Goal: Task Accomplishment & Management: Use online tool/utility

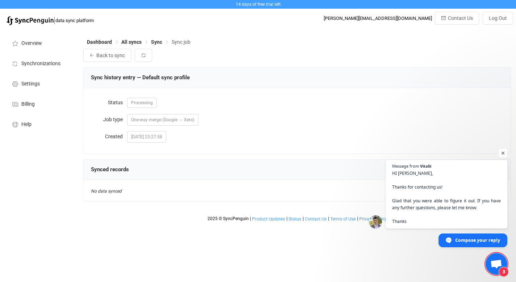
scroll to position [8, 0]
click at [366, 225] on html "14 days of free trial left | data sync platform [PERSON_NAME][EMAIL_ADDRESS][DO…" at bounding box center [258, 112] width 516 height 225
click at [159, 42] on span "Sync" at bounding box center [156, 42] width 11 height 6
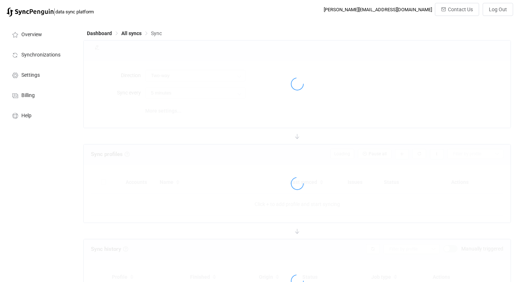
type input "Google → Xero"
type input "10 minutes"
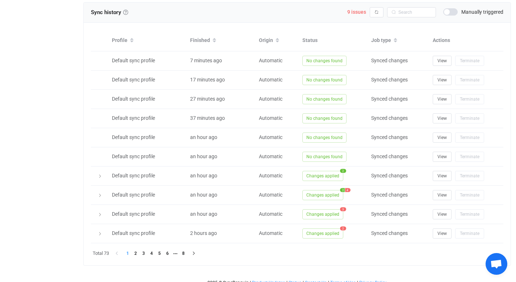
scroll to position [325, 0]
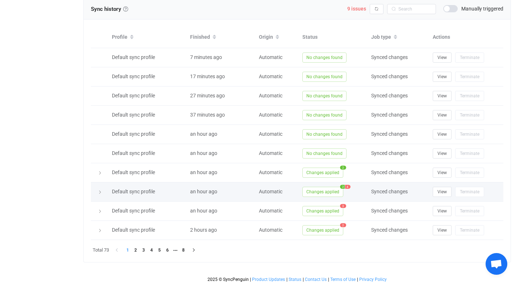
click at [348, 186] on span "4" at bounding box center [347, 187] width 5 height 4
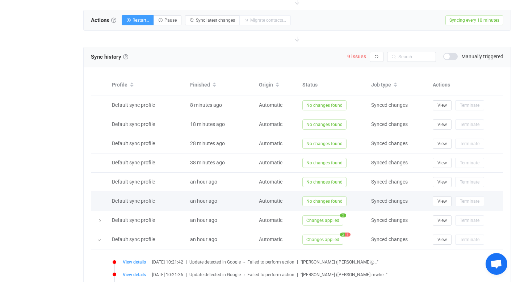
scroll to position [279, 0]
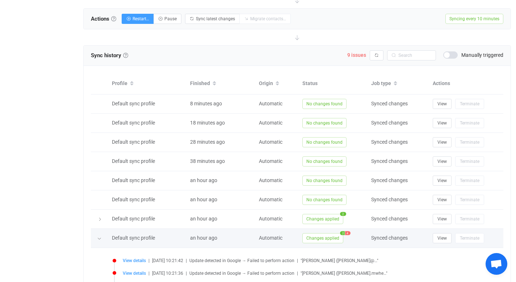
click at [99, 237] on icon at bounding box center [99, 239] width 4 height 4
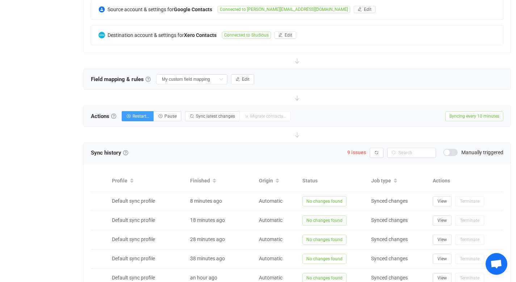
scroll to position [182, 0]
click at [377, 152] on icon "button" at bounding box center [377, 152] width 4 height 4
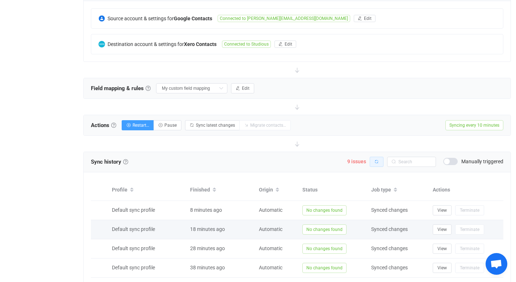
scroll to position [164, 0]
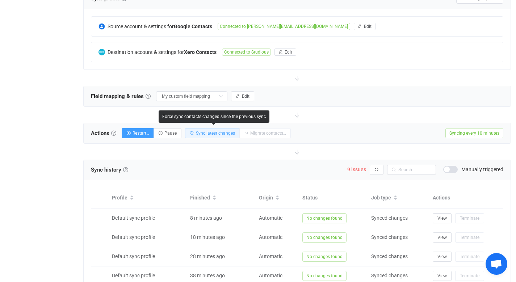
click at [218, 131] on span "Sync latest changes" at bounding box center [215, 133] width 39 height 5
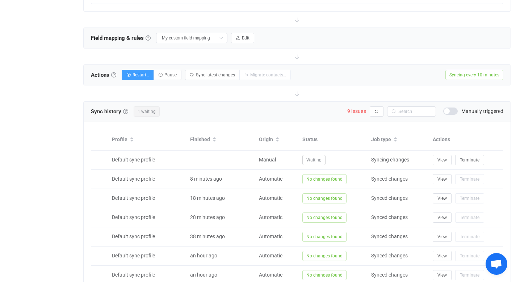
scroll to position [224, 0]
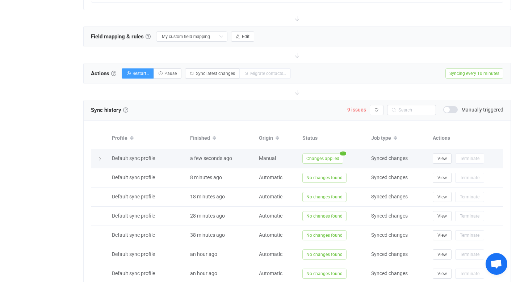
click at [325, 159] on span "Changes applied" at bounding box center [322, 159] width 41 height 10
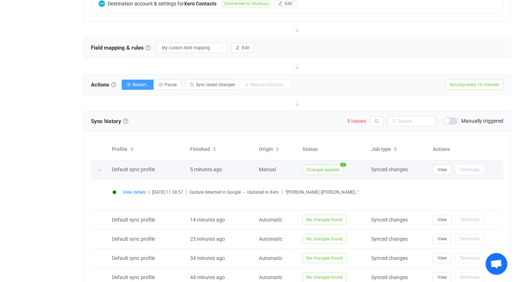
scroll to position [215, 0]
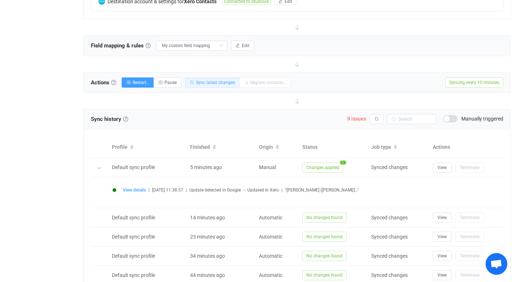
click at [215, 82] on span "Sync latest changes" at bounding box center [215, 82] width 39 height 5
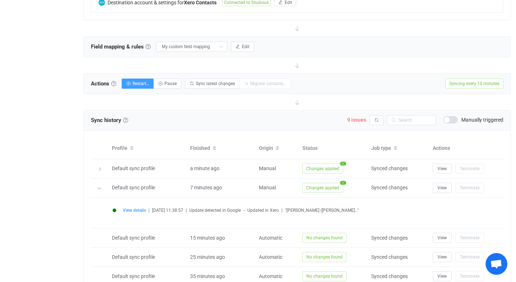
scroll to position [214, 0]
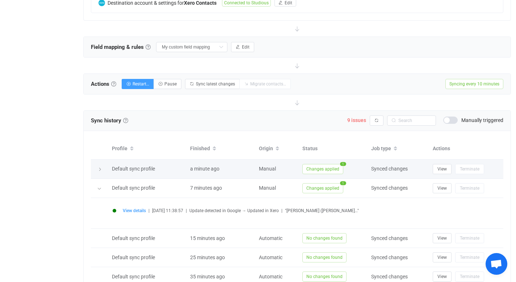
click at [334, 166] on span "Changes applied" at bounding box center [322, 169] width 41 height 10
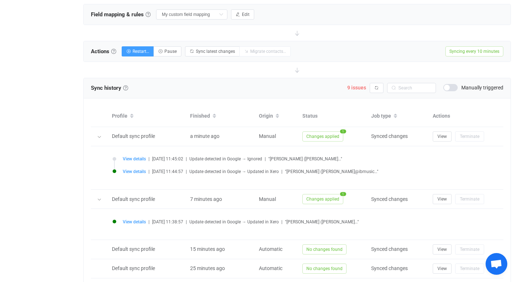
scroll to position [248, 0]
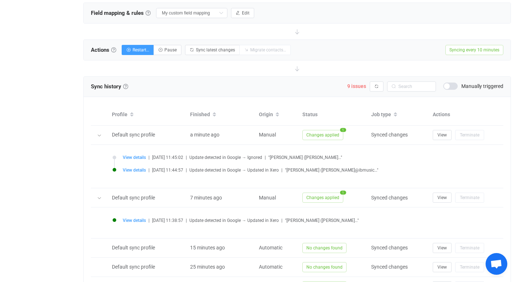
click at [339, 170] on span ""Ian Blakeney (ian@ibmusic…"" at bounding box center [331, 170] width 93 height 5
click at [137, 170] on span "View details" at bounding box center [134, 170] width 23 height 5
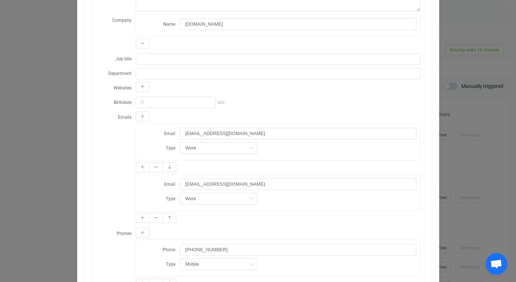
scroll to position [0, 0]
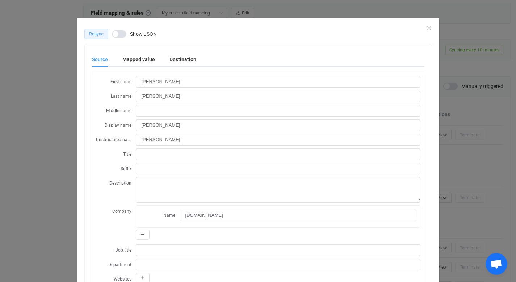
click at [99, 31] on button "Resync" at bounding box center [96, 34] width 24 height 10
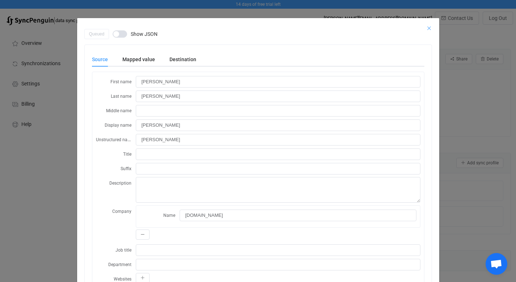
click at [426, 28] on icon "Close" at bounding box center [429, 28] width 6 height 6
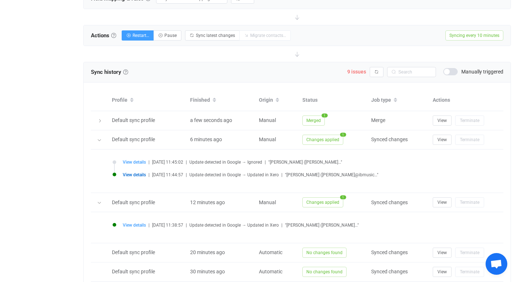
scroll to position [251, 0]
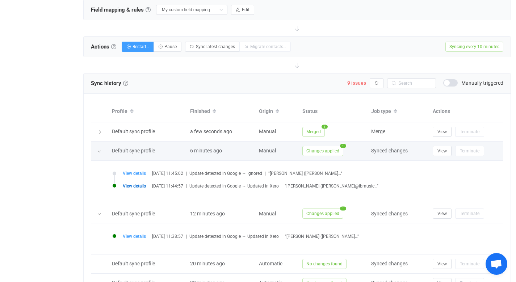
click at [100, 150] on icon at bounding box center [99, 151] width 4 height 4
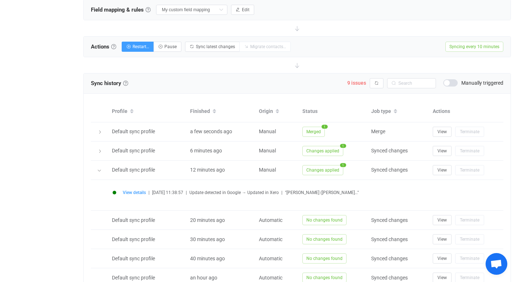
scroll to position [241, 0]
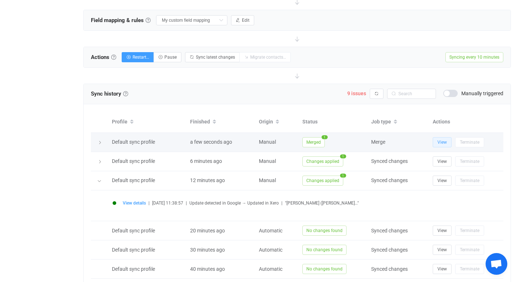
click at [445, 141] on span "View" at bounding box center [442, 142] width 9 height 5
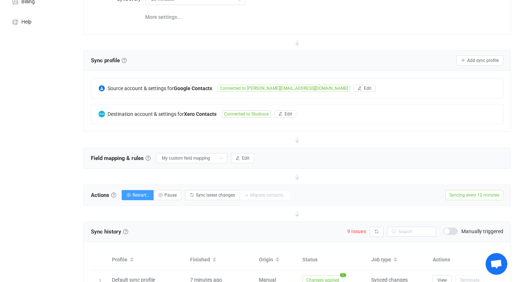
scroll to position [105, 0]
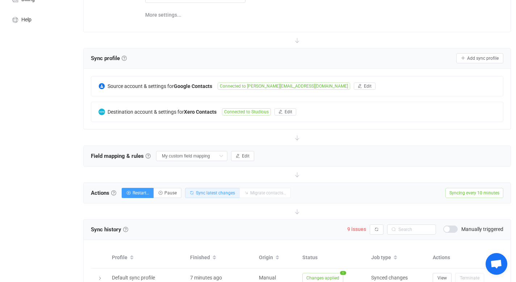
click at [218, 195] on button "Sync latest changes" at bounding box center [212, 193] width 55 height 10
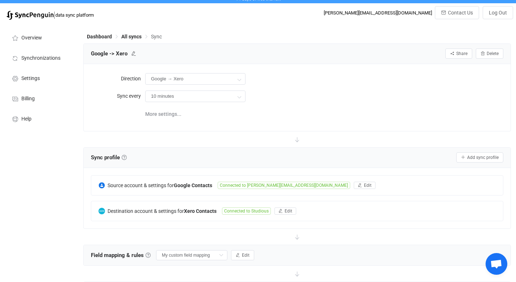
scroll to position [0, 0]
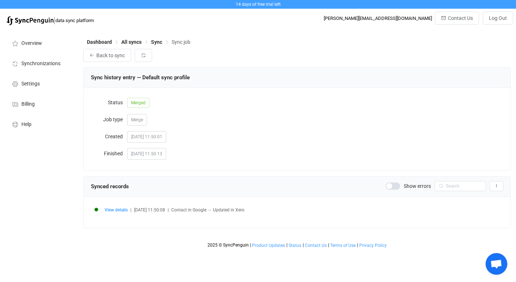
scroll to position [70, 0]
click at [118, 209] on span "View details" at bounding box center [116, 210] width 23 height 5
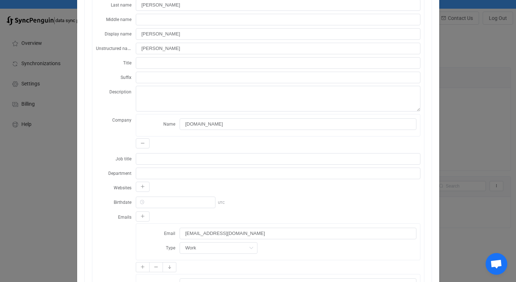
scroll to position [0, 0]
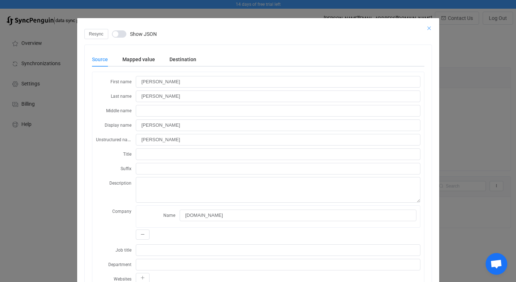
click at [426, 28] on icon "Close" at bounding box center [429, 28] width 6 height 6
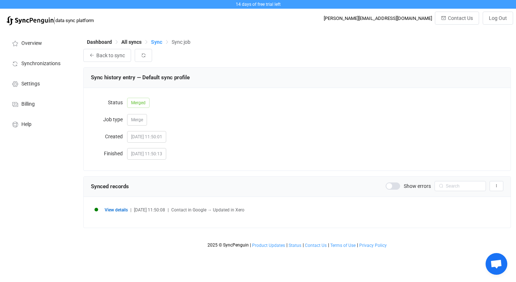
click at [156, 41] on span "Sync" at bounding box center [156, 42] width 11 height 6
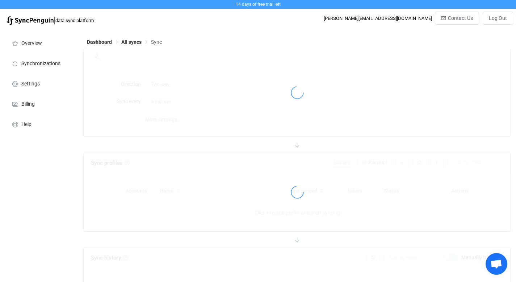
type input "Google → Xero"
type input "10 minutes"
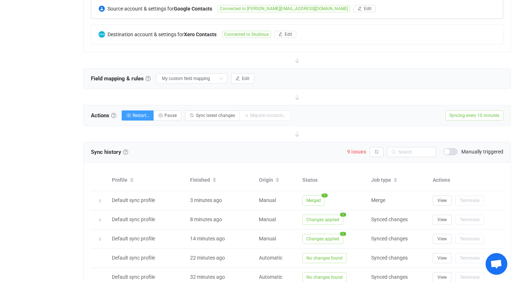
scroll to position [183, 0]
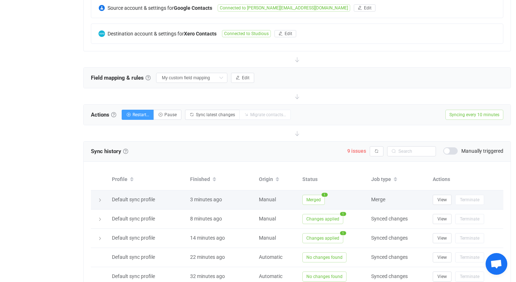
click at [320, 197] on span "Merged" at bounding box center [313, 200] width 22 height 10
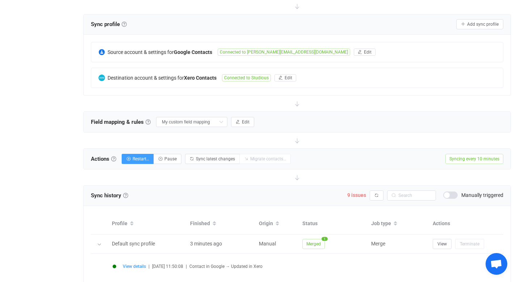
scroll to position [142, 0]
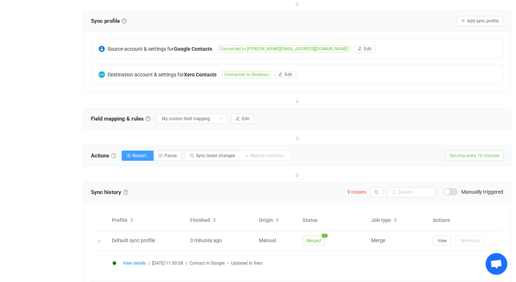
click at [114, 154] on link at bounding box center [113, 155] width 5 height 5
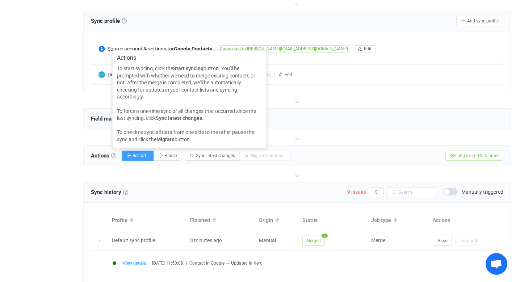
click at [114, 154] on link at bounding box center [113, 155] width 5 height 5
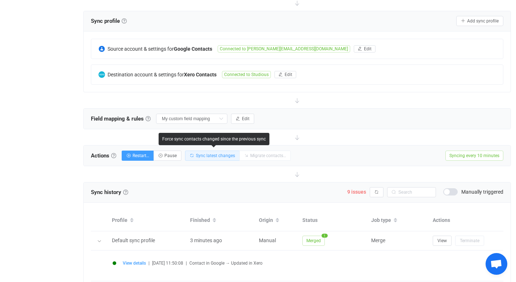
click at [213, 156] on span "Sync latest changes" at bounding box center [215, 155] width 39 height 5
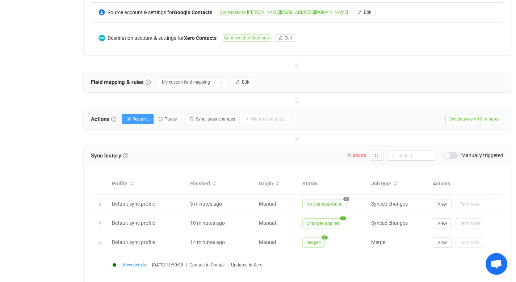
scroll to position [171, 0]
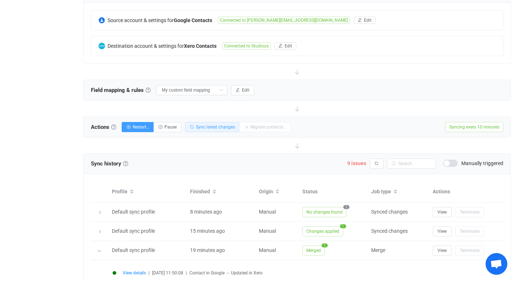
click at [223, 127] on span "Sync latest changes" at bounding box center [215, 127] width 39 height 5
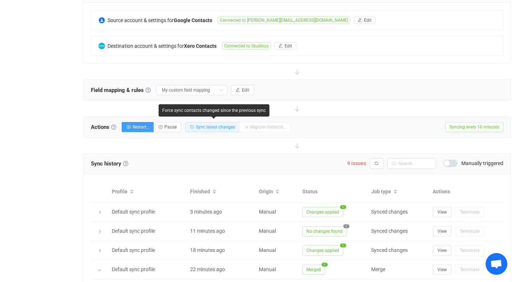
click at [212, 126] on span "Sync latest changes" at bounding box center [215, 127] width 39 height 5
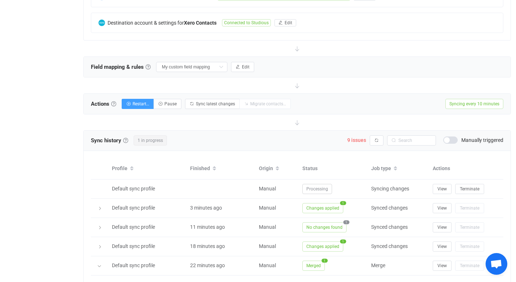
scroll to position [195, 0]
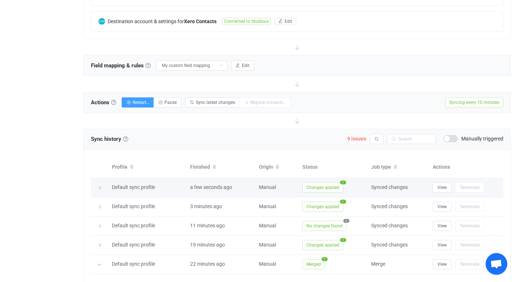
click at [327, 187] on span "Changes applied" at bounding box center [322, 188] width 41 height 10
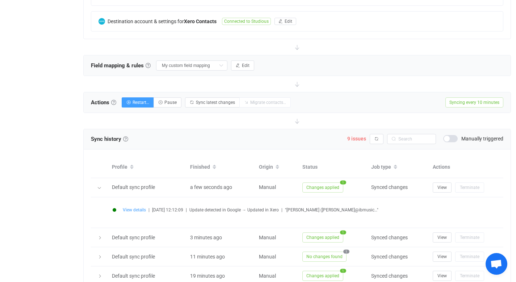
click at [136, 210] on span "View details" at bounding box center [134, 210] width 23 height 5
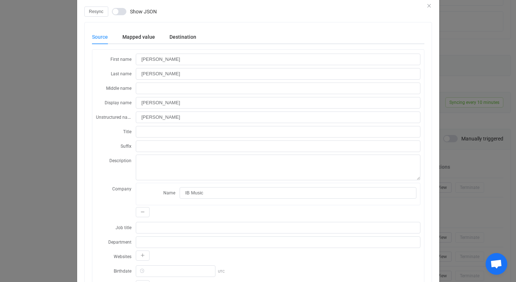
scroll to position [0, 0]
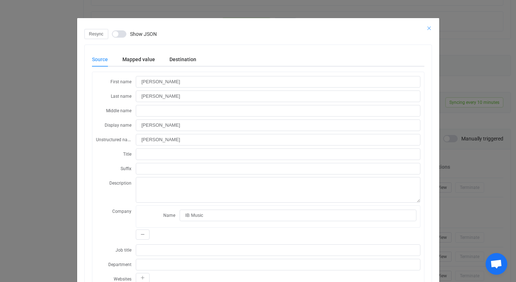
click at [426, 29] on icon "Close" at bounding box center [429, 28] width 6 height 6
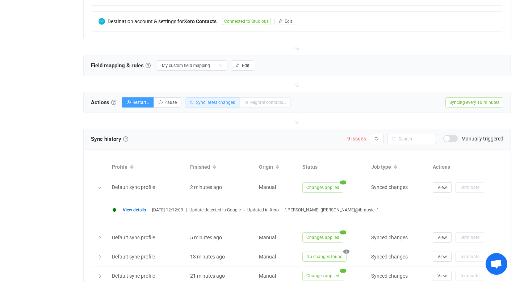
click at [216, 101] on span "Sync latest changes" at bounding box center [215, 102] width 39 height 5
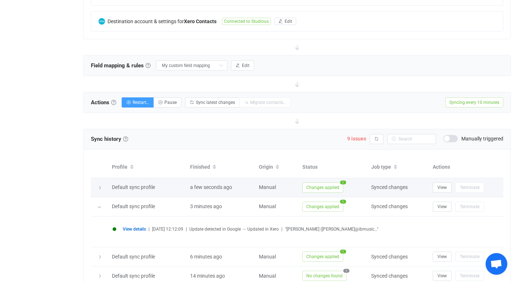
click at [342, 183] on span "1" at bounding box center [343, 182] width 6 height 4
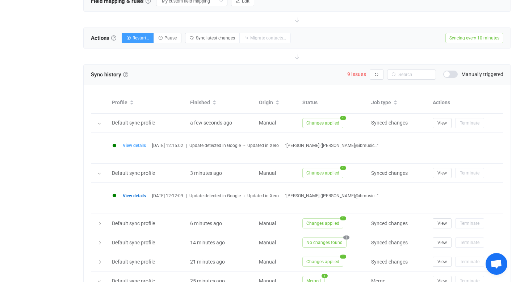
scroll to position [257, 0]
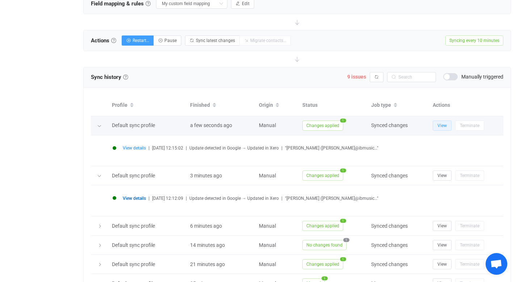
click at [442, 126] on span "View" at bounding box center [442, 125] width 9 height 5
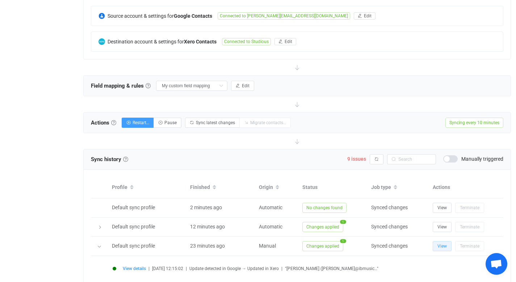
scroll to position [168, 0]
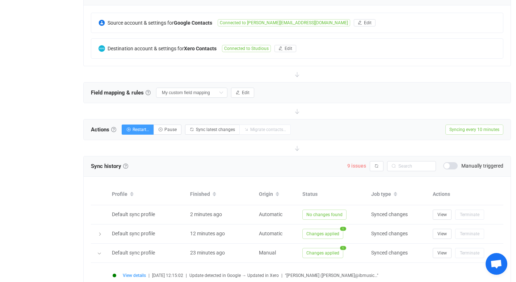
click at [357, 165] on span "9 issues" at bounding box center [356, 166] width 19 height 6
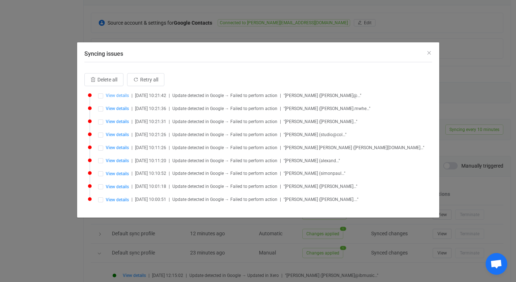
click at [118, 96] on span "View details" at bounding box center [117, 95] width 23 height 5
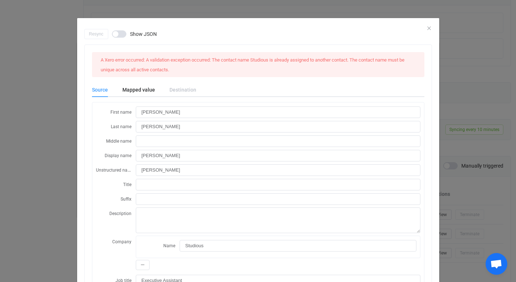
scroll to position [0, 0]
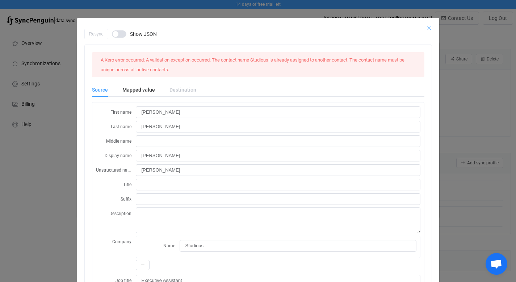
click at [426, 28] on icon "Close" at bounding box center [429, 28] width 6 height 6
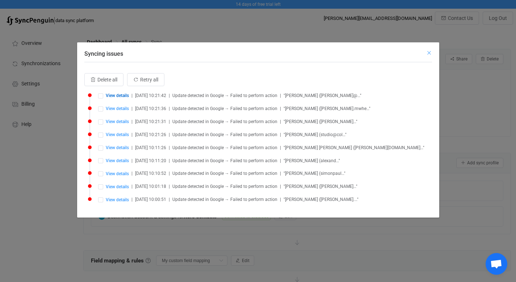
click at [429, 52] on icon "Close" at bounding box center [429, 53] width 6 height 6
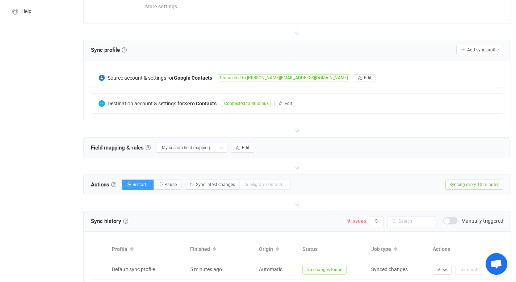
scroll to position [111, 0]
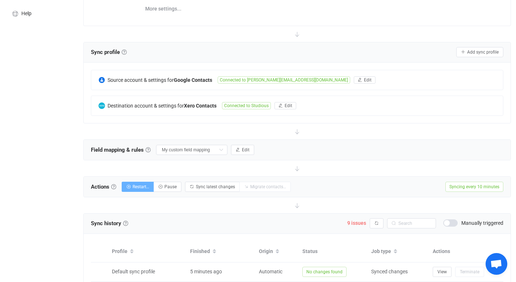
click at [140, 187] on span "Restart…" at bounding box center [141, 186] width 17 height 5
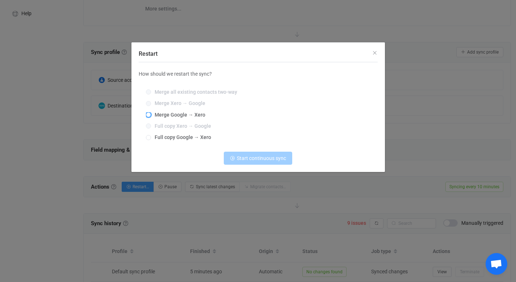
click at [149, 115] on span "Restart" at bounding box center [148, 114] width 5 height 5
click at [149, 115] on input "Merge Google → Xero" at bounding box center [148, 115] width 5 height 6
radio input "true"
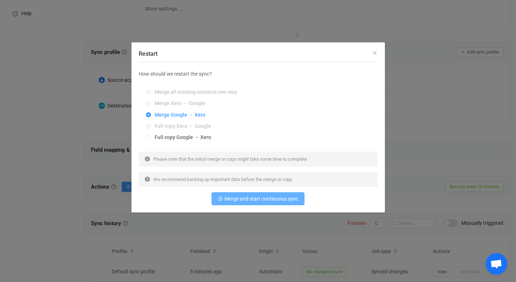
click at [262, 199] on span "Merge and start continuous sync" at bounding box center [262, 199] width 74 height 6
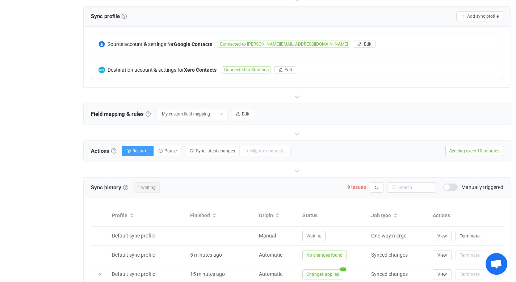
scroll to position [146, 0]
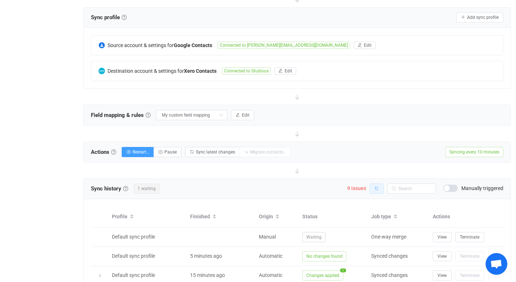
click at [376, 188] on icon "button" at bounding box center [377, 189] width 4 height 4
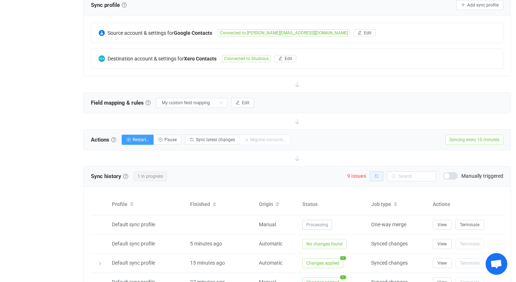
scroll to position [158, 0]
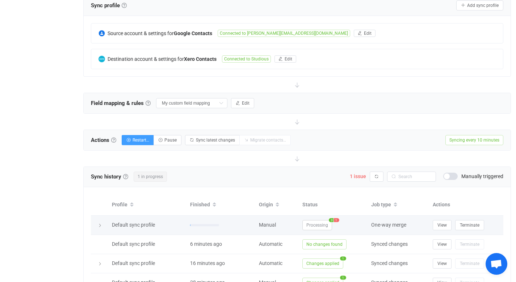
click at [337, 219] on span "1" at bounding box center [336, 220] width 5 height 4
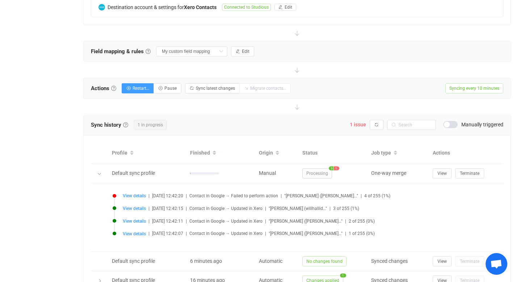
scroll to position [210, 0]
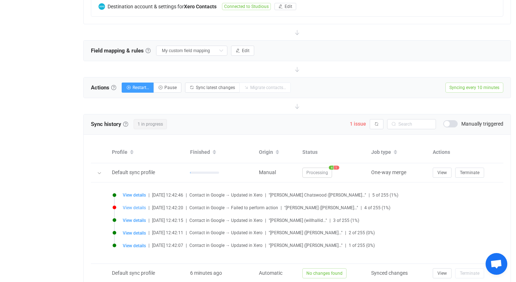
click at [138, 207] on span "View details" at bounding box center [134, 207] width 23 height 5
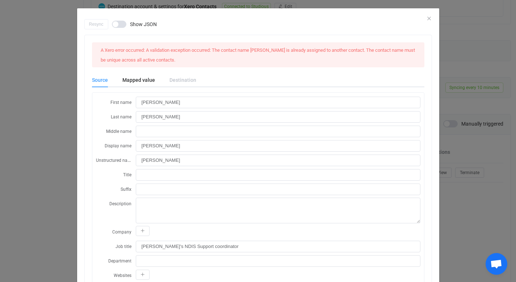
scroll to position [0, 0]
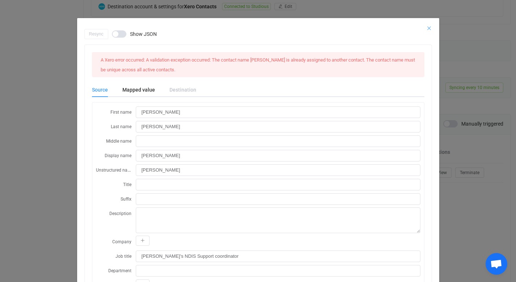
click at [427, 28] on icon "Close" at bounding box center [429, 28] width 6 height 6
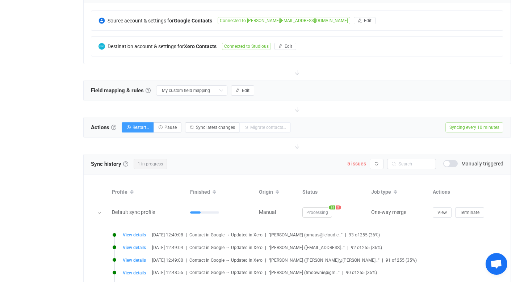
scroll to position [174, 0]
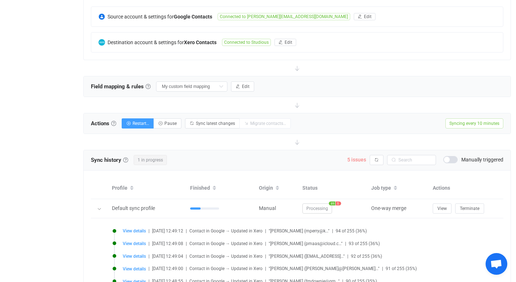
click at [358, 159] on span "5 issues" at bounding box center [356, 160] width 19 height 6
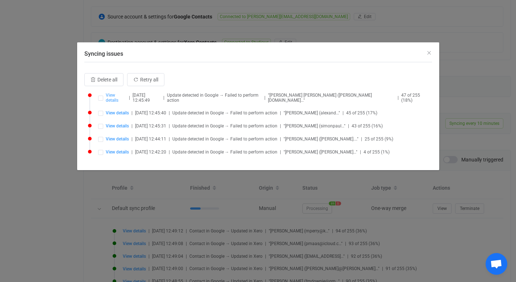
click at [114, 96] on span "View details" at bounding box center [116, 98] width 21 height 10
type input "Jacinta"
type input "Maria"
type input "Jacinta Maria"
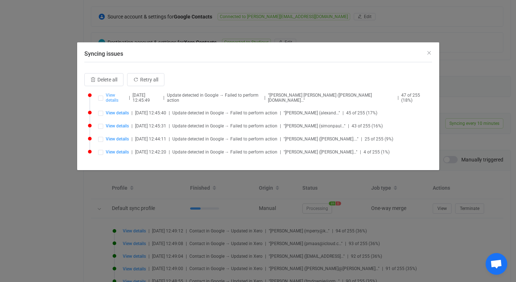
type input "jacinta.music91@gmail.com"
type input "My Contacts"
type input "people/c7726484052226774761"
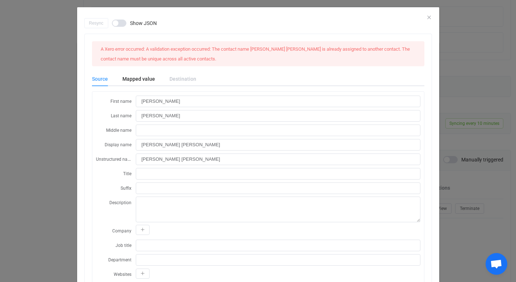
scroll to position [0, 0]
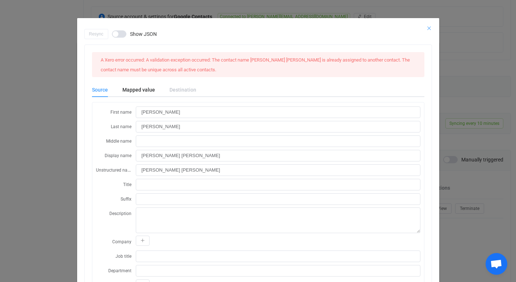
click at [426, 29] on icon "Close" at bounding box center [429, 28] width 6 height 6
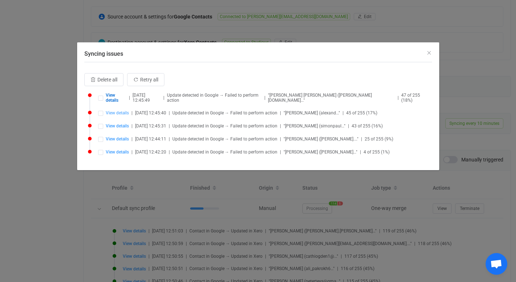
click at [123, 110] on span "View details" at bounding box center [117, 112] width 23 height 5
type input "Alexandra"
type input "Keddie"
type input "Alexandra Keddie"
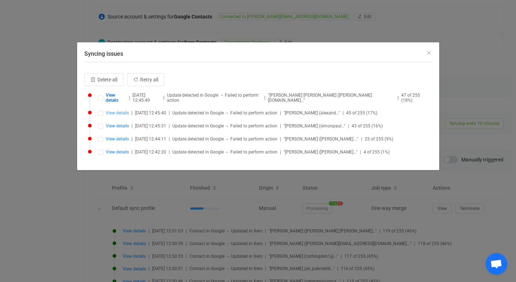
type input "alexandrakeddie@gmail.com"
type input "VIP"
type input "V/O"
type input "people/c8297448204132967176"
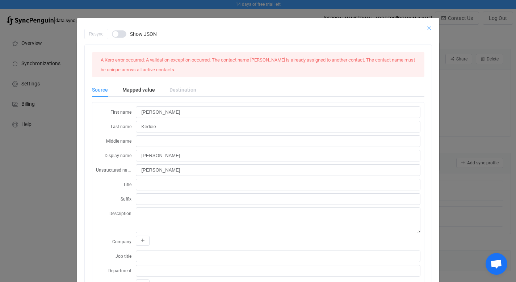
click at [426, 28] on icon "Close" at bounding box center [429, 28] width 6 height 6
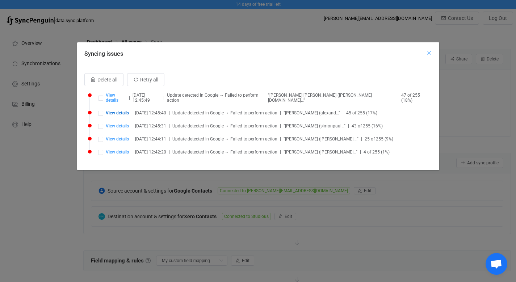
click at [428, 51] on icon "Close" at bounding box center [429, 53] width 6 height 6
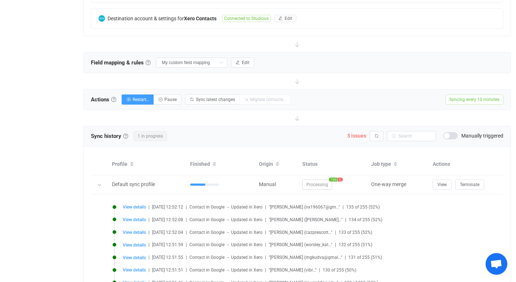
scroll to position [191, 0]
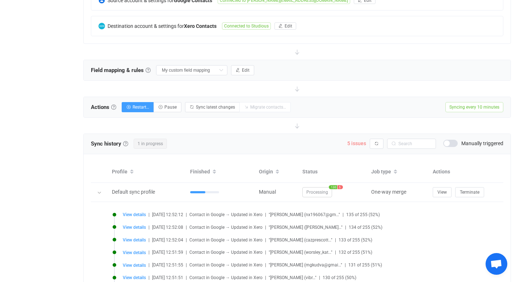
click at [357, 144] on span "5 issues" at bounding box center [356, 144] width 19 height 6
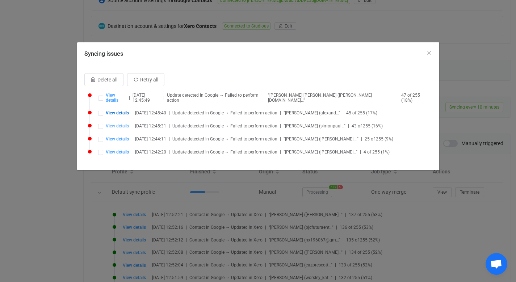
click at [123, 124] on span "View details" at bounding box center [117, 126] width 23 height 5
type input "Simon"
type input "Kennedy"
type input "Simon Kennedy"
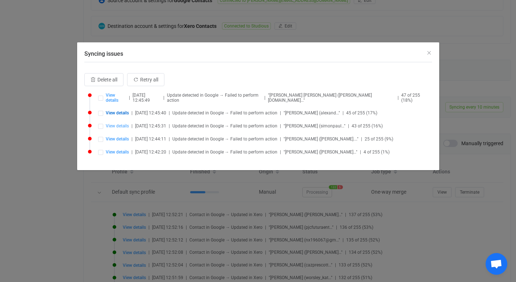
type input "simonpaulkennedy@gmail.com"
type input "Studious"
type input "My Contacts"
type input "people/c4525312254901013216"
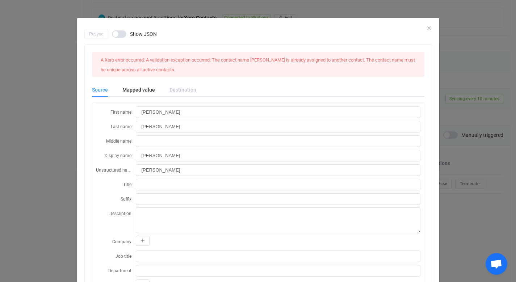
scroll to position [168, 0]
click at [426, 28] on icon "Close" at bounding box center [429, 28] width 6 height 6
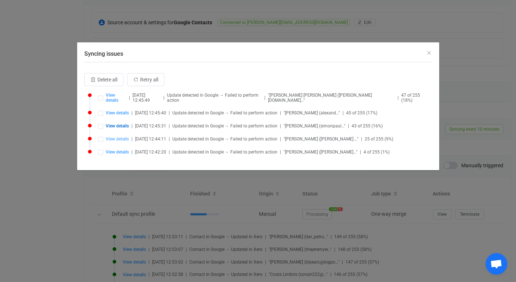
click at [122, 137] on span "View details" at bounding box center [117, 139] width 23 height 5
type input "Victoria"
type input "Romeo"
type input "Victoria Romeo"
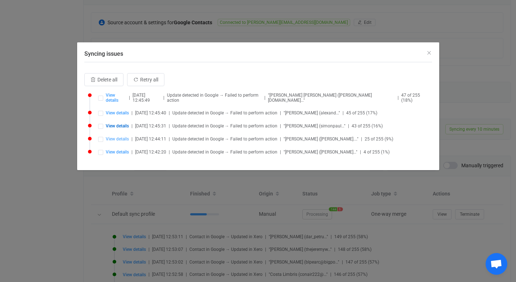
type input "victoria.edghill@hotmail.com"
type input "people/c3219572116071162895"
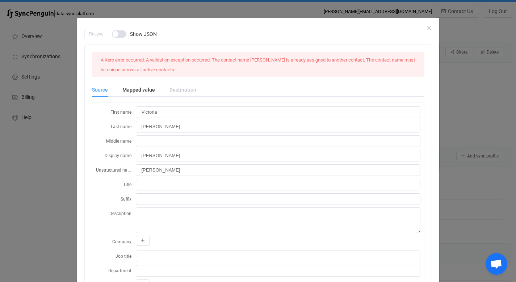
scroll to position [0, 0]
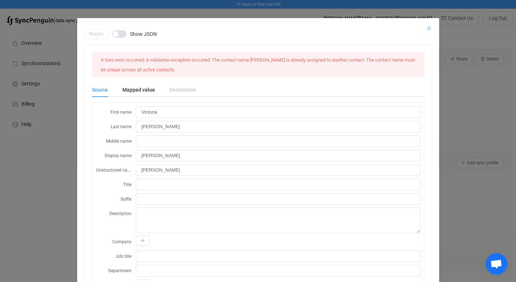
click at [426, 28] on icon "Close" at bounding box center [429, 28] width 6 height 6
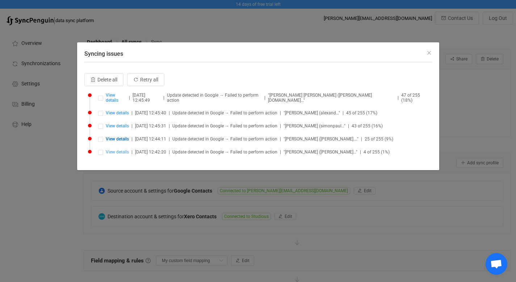
click at [121, 150] on span "View details" at bounding box center [117, 152] width 23 height 5
type input "Sarah"
type input "Vassallo"
type input "Sarah Vassallo"
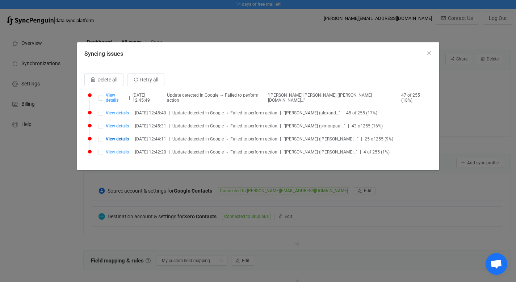
type input "Wayne's NDIS Support coordinator"
type input "sarah@yodreflections.com.au"
type input "people/c2593285714332491207"
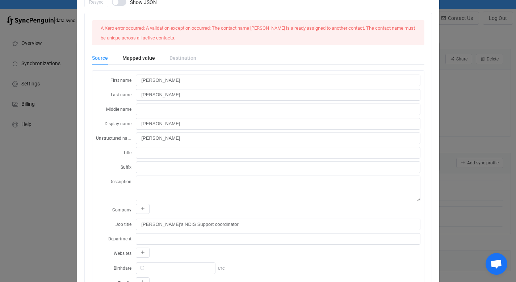
scroll to position [33, 0]
click at [179, 57] on div "Destination" at bounding box center [179, 56] width 34 height 14
click at [178, 57] on div "Destination" at bounding box center [179, 56] width 34 height 14
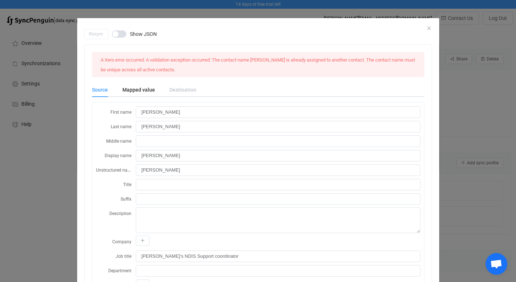
click at [119, 34] on span "dialog" at bounding box center [119, 33] width 14 height 7
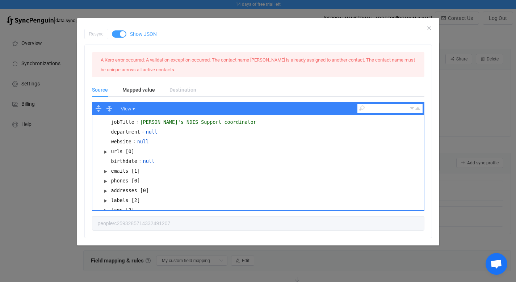
scroll to position [103, 0]
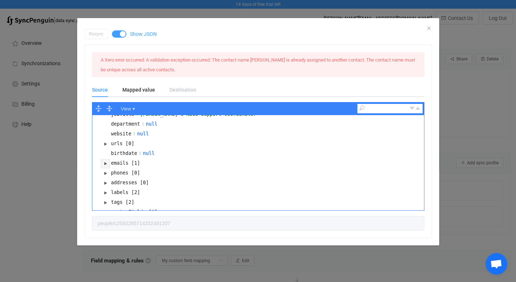
click at [105, 159] on button "dialog" at bounding box center [105, 163] width 9 height 9
click at [115, 169] on button "dialog" at bounding box center [114, 173] width 9 height 9
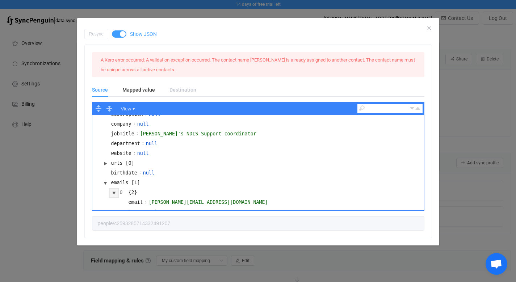
scroll to position [83, 0]
click at [429, 30] on div "Resync Show JSON" at bounding box center [258, 34] width 348 height 10
click at [121, 34] on span "dialog" at bounding box center [119, 33] width 14 height 7
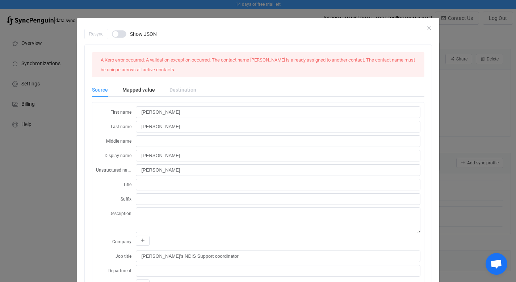
click at [426, 29] on div "Resync Show JSON" at bounding box center [258, 34] width 348 height 10
click at [425, 29] on div "Resync Show JSON" at bounding box center [258, 34] width 348 height 10
click at [426, 30] on div "Resync Show JSON" at bounding box center [258, 34] width 348 height 10
click at [426, 29] on div "Resync Show JSON" at bounding box center [258, 34] width 348 height 10
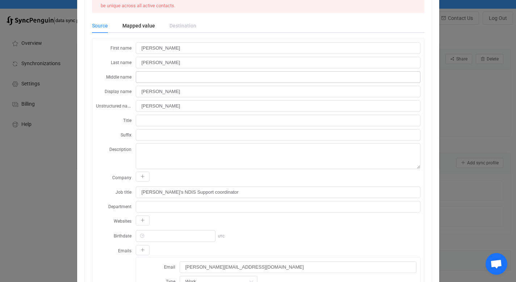
scroll to position [0, 0]
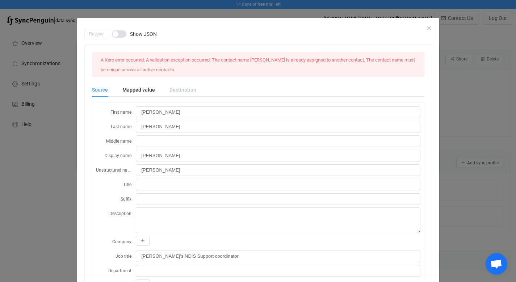
click at [47, 129] on div "Resync Show JSON A Xero error occurred: A validation exception occurred: The co…" at bounding box center [258, 141] width 516 height 282
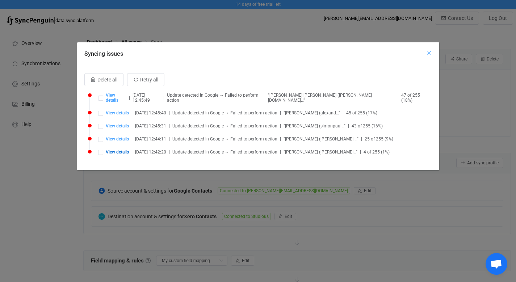
click at [429, 54] on icon "Close" at bounding box center [429, 53] width 6 height 6
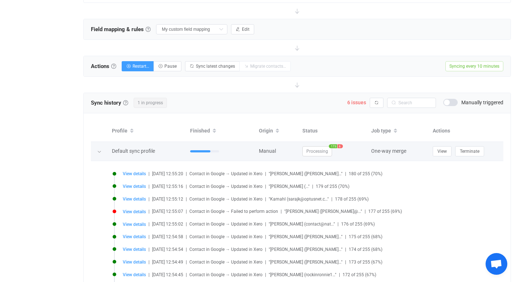
scroll to position [232, 0]
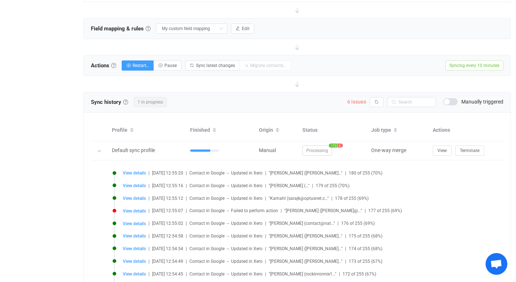
click at [355, 101] on span "6 issues" at bounding box center [356, 102] width 19 height 6
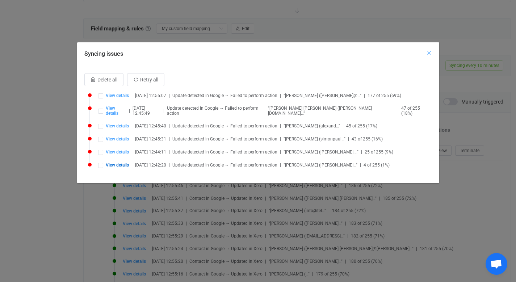
click at [429, 53] on icon "Close" at bounding box center [429, 53] width 6 height 6
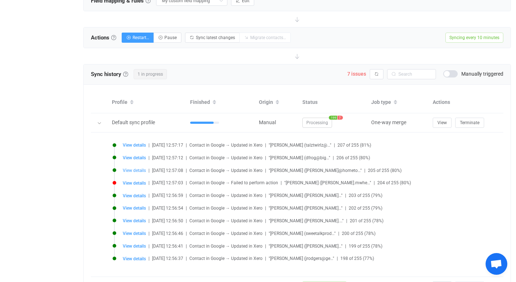
scroll to position [261, 0]
click at [115, 181] on div "View details | 2025-09-21 12:57:03 | Contact in Google → Failed to perform acti…" at bounding box center [299, 181] width 373 height 5
click at [133, 181] on span "View details" at bounding box center [134, 182] width 23 height 5
type input "Melissa"
type input "Wheeler"
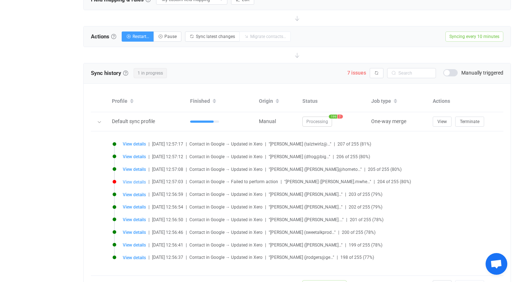
type input "Melissa Wheeler"
type textarea "x"
type input "mel.mwheeler@gmail.com"
type input "people/c5661178607613477341"
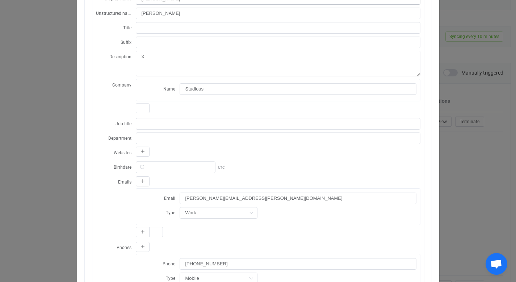
scroll to position [134, 0]
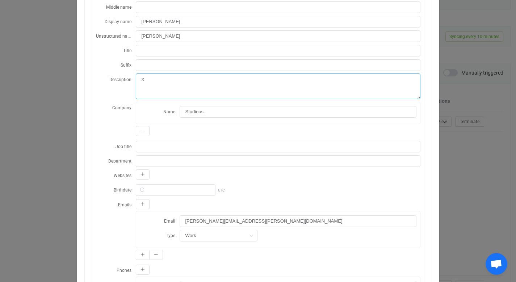
click at [152, 80] on textarea "x" at bounding box center [278, 87] width 285 height 26
type textarea "x"
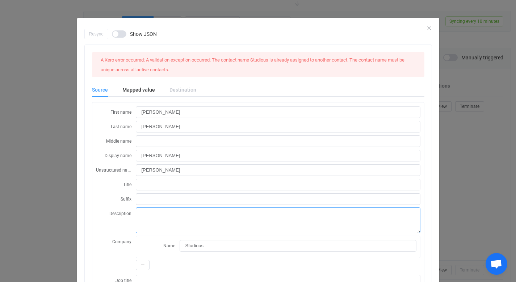
scroll to position [37, 0]
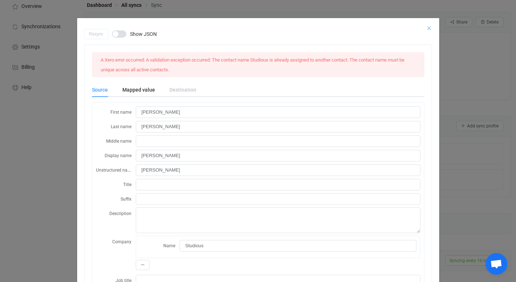
click at [426, 28] on icon "Close" at bounding box center [429, 28] width 6 height 6
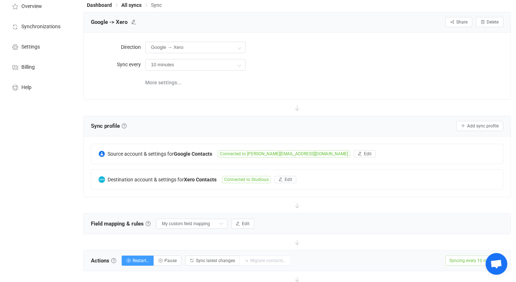
scroll to position [0, 0]
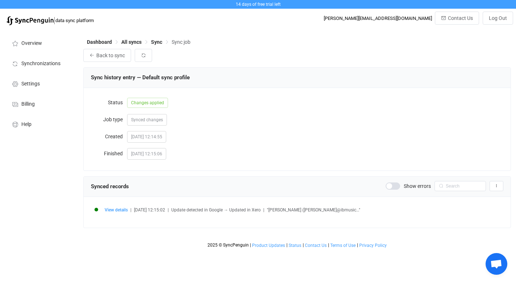
scroll to position [70, 0]
click at [154, 103] on span "Changes applied" at bounding box center [147, 103] width 41 height 10
click at [114, 210] on span "View details" at bounding box center [116, 210] width 23 height 5
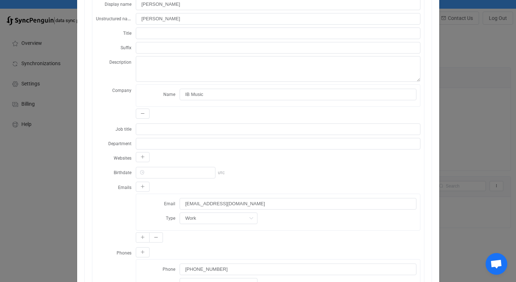
scroll to position [0, 0]
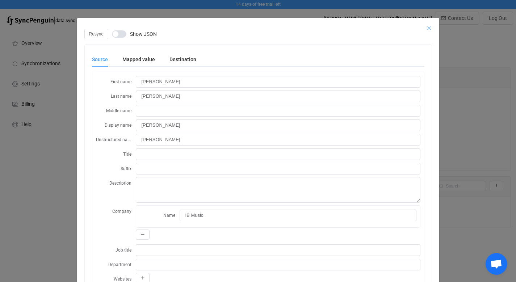
click at [427, 28] on icon "Close" at bounding box center [429, 28] width 6 height 6
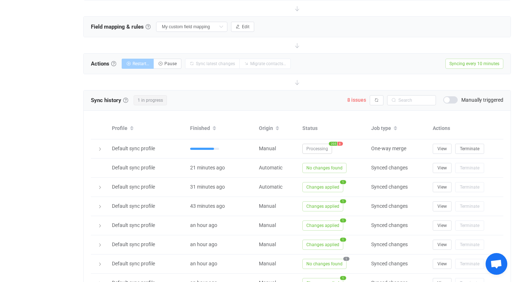
scroll to position [70, 0]
click at [355, 100] on span "8 issues" at bounding box center [356, 100] width 19 height 6
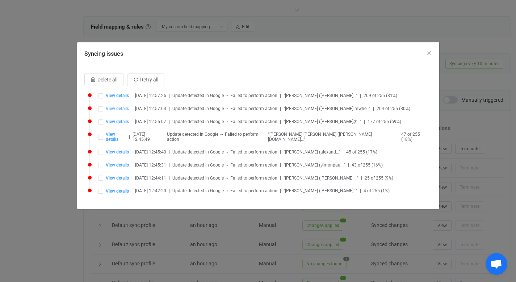
click at [118, 108] on span "View details" at bounding box center [117, 108] width 23 height 5
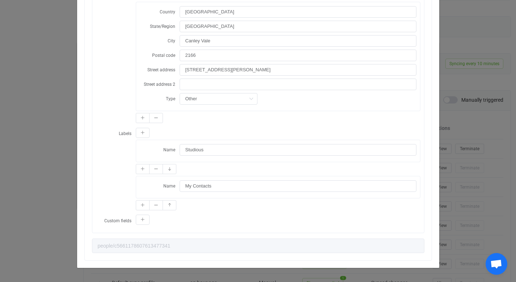
scroll to position [0, 0]
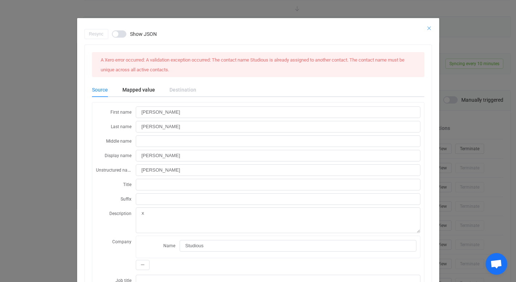
click at [427, 28] on icon "Close" at bounding box center [429, 28] width 6 height 6
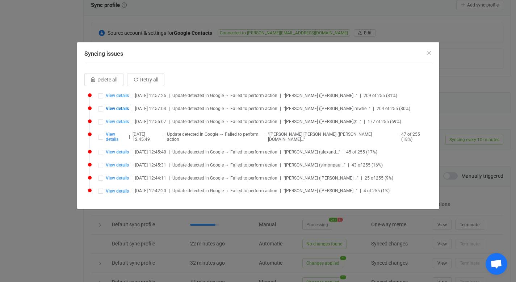
scroll to position [155, 0]
click at [430, 54] on icon "Close" at bounding box center [429, 53] width 6 height 6
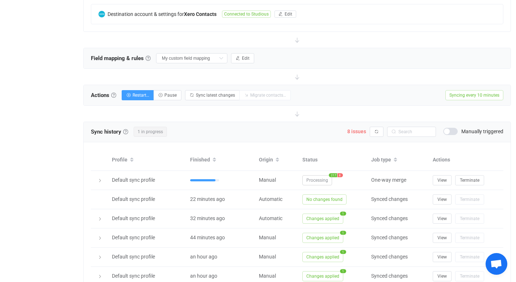
scroll to position [209, 0]
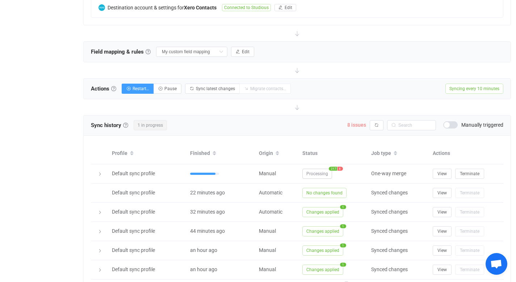
click at [353, 123] on span "8 issues" at bounding box center [356, 125] width 19 height 6
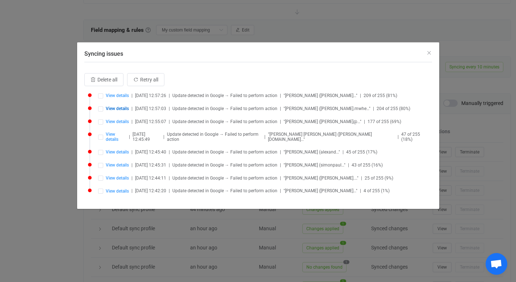
scroll to position [232, 0]
click at [101, 96] on span "Syncing issues" at bounding box center [100, 95] width 5 height 5
click at [101, 106] on span "Syncing issues" at bounding box center [100, 108] width 5 height 5
click at [100, 122] on span "Syncing issues" at bounding box center [100, 122] width 5 height 5
click at [100, 135] on span "Syncing issues" at bounding box center [100, 137] width 5 height 5
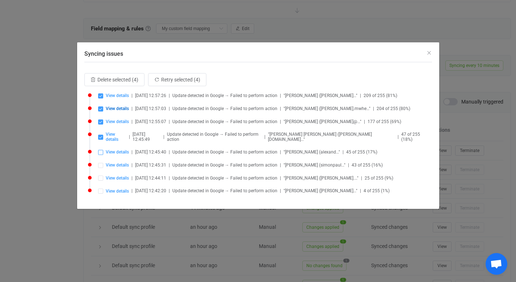
click at [101, 150] on span "Syncing issues" at bounding box center [100, 152] width 5 height 5
click at [101, 163] on span "Syncing issues" at bounding box center [100, 165] width 5 height 5
click at [100, 176] on span "Syncing issues" at bounding box center [100, 178] width 5 height 5
click at [100, 189] on span "Syncing issues" at bounding box center [100, 191] width 5 height 5
click at [154, 81] on span "Retry all" at bounding box center [149, 80] width 18 height 6
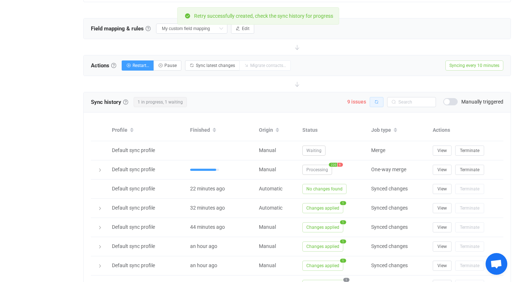
click at [378, 101] on icon "button" at bounding box center [377, 102] width 4 height 4
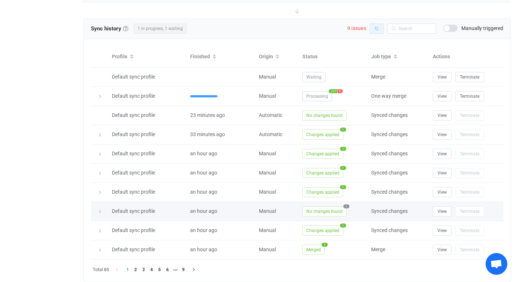
scroll to position [302, 0]
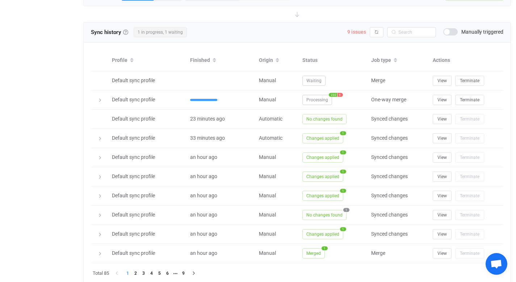
click at [360, 30] on span "9 issues" at bounding box center [356, 32] width 19 height 6
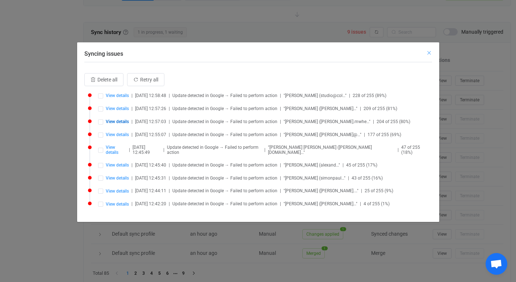
click at [429, 54] on icon "Close" at bounding box center [429, 53] width 6 height 6
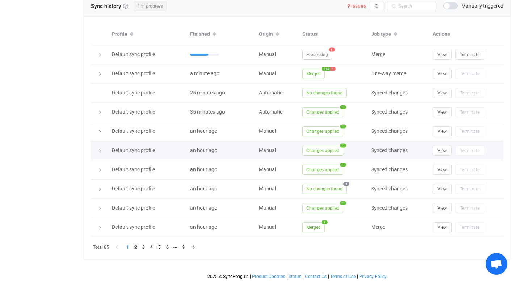
scroll to position [283, 0]
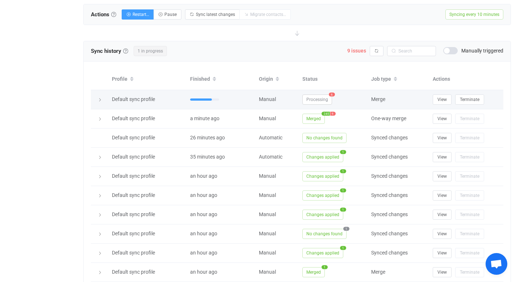
click at [332, 93] on span "6" at bounding box center [332, 94] width 6 height 4
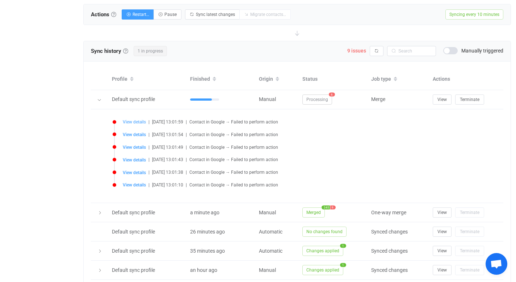
click at [139, 120] on span "View details" at bounding box center [134, 122] width 23 height 5
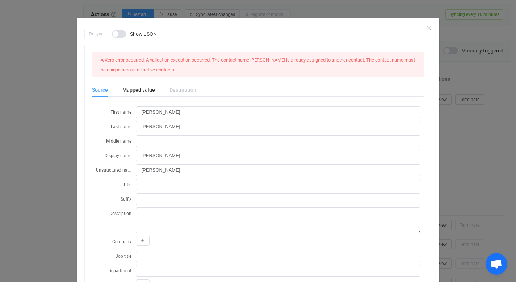
click at [426, 29] on div "Resync Show JSON" at bounding box center [258, 34] width 348 height 10
click at [427, 28] on icon "Close" at bounding box center [429, 28] width 6 height 6
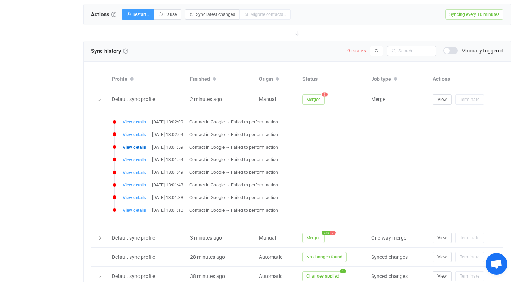
scroll to position [286, 0]
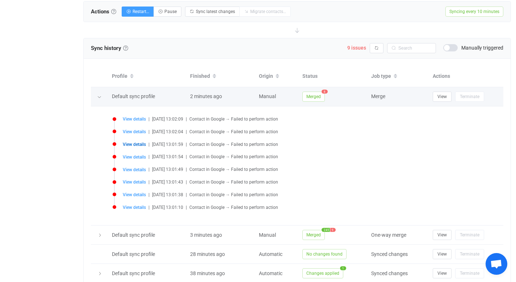
click at [325, 91] on span "8" at bounding box center [325, 91] width 6 height 4
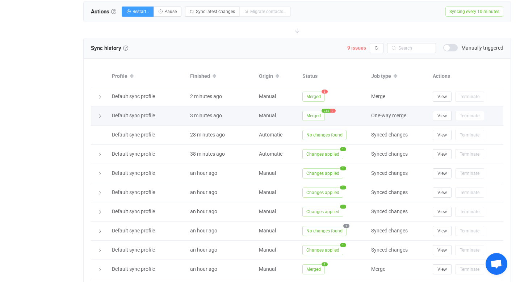
scroll to position [258, 0]
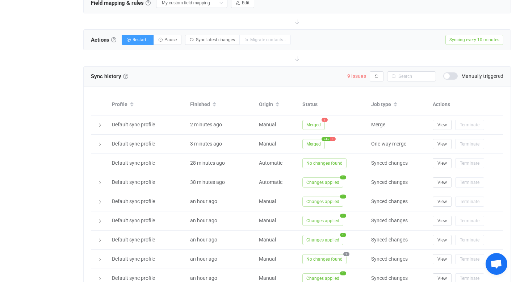
click at [351, 76] on span "9 issues" at bounding box center [356, 76] width 19 height 6
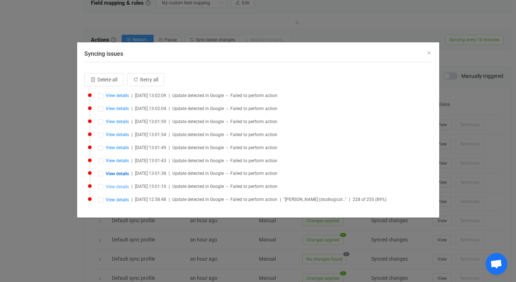
click at [117, 184] on span "View details" at bounding box center [117, 186] width 23 height 5
type input "Ritchie"
type input "Allum"
type input "Jay"
type input "Ritchie Jay Allum"
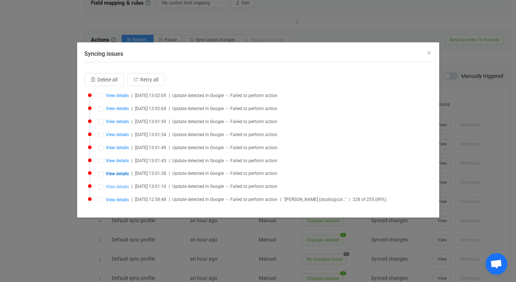
type input "Ritchie Jay Allum"
type input "Director / Owner"
type input "ritchie@vw.com.au"
type input "Other"
type input "+61 405 716 700"
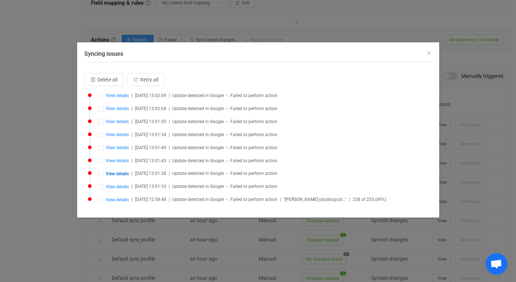
type input "West Pennant Hills"
type input "2125"
type input "47 Castle Hill Rd"
type input "people/c2728420422160559121"
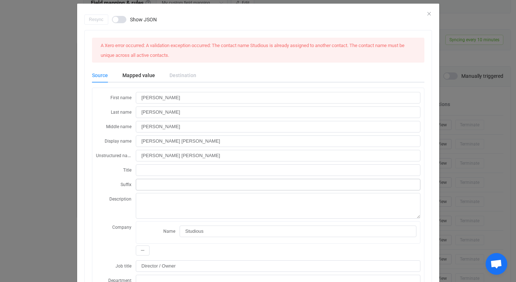
scroll to position [0, 0]
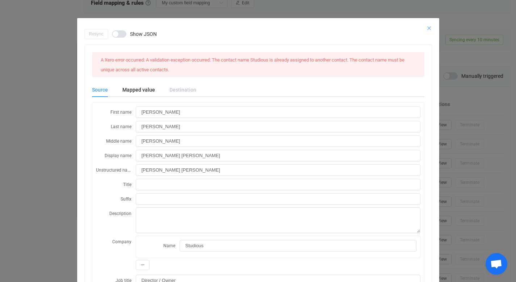
click at [426, 28] on icon "Close" at bounding box center [429, 28] width 6 height 6
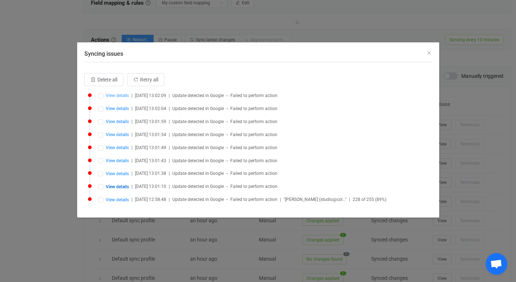
click at [121, 96] on span "View details" at bounding box center [117, 95] width 23 height 5
type input "Sarah"
type input "Vassallo"
type input "Sarah Vassallo"
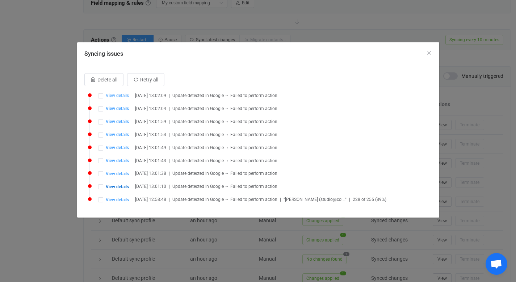
type input "Wayne's NDIS Support coordinator"
type input "sarah@yodreflections.com.au"
type input "Work"
type input "people/c2593285714332491207"
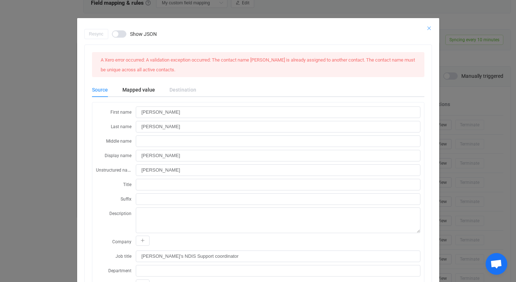
click at [428, 26] on icon "Close" at bounding box center [429, 28] width 6 height 6
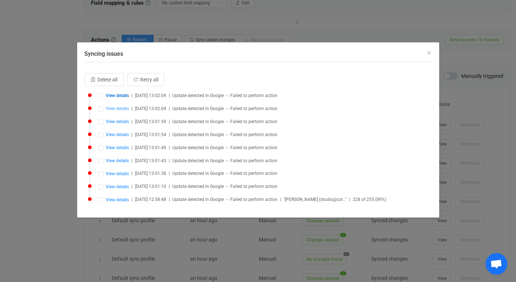
click at [123, 108] on span "View details" at bounding box center [117, 108] width 23 height 5
type input "Victoria"
type input "Romeo"
type input "Victoria Romeo"
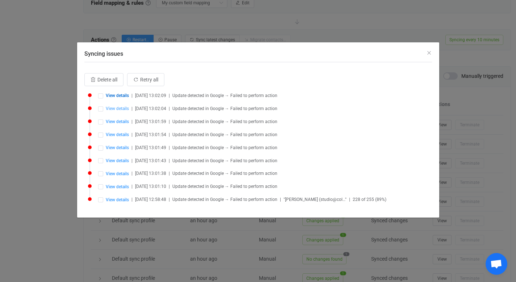
type input "victoria.edghill@hotmail.com"
type input "people/c3219572116071162895"
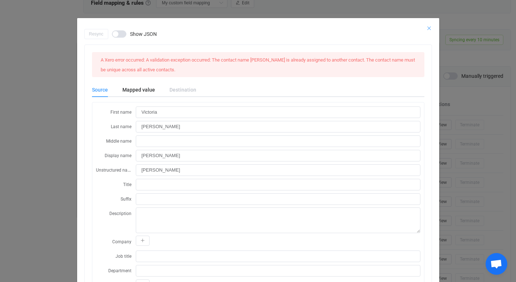
click at [426, 28] on icon "Close" at bounding box center [429, 28] width 6 height 6
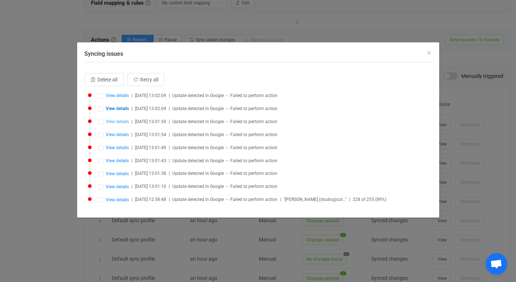
click at [119, 120] on span "View details" at bounding box center [117, 121] width 23 height 5
type input "Simon"
type input "Kennedy"
type input "Simon Kennedy"
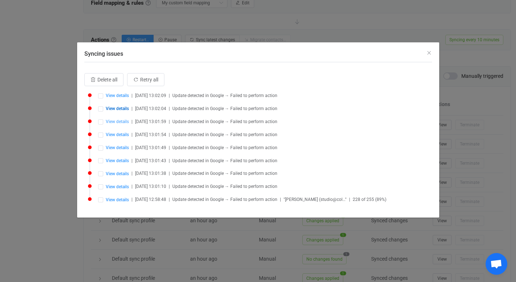
type input "simonpaulkennedy@gmail.com"
type input "people/c4525312254901013216"
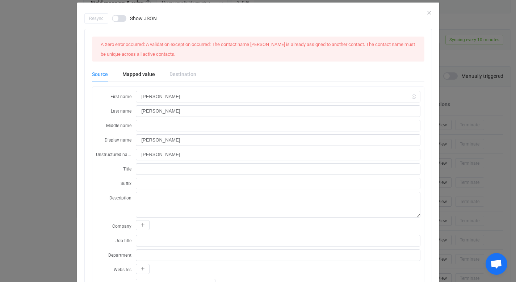
scroll to position [13, 0]
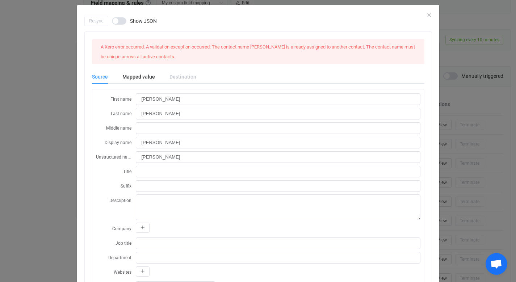
click at [427, 16] on div "Resync Show JSON" at bounding box center [258, 21] width 348 height 10
click at [427, 14] on icon "Close" at bounding box center [429, 15] width 6 height 6
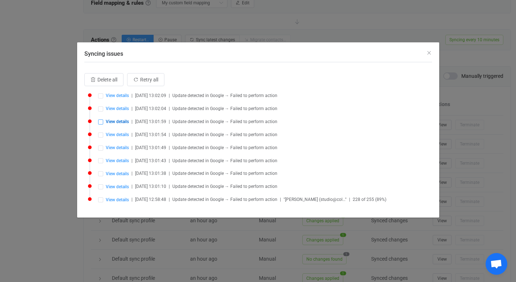
click at [101, 121] on span "Syncing issues" at bounding box center [100, 122] width 5 height 5
click at [176, 80] on span "Retry selected (1)" at bounding box center [180, 80] width 39 height 6
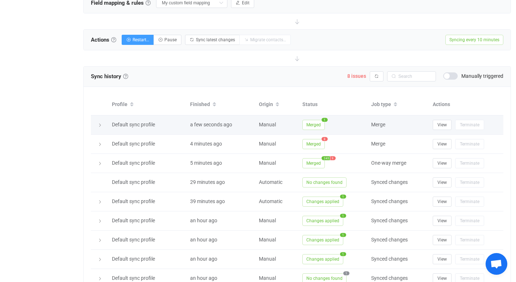
click at [326, 118] on span "1" at bounding box center [325, 120] width 6 height 4
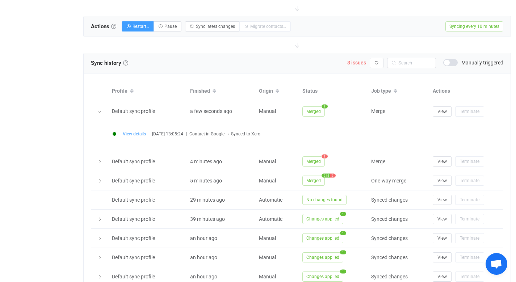
scroll to position [271, 0]
click at [356, 63] on span "8 issues" at bounding box center [356, 63] width 19 height 6
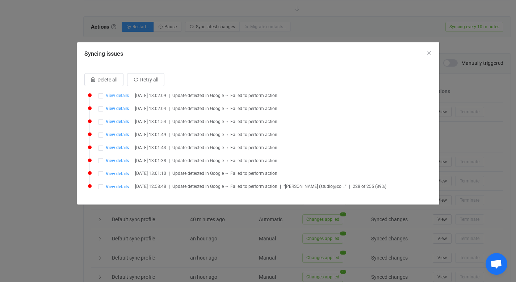
click at [122, 95] on span "View details" at bounding box center [117, 95] width 23 height 5
type input "Sarah"
type input "Vassallo"
type input "Sarah Vassallo"
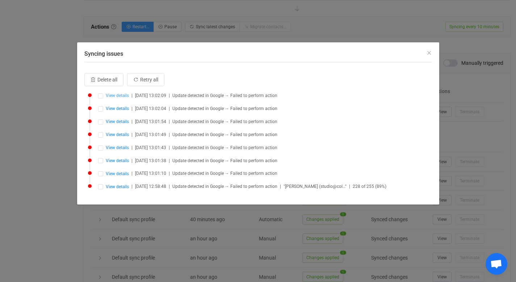
type input "Wayne's NDIS Support coordinator"
type input "sarah@yodreflections.com.au"
type input "people/c2593285714332491207"
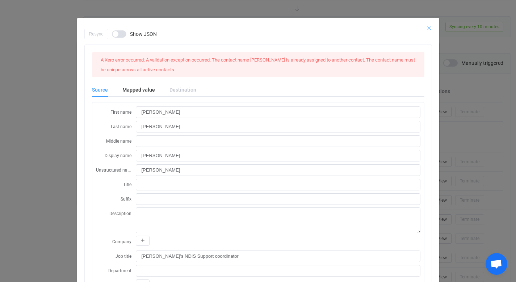
click at [426, 28] on icon "Close" at bounding box center [429, 28] width 6 height 6
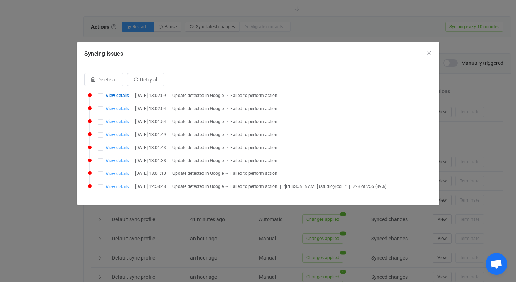
click at [116, 95] on span "View details" at bounding box center [117, 95] width 23 height 5
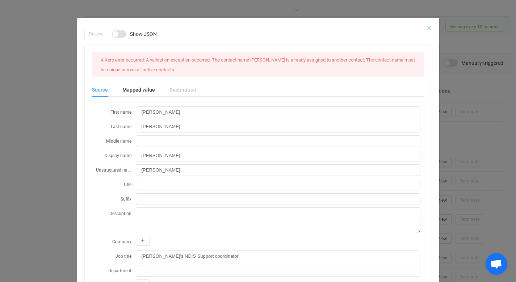
click at [427, 27] on icon "Close" at bounding box center [429, 28] width 6 height 6
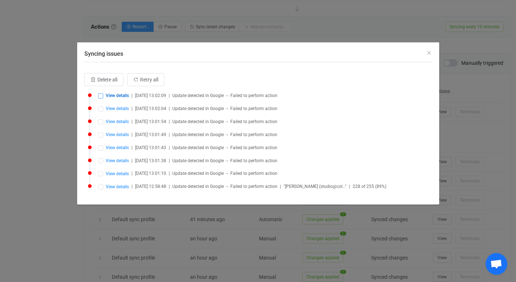
click at [101, 94] on span "Syncing issues" at bounding box center [100, 95] width 5 height 5
click at [170, 80] on span "Retry selected (1)" at bounding box center [180, 80] width 39 height 6
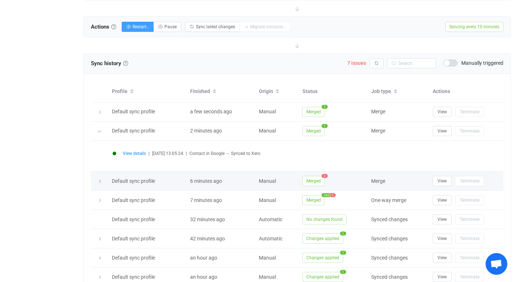
scroll to position [247, 0]
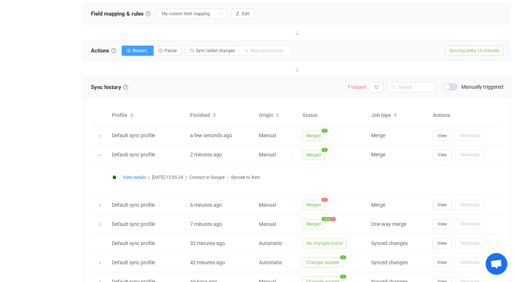
click at [358, 86] on span "7 issues" at bounding box center [356, 87] width 19 height 6
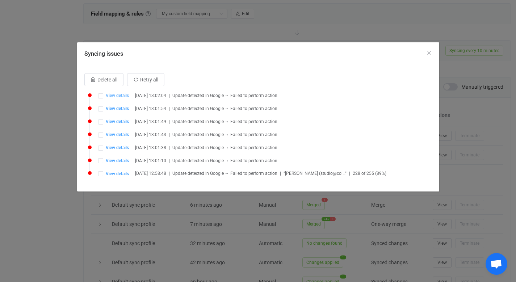
click at [119, 95] on span "View details" at bounding box center [117, 95] width 23 height 5
type input "Victoria"
type input "Romeo"
type input "Victoria Romeo"
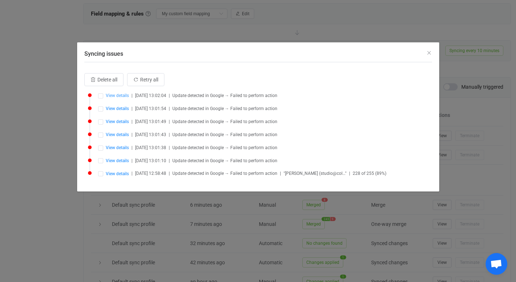
type input "victoria.edghill@hotmail.com"
type input "people/c3219572116071162895"
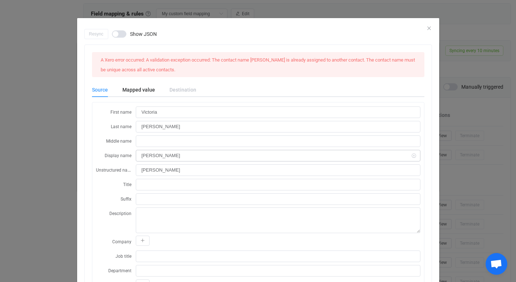
scroll to position [242, 0]
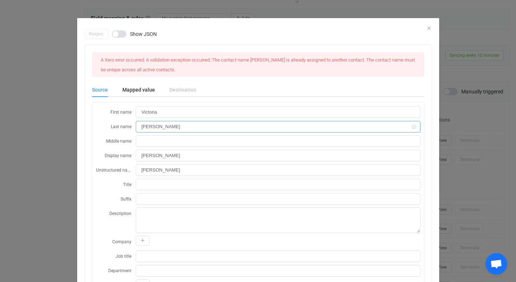
click at [174, 126] on input "Romeo" at bounding box center [278, 127] width 285 height 12
type input "Romeo"
click at [427, 28] on icon "Close" at bounding box center [429, 28] width 6 height 6
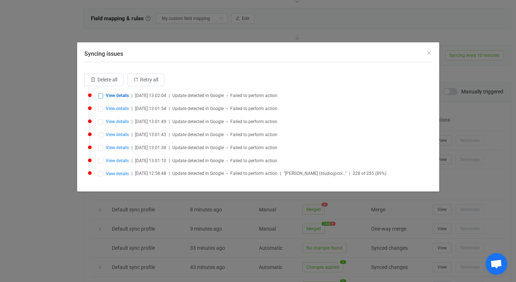
click at [101, 95] on span "Syncing issues" at bounding box center [100, 95] width 5 height 5
click at [179, 78] on span "Retry selected (1)" at bounding box center [180, 80] width 39 height 6
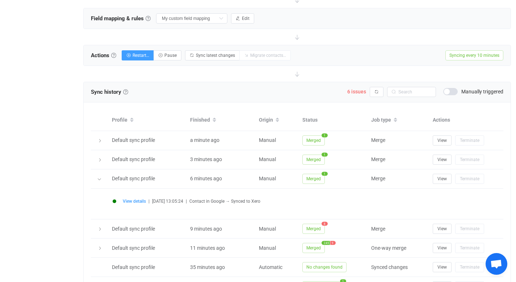
scroll to position [227, 0]
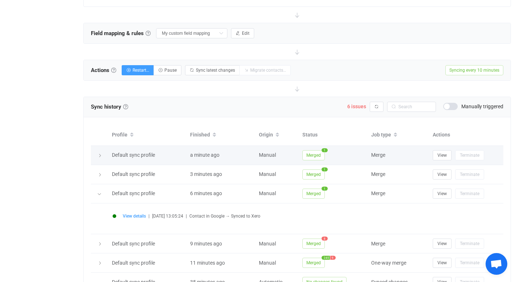
click at [310, 155] on span "Merged" at bounding box center [313, 155] width 22 height 10
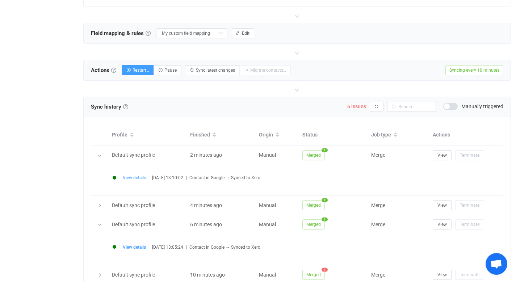
click at [139, 176] on span "View details" at bounding box center [134, 177] width 23 height 5
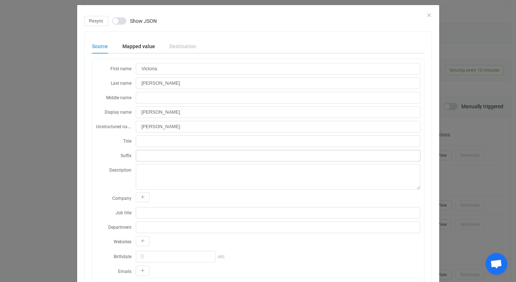
scroll to position [0, 0]
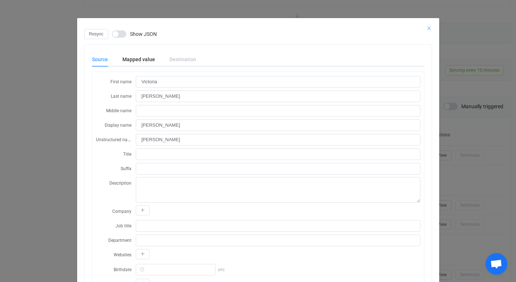
click at [427, 28] on icon "Close" at bounding box center [429, 28] width 6 height 6
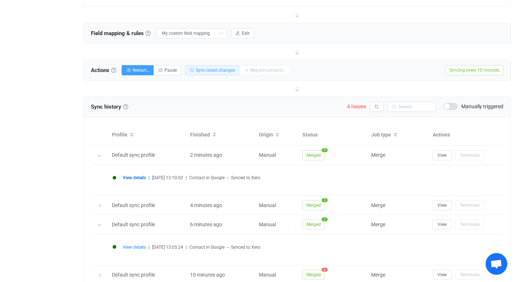
click at [214, 69] on span "Sync latest changes" at bounding box center [215, 70] width 39 height 5
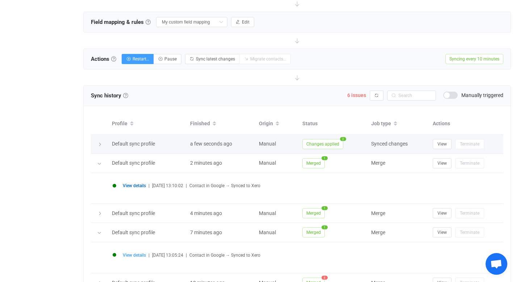
scroll to position [235, 0]
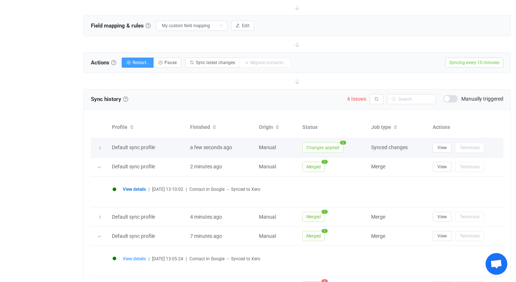
click at [333, 146] on span "Changes applied" at bounding box center [322, 148] width 41 height 10
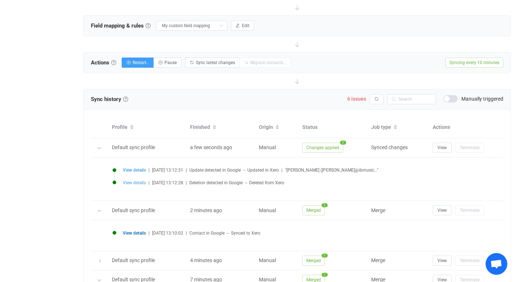
click at [140, 181] on span "View details" at bounding box center [134, 182] width 23 height 5
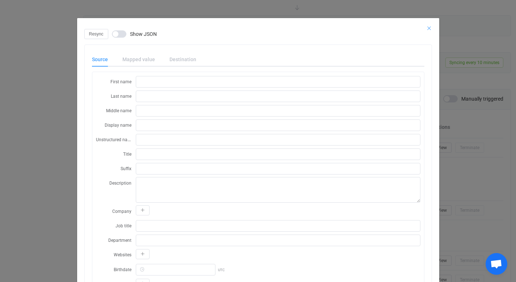
click at [426, 28] on icon "Close" at bounding box center [429, 28] width 6 height 6
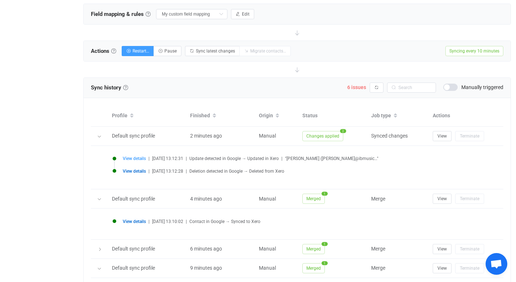
scroll to position [246, 0]
click at [360, 88] on span "6 issues" at bounding box center [356, 88] width 19 height 6
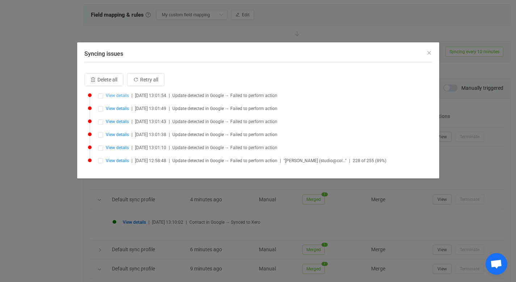
click at [116, 95] on span "View details" at bounding box center [117, 95] width 23 height 5
type input "Alexandra"
type input "Keddie"
type input "Alexandra Keddie"
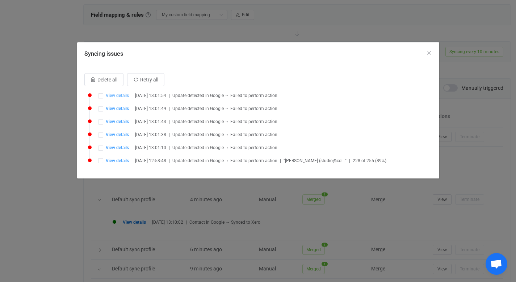
type input "alexandrakeddie@gmail.com"
type input "VIP"
type input "V/O"
type input "people/c8297448204132967176"
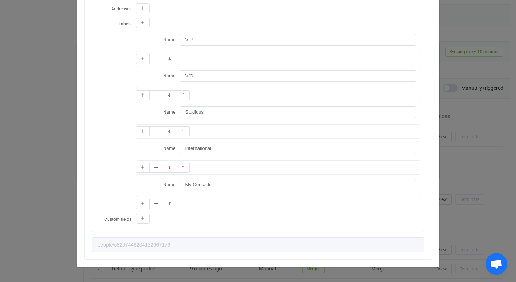
scroll to position [0, 0]
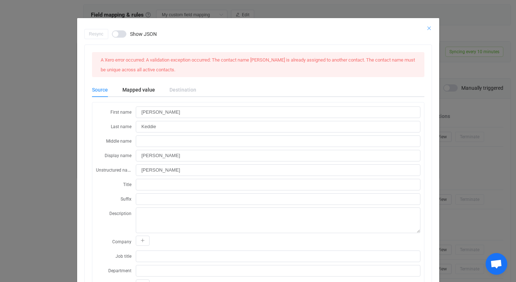
click at [427, 26] on icon "Close" at bounding box center [429, 28] width 6 height 6
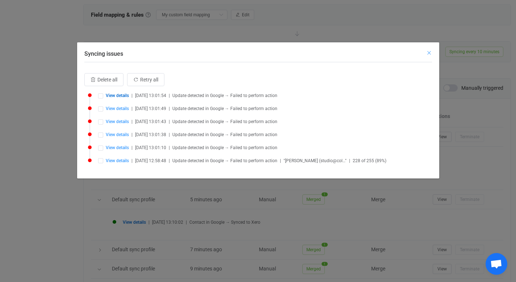
click at [429, 53] on icon "Close" at bounding box center [429, 53] width 6 height 6
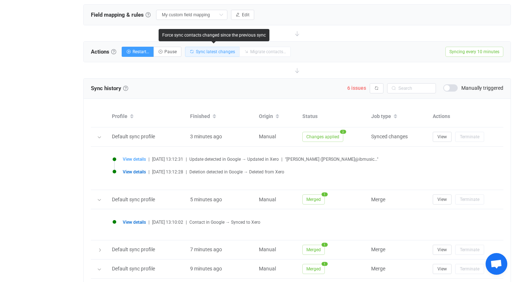
click at [208, 52] on span "Sync latest changes" at bounding box center [215, 51] width 39 height 5
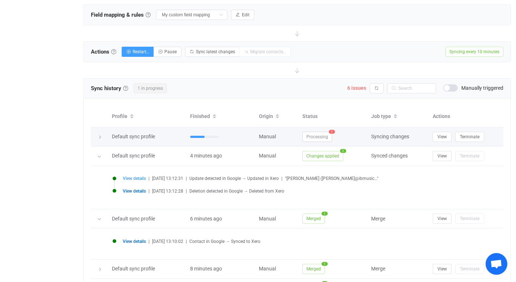
click at [332, 131] on span "1" at bounding box center [332, 132] width 6 height 4
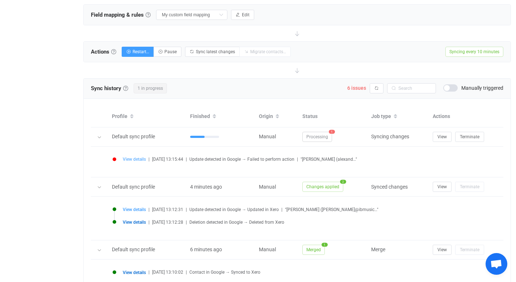
click at [139, 158] on span "View details" at bounding box center [134, 159] width 23 height 5
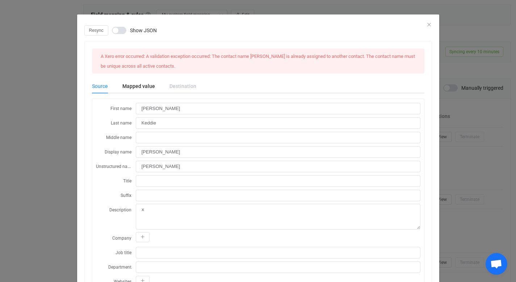
scroll to position [4, 0]
click at [426, 22] on icon "Close" at bounding box center [429, 24] width 6 height 6
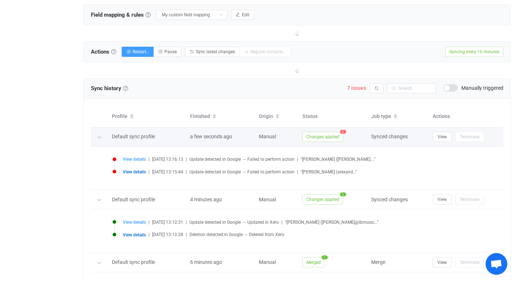
click at [333, 133] on span "Changes applied" at bounding box center [322, 137] width 41 height 10
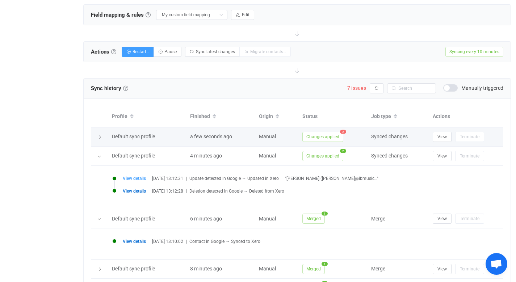
click at [336, 133] on span "Changes applied" at bounding box center [322, 137] width 41 height 10
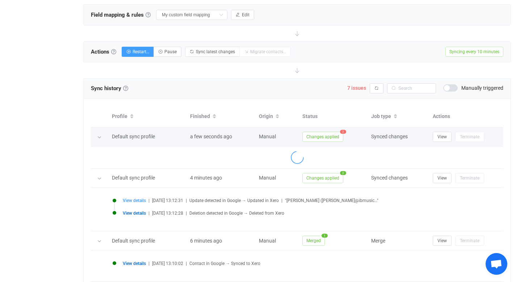
click at [343, 132] on span "2" at bounding box center [343, 132] width 6 height 4
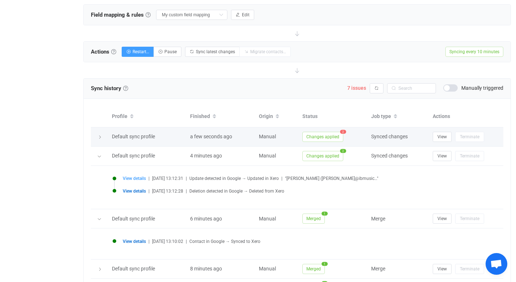
click at [320, 137] on span "Changes applied" at bounding box center [322, 137] width 41 height 10
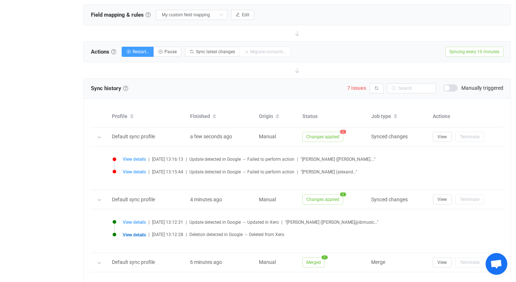
drag, startPoint x: 199, startPoint y: 160, endPoint x: 373, endPoint y: 170, distance: 174.2
click at [373, 170] on ul "View details | 2025-09-21 13:16:13 | Update detected in Google → Failed to perf…" at bounding box center [297, 170] width 376 height 25
click at [373, 170] on div "View details | 2025-09-21 13:15:44 | Update detected in Google → Failed to perf…" at bounding box center [304, 171] width 363 height 5
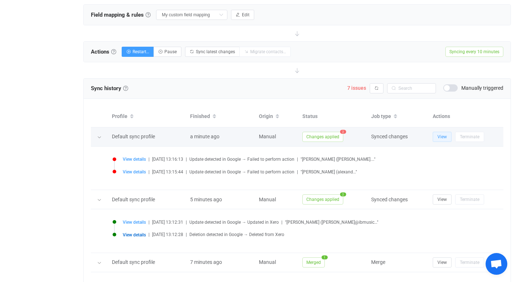
click at [439, 137] on span "View" at bounding box center [442, 136] width 9 height 5
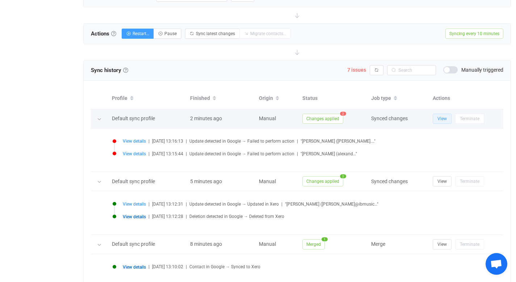
scroll to position [262, 0]
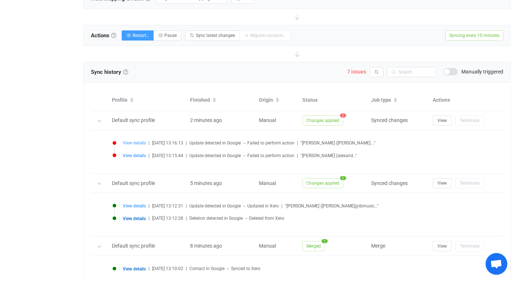
click at [135, 143] on span "View details" at bounding box center [134, 143] width 23 height 5
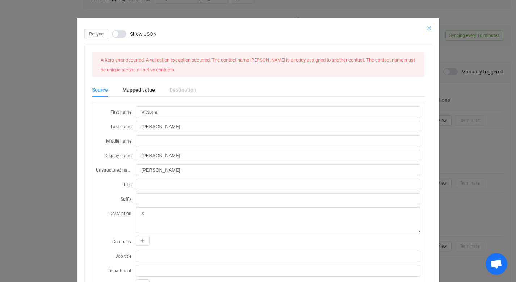
click at [427, 27] on icon "Close" at bounding box center [429, 28] width 6 height 6
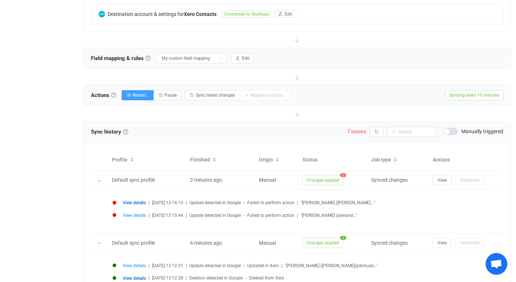
scroll to position [196, 0]
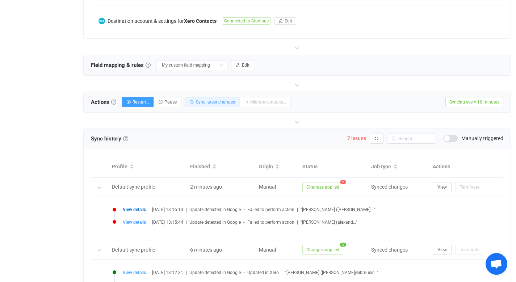
click at [215, 101] on span "Sync latest changes" at bounding box center [215, 102] width 39 height 5
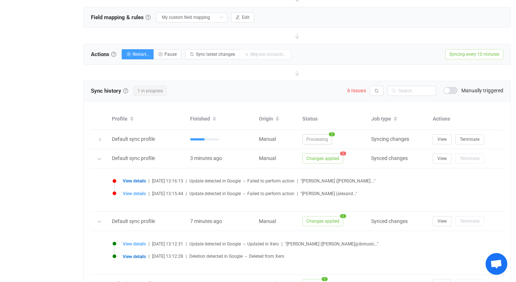
scroll to position [243, 0]
click at [353, 89] on span "5 issues" at bounding box center [356, 91] width 19 height 6
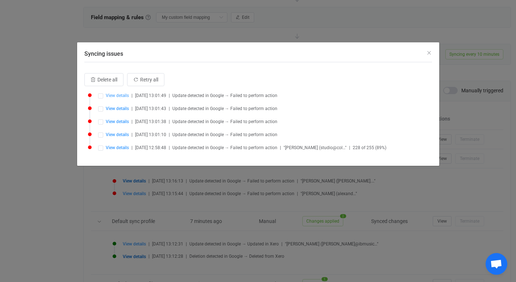
click at [121, 96] on span "View details" at bounding box center [117, 95] width 23 height 5
type input "Jacinta"
type input "Maria"
type input "Jacinta Maria"
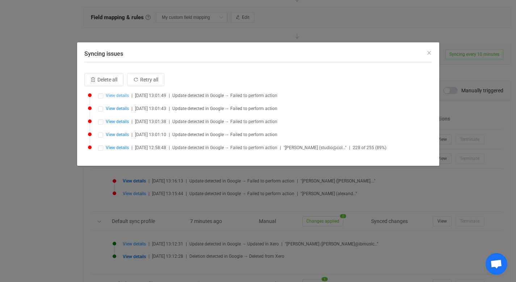
type input "jacinta.music91@gmail.com"
type input "Studious"
type input "My Contacts"
type input "people/c7726484052226774761"
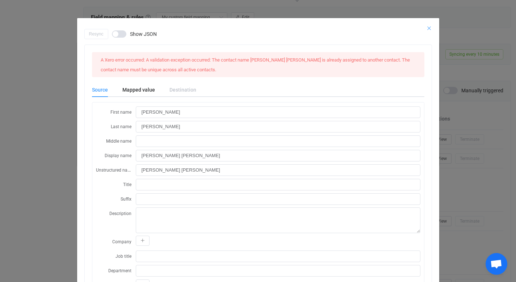
click at [426, 26] on icon "Close" at bounding box center [429, 28] width 6 height 6
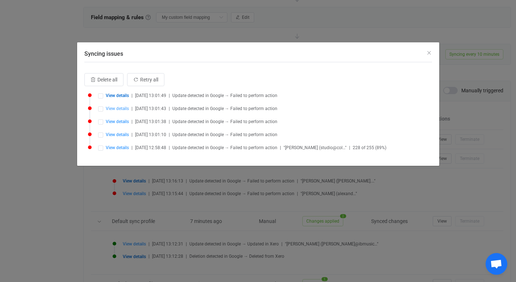
click at [114, 109] on span "View details" at bounding box center [117, 108] width 23 height 5
type input "Darlene"
type input "Pacheco"
type input "Darlene Pacheco"
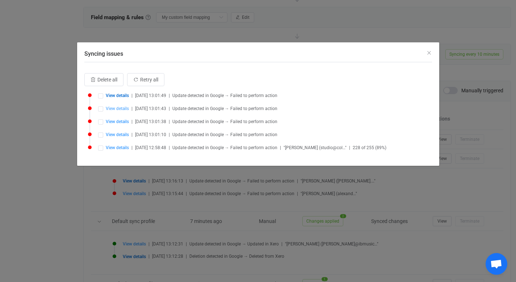
type input "Executive Assistant"
type input "1976-05-30 00:00:00"
type input "darlene@studio.us"
type input "International"
type input "people/c5615369630981338903"
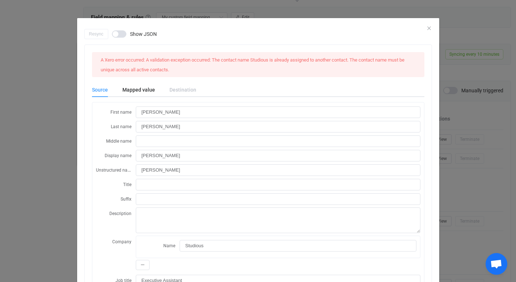
click at [427, 29] on div "Resync Show JSON" at bounding box center [258, 34] width 348 height 10
click at [426, 28] on icon "Close" at bounding box center [429, 28] width 6 height 6
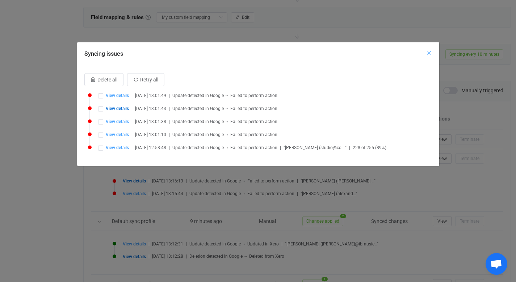
click at [429, 53] on icon "Close" at bounding box center [429, 53] width 6 height 6
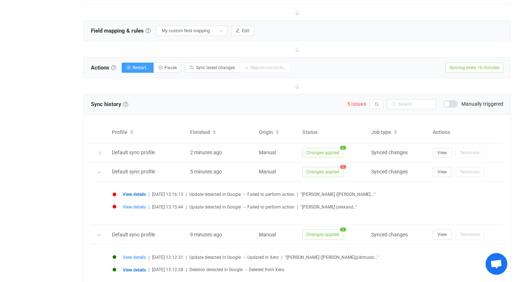
scroll to position [231, 0]
click at [355, 101] on span "5 issues" at bounding box center [356, 103] width 19 height 6
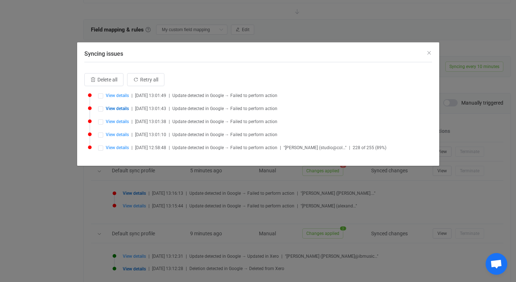
click at [193, 109] on span "Update detected in Google → Failed to perform action" at bounding box center [224, 108] width 105 height 5
click at [121, 110] on span "View details" at bounding box center [117, 108] width 23 height 5
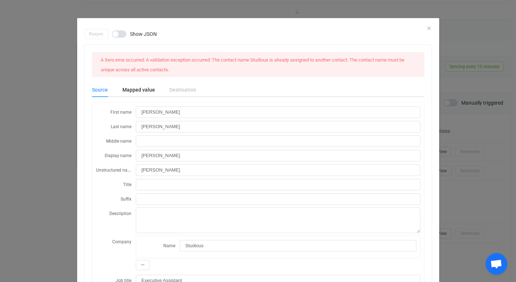
click at [424, 30] on div "Resync Show JSON" at bounding box center [258, 34] width 348 height 10
click at [426, 27] on icon "Close" at bounding box center [429, 28] width 6 height 6
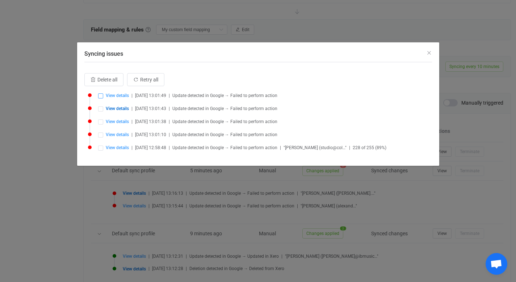
click at [101, 95] on span "Syncing issues" at bounding box center [100, 95] width 5 height 5
click at [101, 107] on span "Syncing issues" at bounding box center [100, 108] width 5 height 5
click at [174, 79] on span "Retry selected (2)" at bounding box center [180, 80] width 39 height 6
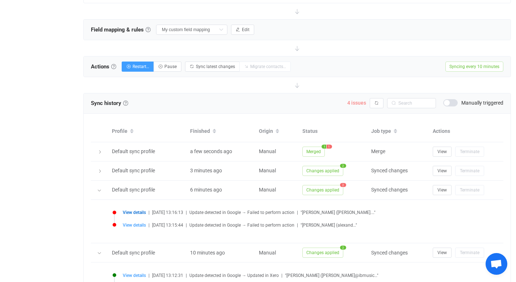
click at [360, 101] on span "4 issues" at bounding box center [356, 103] width 19 height 6
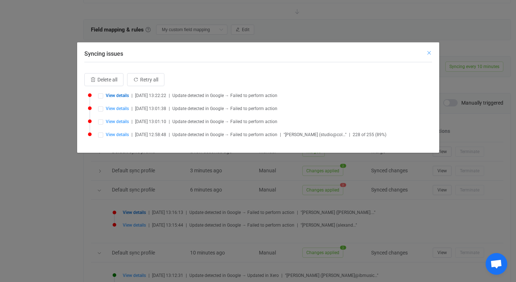
click at [431, 53] on icon "Close" at bounding box center [429, 53] width 6 height 6
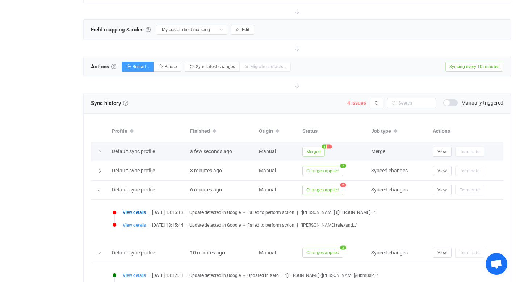
click at [330, 147] on span "1" at bounding box center [329, 147] width 5 height 4
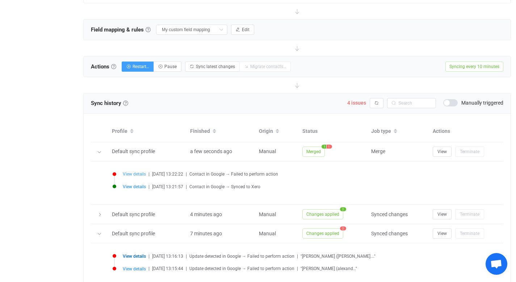
click at [140, 173] on span "View details" at bounding box center [134, 174] width 23 height 5
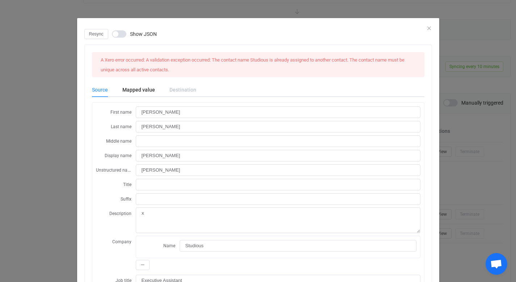
click at [426, 29] on div "Resync Show JSON" at bounding box center [258, 34] width 348 height 10
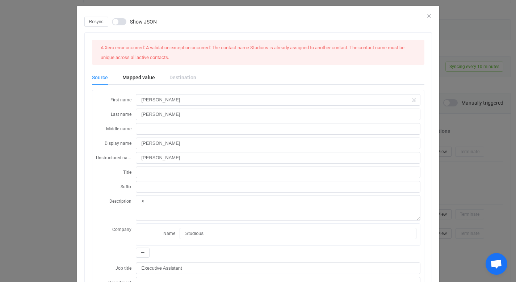
scroll to position [0, 0]
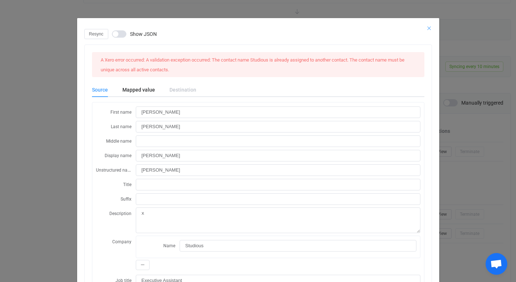
click at [426, 28] on icon "Close" at bounding box center [429, 28] width 6 height 6
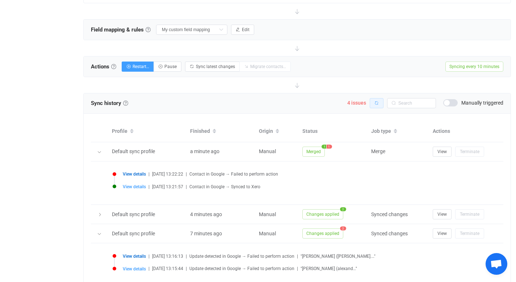
click at [376, 104] on icon "button" at bounding box center [377, 103] width 4 height 4
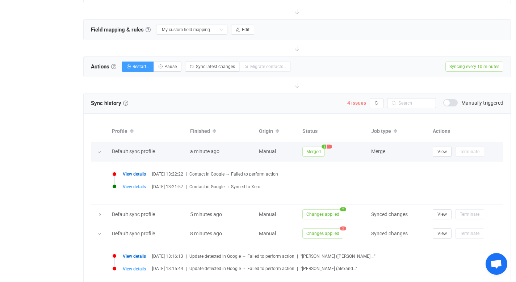
click at [331, 145] on span "1" at bounding box center [329, 147] width 5 height 4
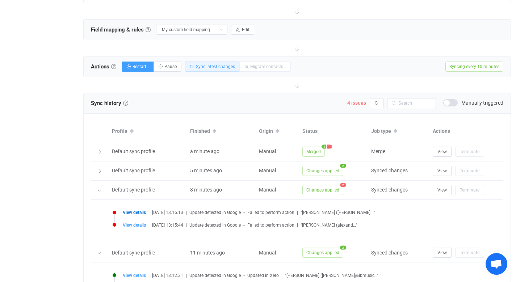
click at [222, 65] on span "Sync latest changes" at bounding box center [215, 66] width 39 height 5
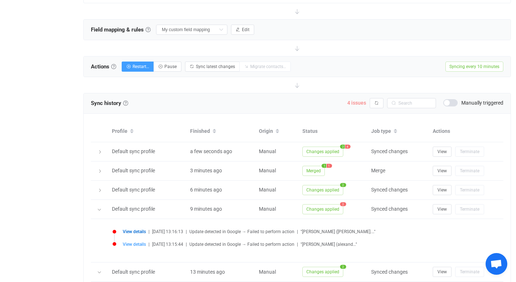
click at [356, 103] on span "4 issues" at bounding box center [356, 103] width 19 height 6
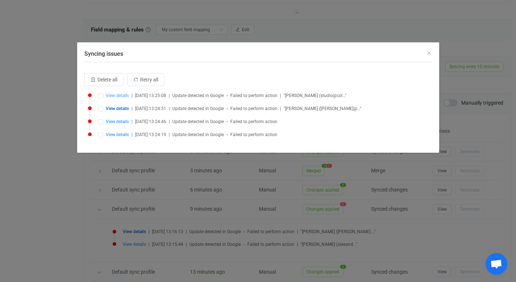
click at [118, 95] on span "View details" at bounding box center [117, 95] width 23 height 5
type input "Colin"
type input "Cassidy"
type input "Colin Cassidy"
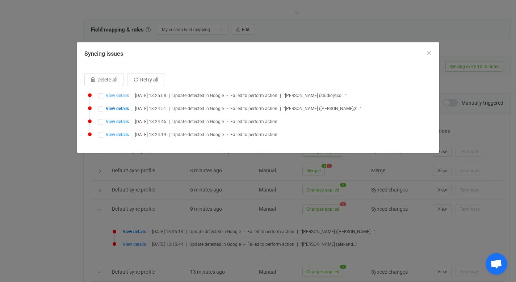
type input "Colin Cassidy Media Pty Ltd."
type input "studio@colincassidymedia.com"
type input "+61 434 404 185"
type input "Mobile"
type input "VIP"
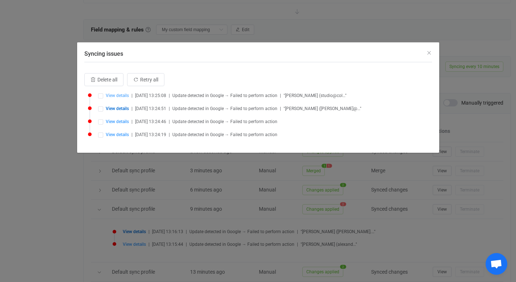
type input "V/O"
type input "Studious"
type input "people/c7953292500640878437"
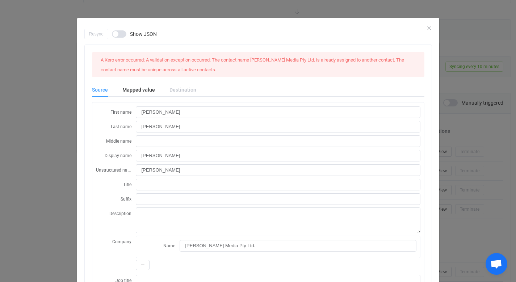
click at [425, 30] on div "Resync Show JSON" at bounding box center [258, 34] width 348 height 10
click at [427, 29] on icon "Close" at bounding box center [429, 28] width 6 height 6
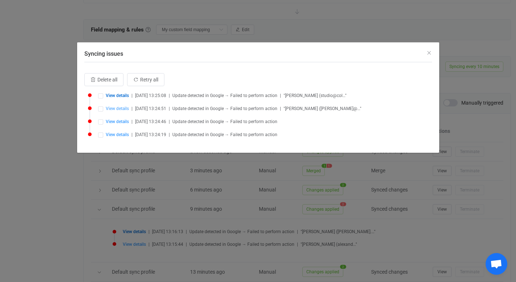
click at [124, 107] on span "View details" at bounding box center [117, 108] width 23 height 5
type input "Darlene"
type input "Pacheco"
type input "Darlene Pacheco"
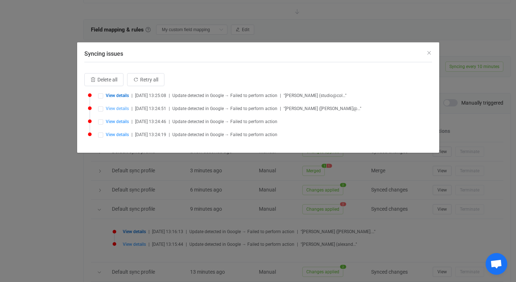
type textarea "xx"
type input "Studious"
type input "Executive Assistant"
type input "1976-05-30 00:00:00"
type input "darlene@studio.us"
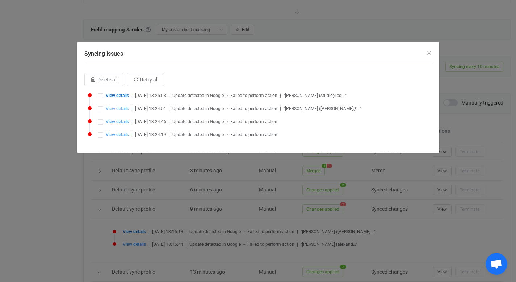
type input "+63 917 852 5974"
type input "Other"
type input "Studious"
type input "International"
type input "My Contacts"
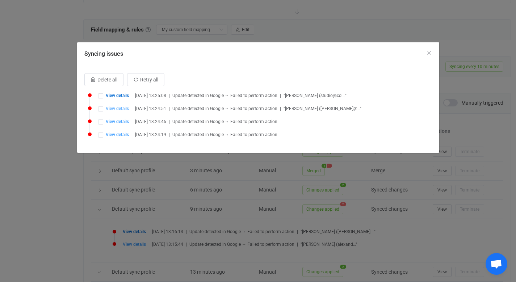
type input "people/c5615369630981338903"
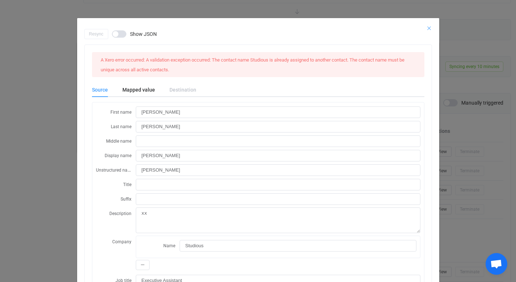
click at [427, 27] on icon "Close" at bounding box center [429, 28] width 6 height 6
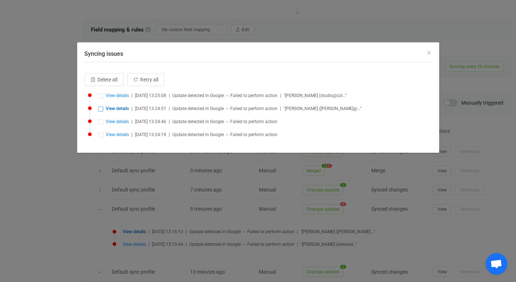
click at [101, 107] on span "Syncing issues" at bounding box center [100, 108] width 5 height 5
click at [176, 79] on span "Retry selected (1)" at bounding box center [180, 80] width 39 height 6
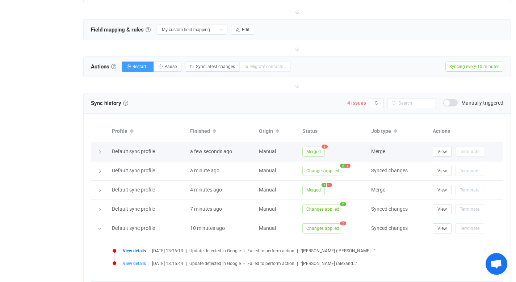
click at [325, 146] on span "1" at bounding box center [325, 147] width 6 height 4
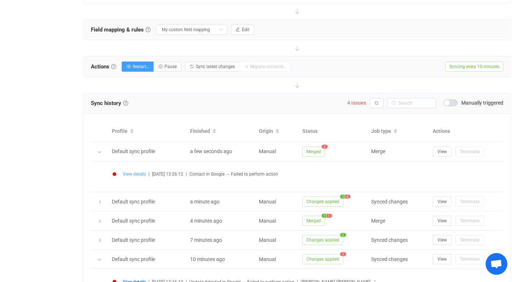
click at [137, 172] on span "View details" at bounding box center [134, 174] width 23 height 5
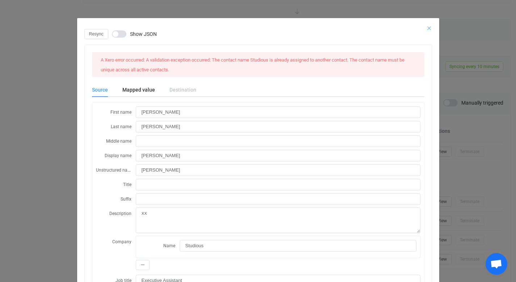
click at [426, 28] on icon "Close" at bounding box center [429, 28] width 6 height 6
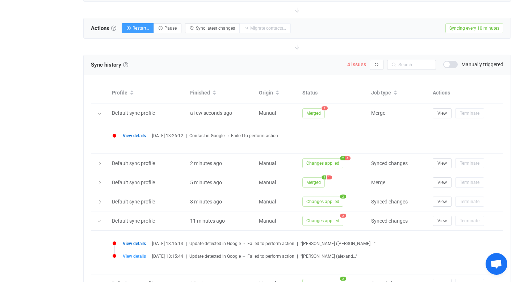
scroll to position [272, 0]
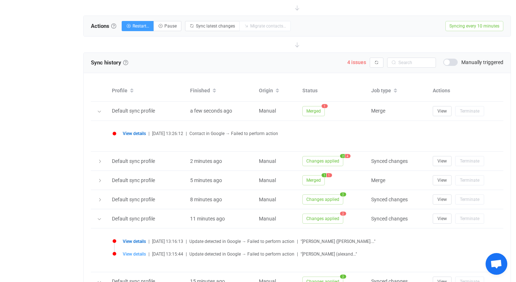
click at [139, 132] on span "View details" at bounding box center [134, 133] width 23 height 5
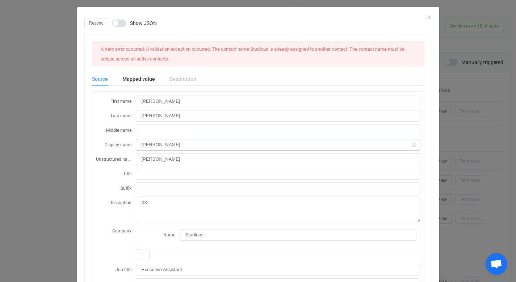
scroll to position [0, 0]
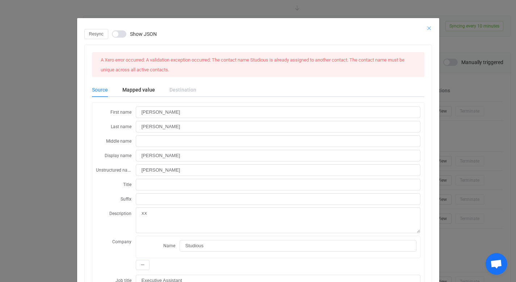
click at [426, 26] on icon "Close" at bounding box center [429, 28] width 6 height 6
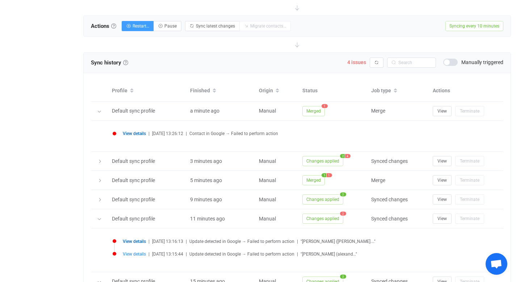
click at [140, 132] on span "View details" at bounding box center [134, 133] width 23 height 5
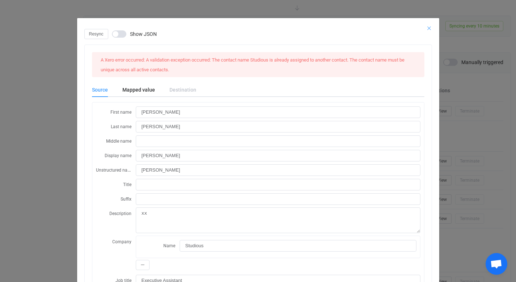
click at [426, 28] on icon "Close" at bounding box center [429, 28] width 6 height 6
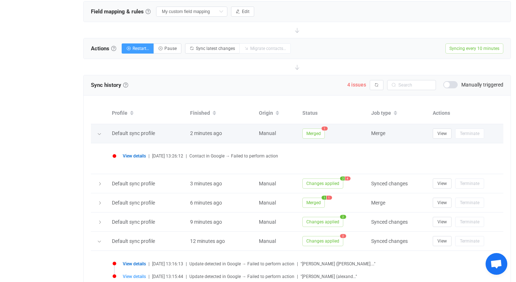
scroll to position [239, 0]
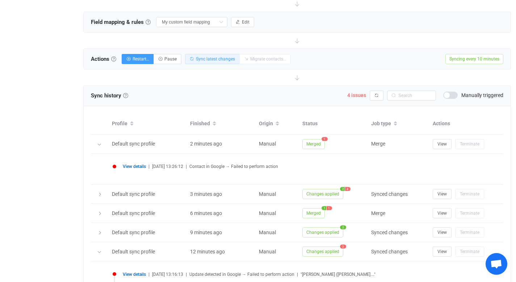
click at [216, 59] on span "Sync latest changes" at bounding box center [215, 59] width 39 height 5
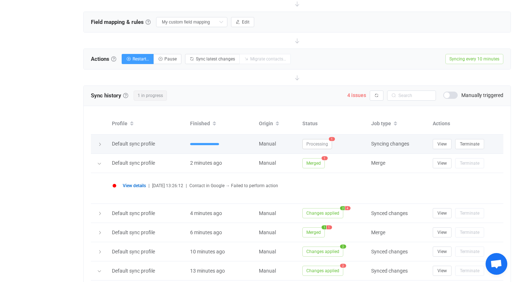
click at [332, 139] on span "1" at bounding box center [332, 139] width 6 height 4
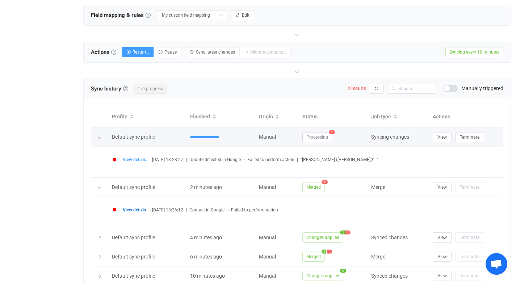
scroll to position [246, 0]
click at [442, 135] on span "View" at bounding box center [442, 136] width 9 height 5
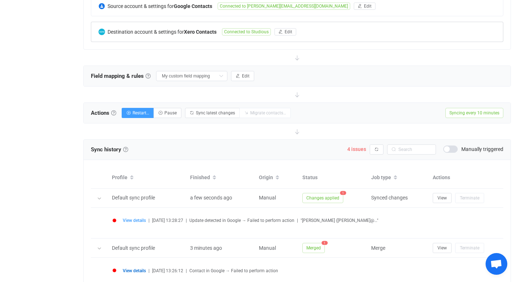
scroll to position [186, 0]
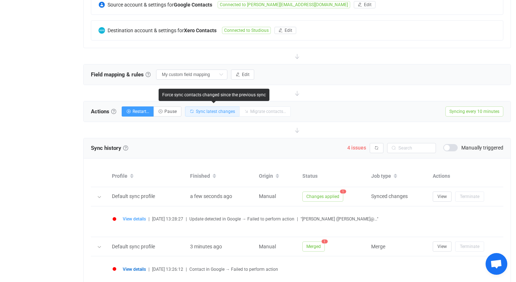
click at [224, 109] on span "Sync latest changes" at bounding box center [215, 111] width 39 height 5
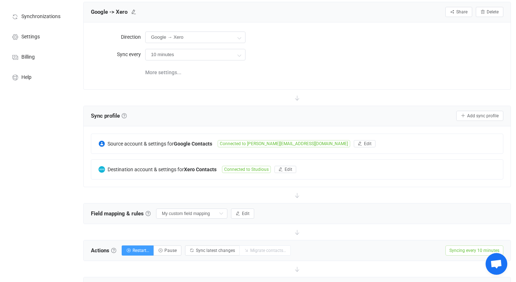
scroll to position [0, 0]
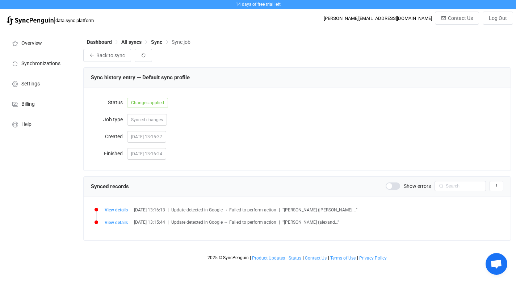
scroll to position [70, 0]
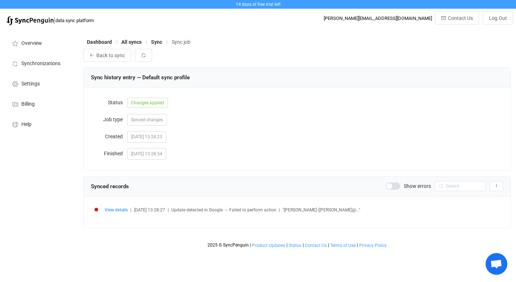
scroll to position [70, 0]
click at [118, 210] on span "View details" at bounding box center [116, 210] width 23 height 5
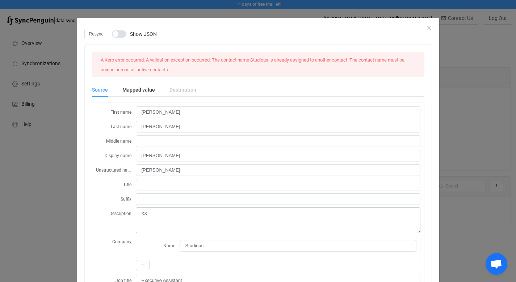
scroll to position [0, 0]
click at [426, 28] on icon "Close" at bounding box center [429, 28] width 6 height 6
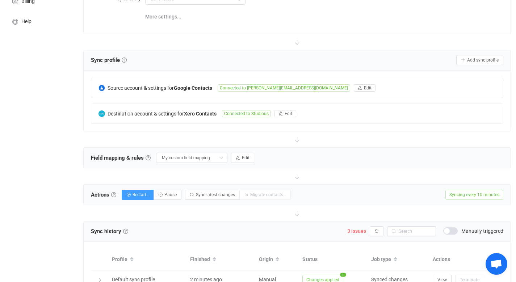
scroll to position [107, 0]
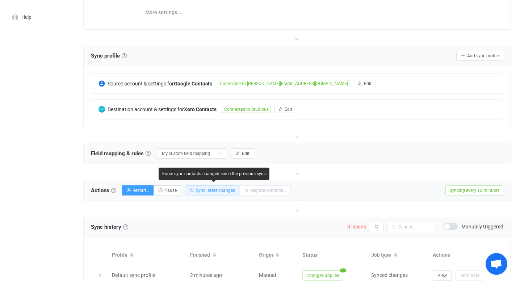
click at [216, 190] on span "Sync latest changes" at bounding box center [215, 190] width 39 height 5
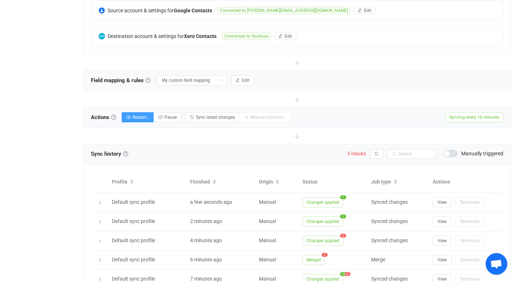
scroll to position [211, 0]
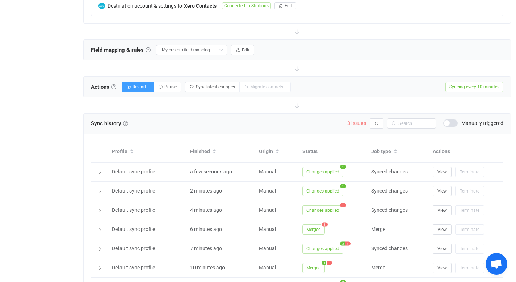
click at [355, 123] on span "3 issues" at bounding box center [356, 123] width 19 height 6
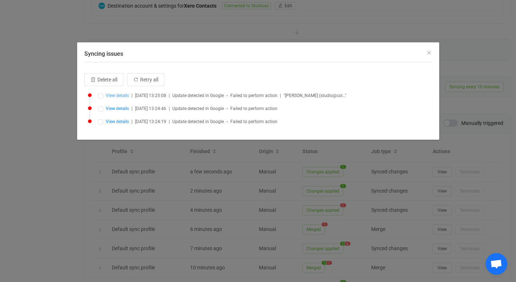
click at [117, 96] on span "View details" at bounding box center [117, 95] width 23 height 5
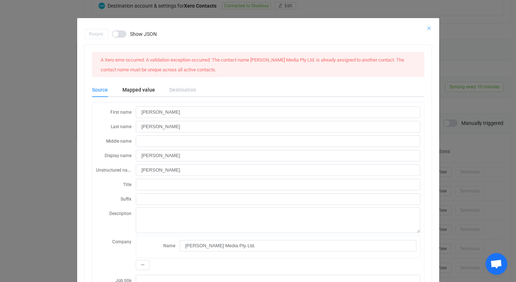
click at [427, 26] on icon "Close" at bounding box center [429, 28] width 6 height 6
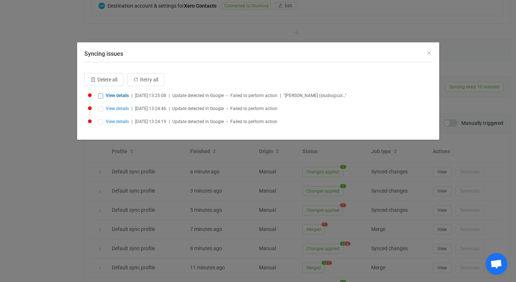
click at [100, 96] on span "Syncing issues" at bounding box center [100, 95] width 5 height 5
click at [185, 80] on span "Retry selected (1)" at bounding box center [180, 80] width 39 height 6
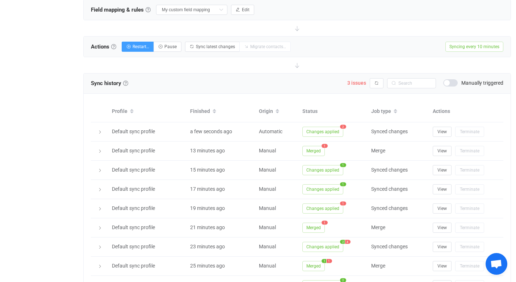
scroll to position [250, 0]
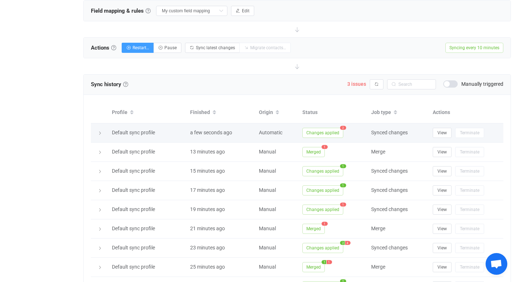
click at [342, 127] on span "2" at bounding box center [343, 128] width 6 height 4
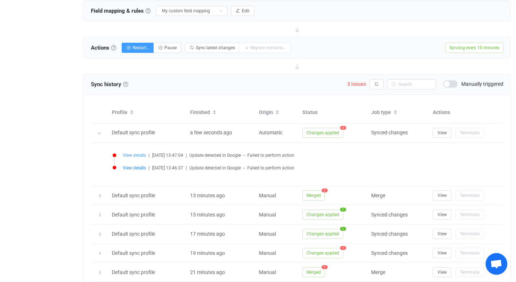
click at [137, 155] on span "View details" at bounding box center [134, 155] width 23 height 5
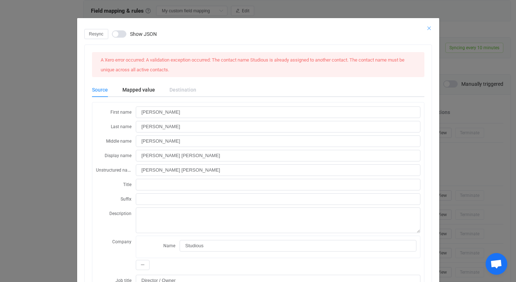
click at [426, 29] on icon "Close" at bounding box center [429, 28] width 6 height 6
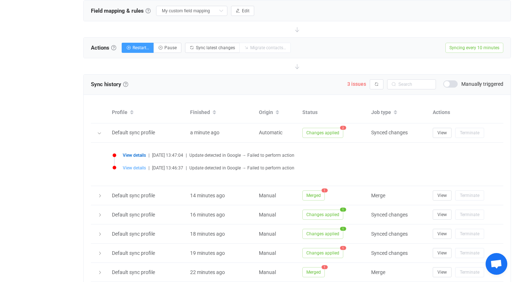
click at [137, 167] on span "View details" at bounding box center [134, 168] width 23 height 5
type input "[PERSON_NAME]"
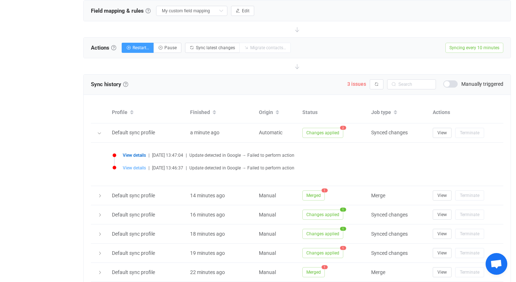
type textarea "x"
type input "[PERSON_NAME][EMAIL_ADDRESS][PERSON_NAME][DOMAIN_NAME]"
type input "Work"
type input "[PHONE_NUMBER]"
type input "Canley Vale"
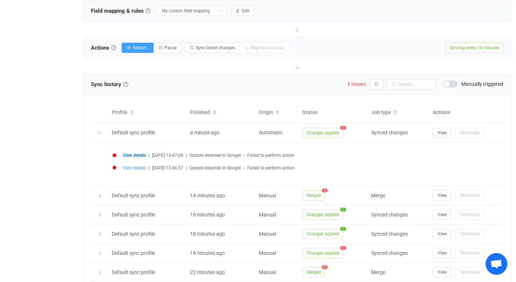
type input "2166"
type input "[STREET_ADDRESS][PERSON_NAME]"
type input "people/c5661178607613477341"
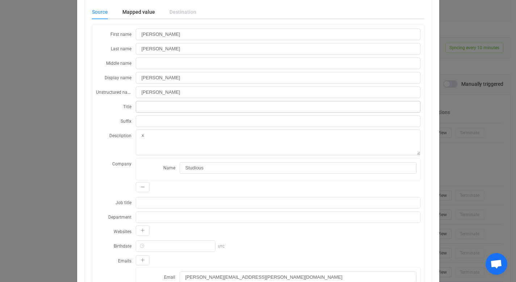
scroll to position [0, 0]
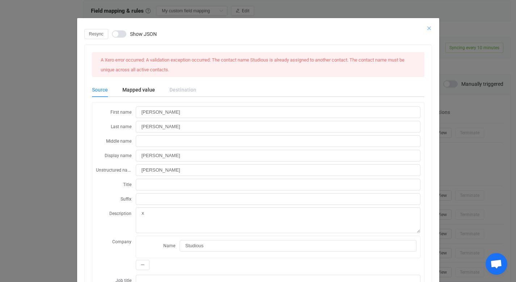
click at [426, 27] on icon "Close" at bounding box center [429, 28] width 6 height 6
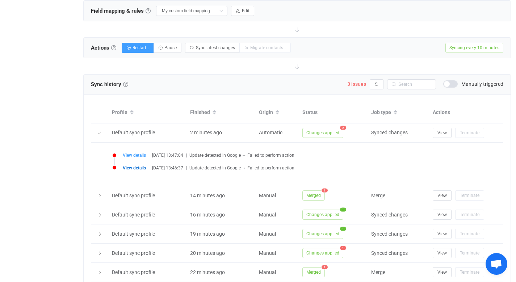
click at [134, 167] on span "View details" at bounding box center [134, 168] width 23 height 5
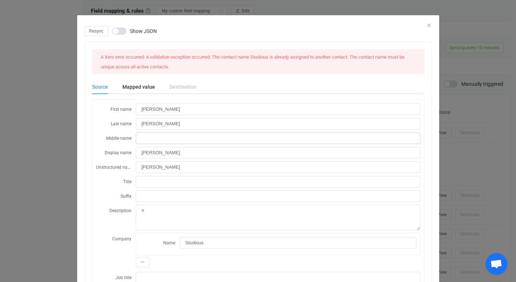
scroll to position [2, 0]
click at [426, 26] on icon "Close" at bounding box center [429, 26] width 6 height 6
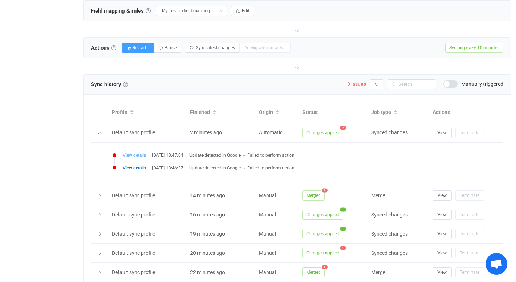
click at [141, 154] on span "View details" at bounding box center [134, 155] width 23 height 5
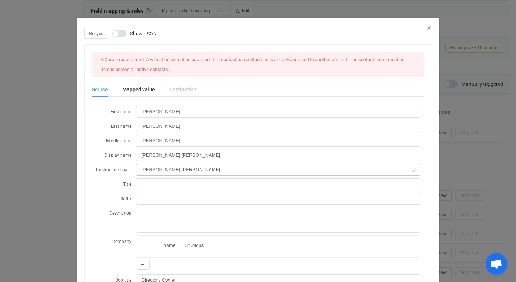
scroll to position [0, 0]
click at [426, 28] on icon "Close" at bounding box center [429, 28] width 6 height 6
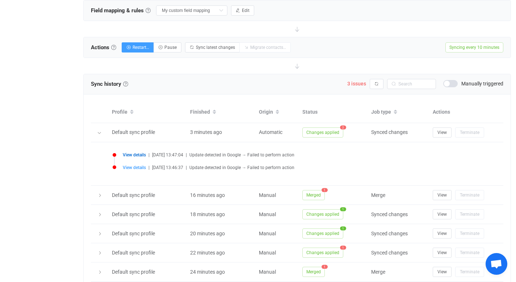
scroll to position [237, 0]
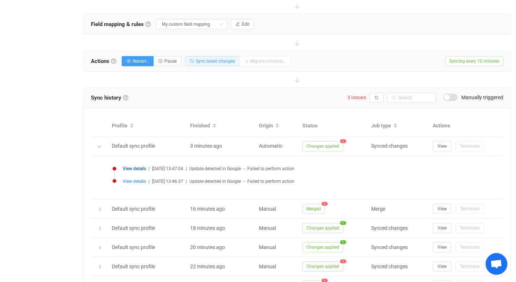
click at [214, 60] on span "Sync latest changes" at bounding box center [215, 61] width 39 height 5
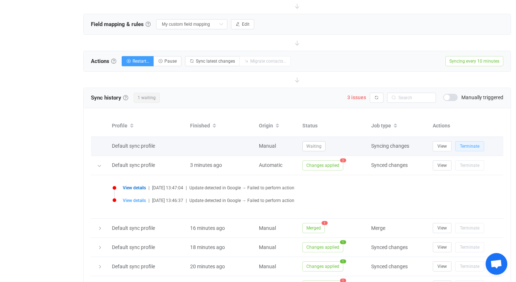
click at [468, 149] on button "Terminate" at bounding box center [469, 146] width 29 height 10
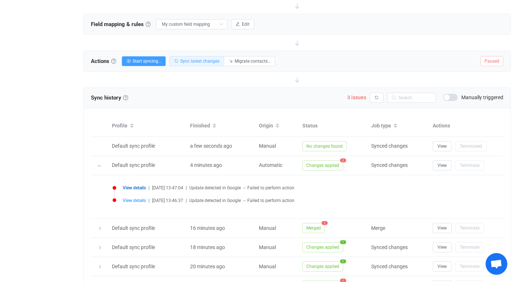
click at [210, 60] on span "Sync latest changes" at bounding box center [199, 61] width 39 height 5
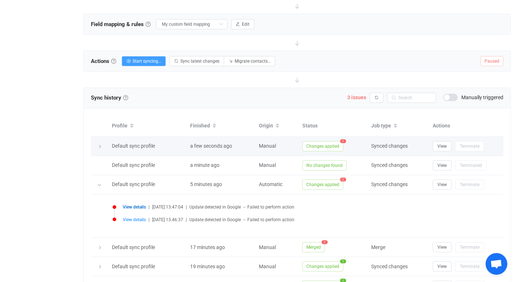
click at [342, 140] on span "1" at bounding box center [343, 141] width 6 height 4
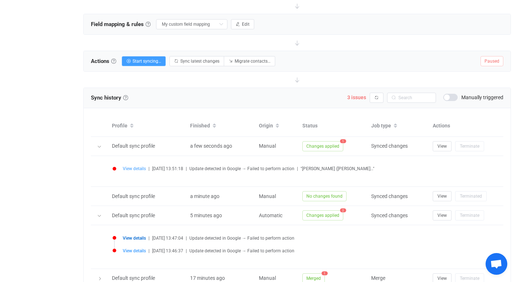
click at [138, 168] on span "View details" at bounding box center [134, 168] width 23 height 5
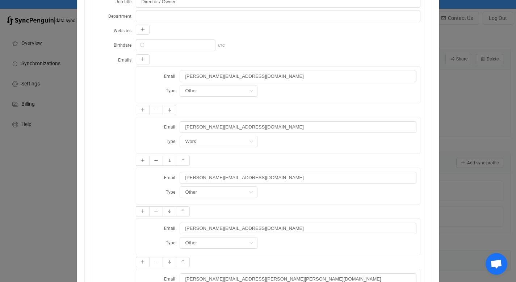
scroll to position [0, 0]
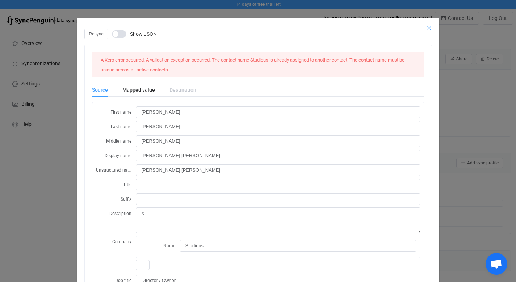
click at [426, 28] on icon "Close" at bounding box center [429, 28] width 6 height 6
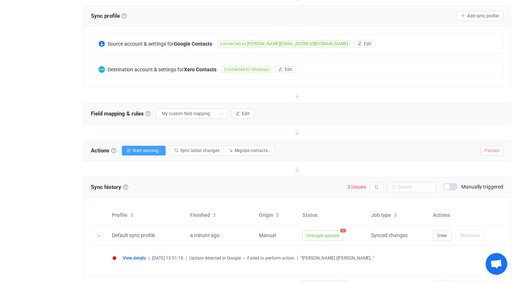
scroll to position [150, 0]
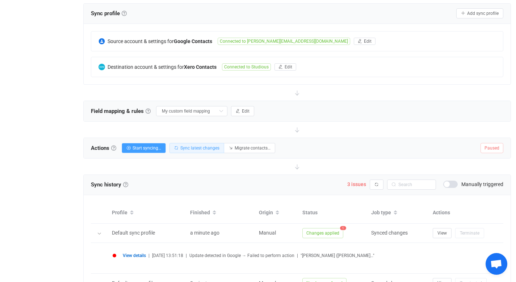
click at [201, 146] on span "Sync latest changes" at bounding box center [199, 148] width 39 height 5
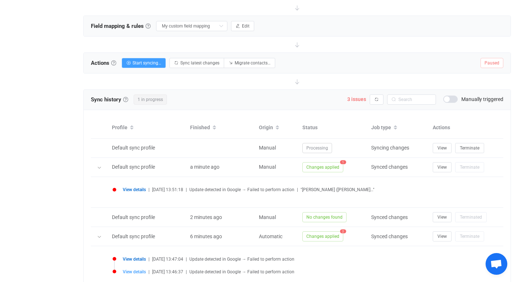
scroll to position [233, 0]
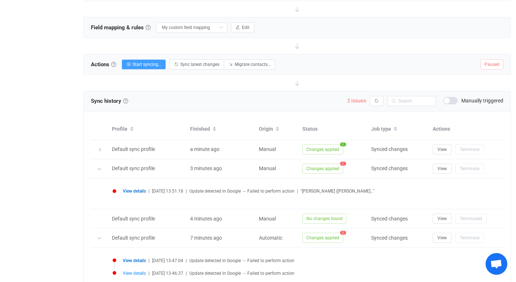
click at [355, 99] on span "2 issues" at bounding box center [356, 101] width 19 height 6
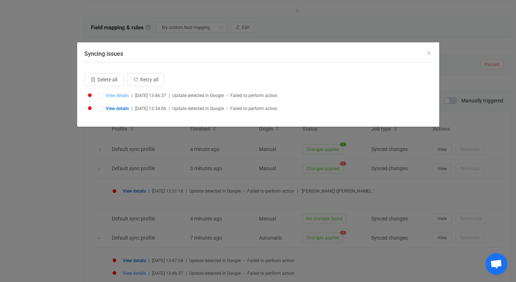
click at [120, 95] on span "View details" at bounding box center [117, 95] width 23 height 5
type input "Melissa"
type input "Wheeler"
type input "Melissa Wheeler"
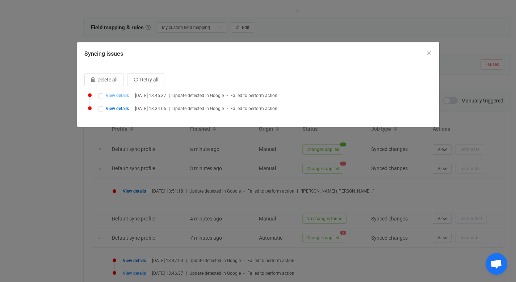
type textarea "x"
type input "Studious"
type input "mel.mwheeler@gmail.com"
type input "+61 405 193 327"
type input "Canley Vale"
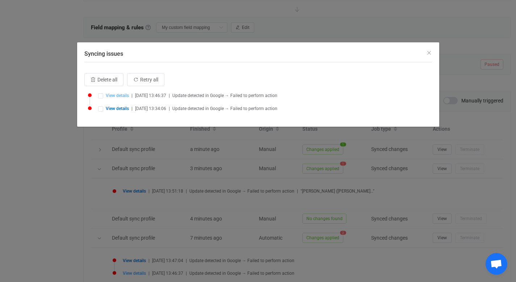
type input "2166"
type input "112 Cardwell St"
type input "Studious"
type input "My Contacts"
type input "people/c5661178607613477341"
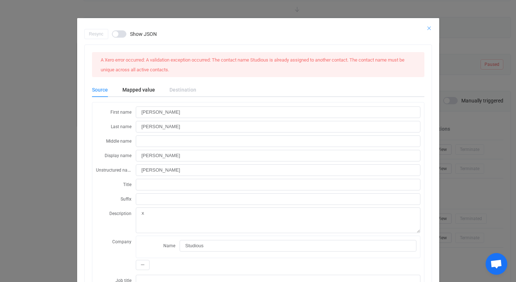
click at [426, 27] on icon "Close" at bounding box center [429, 28] width 6 height 6
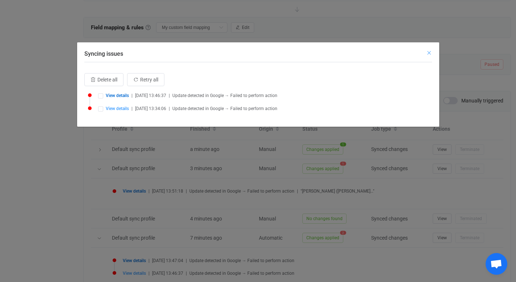
click at [429, 52] on icon "Close" at bounding box center [429, 53] width 6 height 6
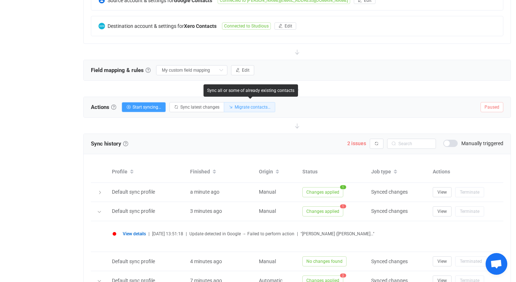
scroll to position [190, 0]
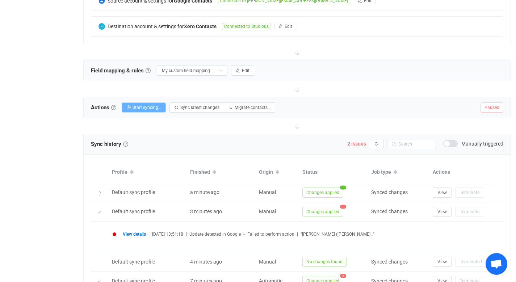
click at [151, 106] on span "Start syncing…" at bounding box center [147, 107] width 29 height 5
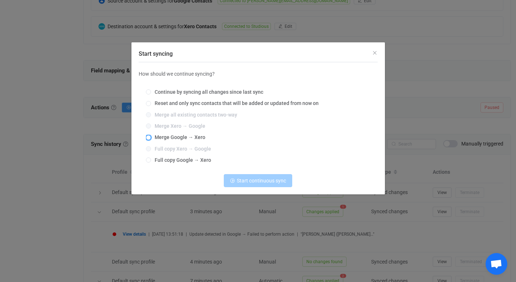
click at [150, 138] on span "Start syncing" at bounding box center [148, 137] width 5 height 5
click at [150, 138] on input "Merge Google → Xero" at bounding box center [148, 138] width 5 height 6
radio input "true"
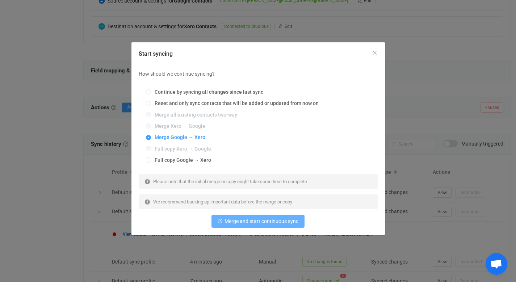
click at [262, 224] on span "Merge and start continuous sync" at bounding box center [262, 221] width 74 height 6
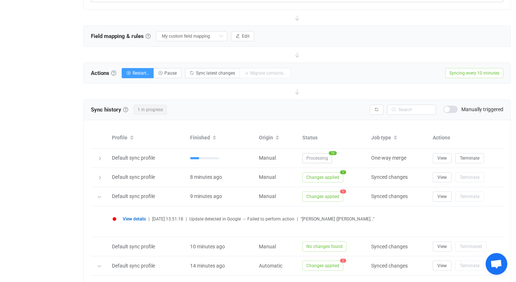
scroll to position [231, 0]
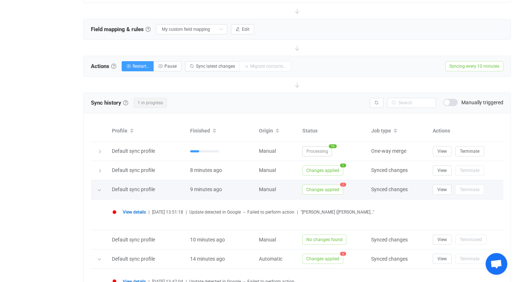
click at [100, 189] on icon at bounding box center [99, 190] width 4 height 4
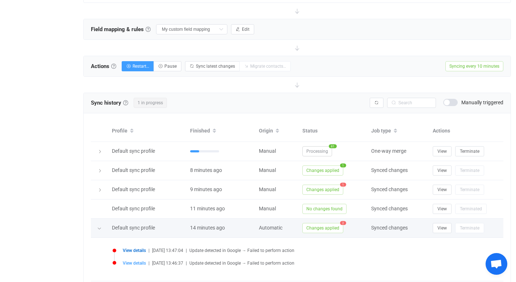
click at [99, 229] on icon at bounding box center [99, 228] width 4 height 4
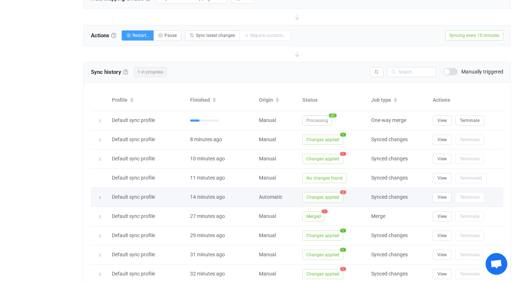
scroll to position [258, 0]
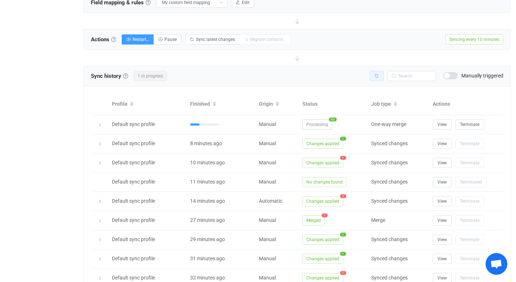
click at [377, 78] on button "button" at bounding box center [377, 76] width 14 height 10
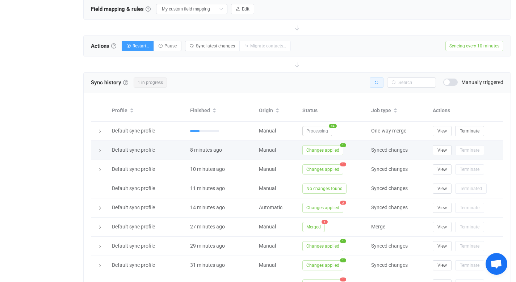
scroll to position [254, 0]
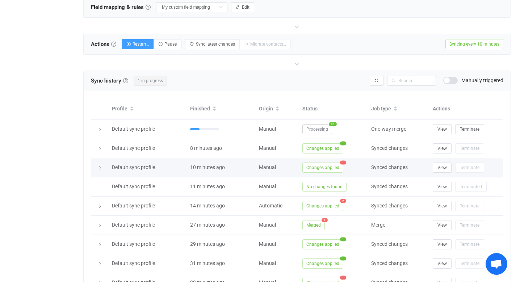
click at [342, 162] on span "1" at bounding box center [343, 162] width 6 height 4
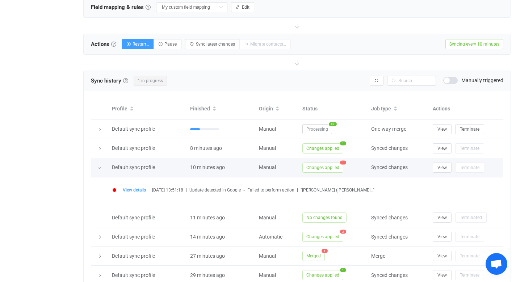
click at [367, 169] on div "Changes applied 1" at bounding box center [333, 168] width 69 height 10
click at [100, 168] on icon at bounding box center [99, 168] width 4 height 4
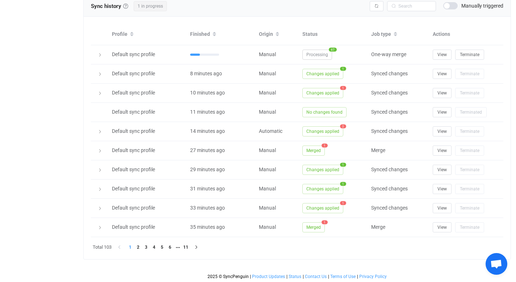
scroll to position [0, 0]
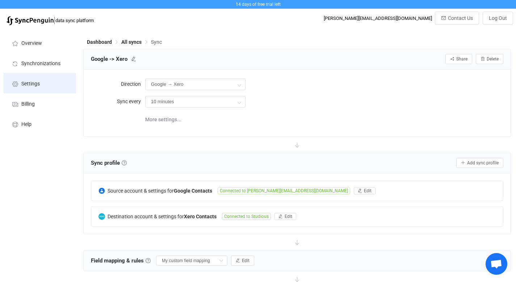
click at [32, 81] on span "Settings" at bounding box center [30, 84] width 18 height 6
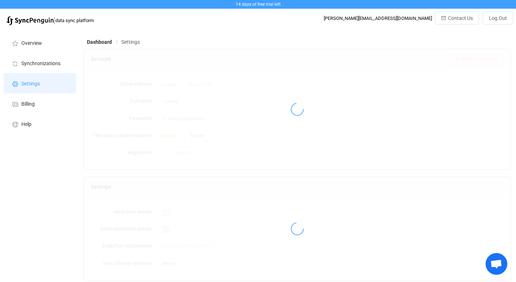
type input "Ritchie Jay Allum"
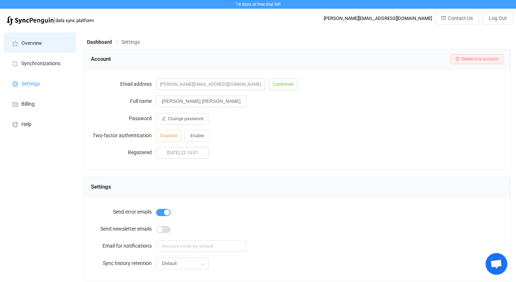
click at [39, 42] on span "Overview" at bounding box center [31, 44] width 21 height 6
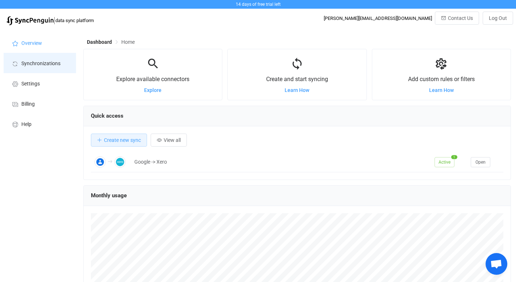
click at [49, 65] on span "Synchronizations" at bounding box center [40, 64] width 39 height 6
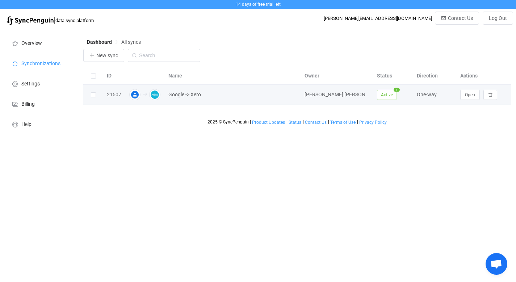
click at [225, 103] on td "Google -> Xero" at bounding box center [233, 95] width 136 height 20
click at [218, 97] on span "Google -> Xero" at bounding box center [232, 95] width 129 height 8
click at [260, 102] on td "Google -> Xero" at bounding box center [233, 95] width 136 height 20
click at [468, 95] on span "Open" at bounding box center [470, 94] width 10 height 5
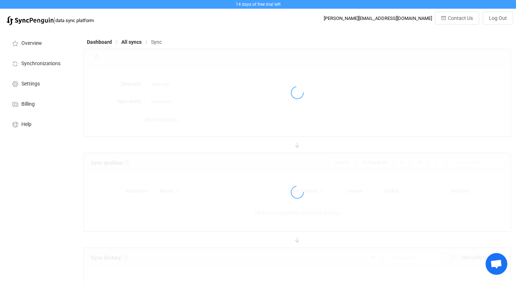
type input "Google → Xero"
type input "10 minutes"
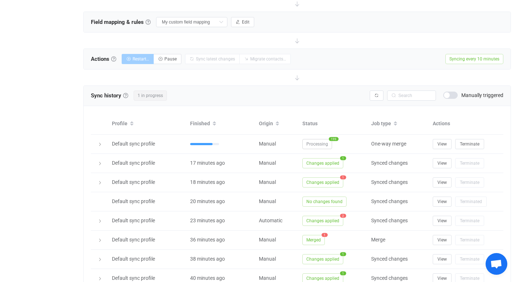
scroll to position [240, 0]
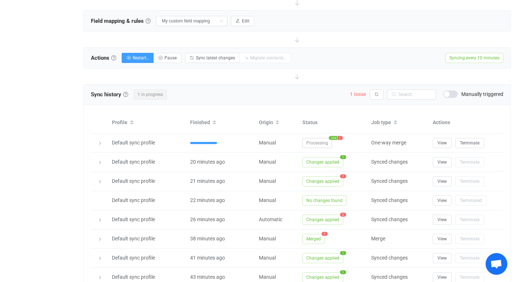
click at [358, 94] on span "1 issue" at bounding box center [358, 94] width 16 height 6
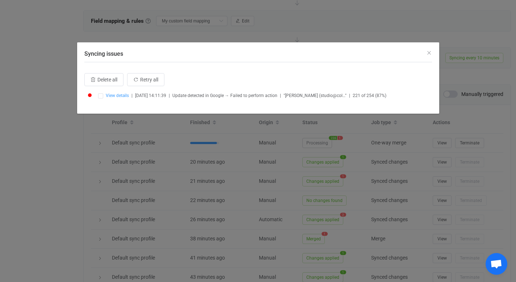
click at [123, 95] on span "View details" at bounding box center [117, 95] width 23 height 5
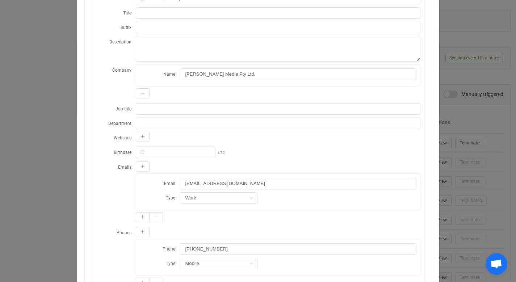
scroll to position [0, 0]
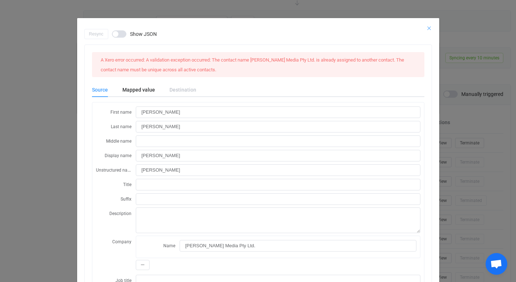
click at [426, 28] on icon "Close" at bounding box center [429, 28] width 6 height 6
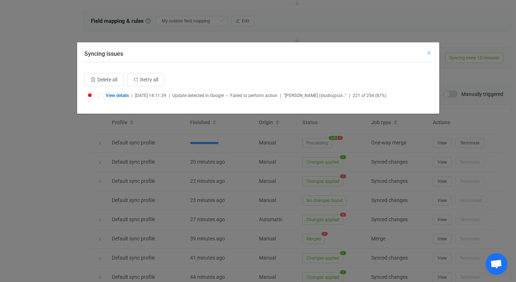
click at [429, 51] on icon "Close" at bounding box center [429, 53] width 6 height 6
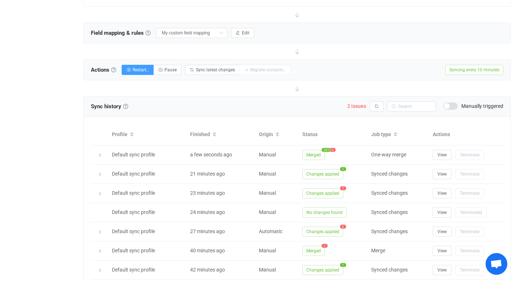
scroll to position [227, 0]
click at [355, 106] on span "2 issues" at bounding box center [356, 107] width 19 height 6
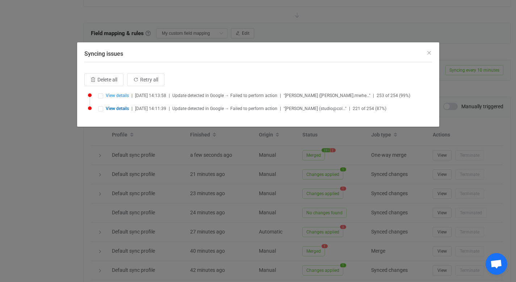
click at [117, 107] on span "View details" at bounding box center [117, 108] width 23 height 5
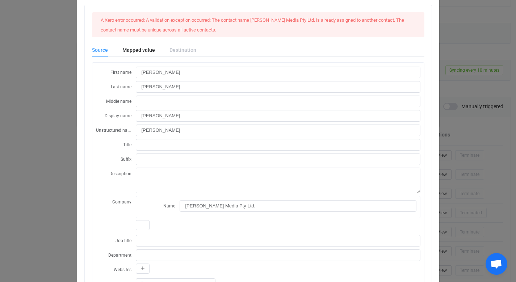
scroll to position [0, 0]
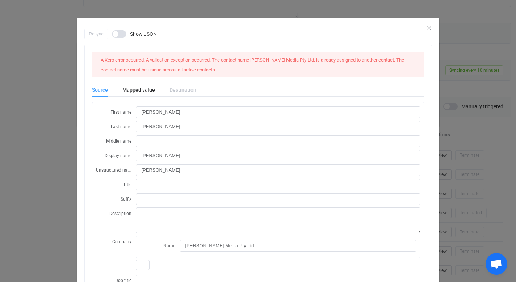
drag, startPoint x: 422, startPoint y: 49, endPoint x: 425, endPoint y: 41, distance: 9.2
click at [427, 28] on icon "Close" at bounding box center [429, 28] width 6 height 6
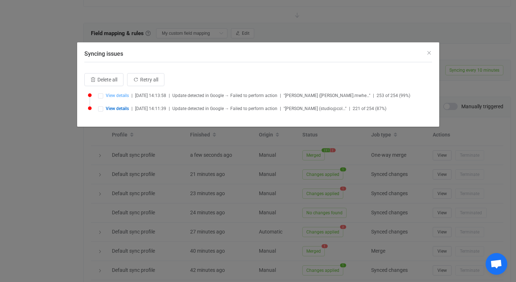
click at [119, 96] on span "View details" at bounding box center [117, 95] width 23 height 5
type input "Melissa"
type input "Wheeler"
type input "Melissa Wheeler"
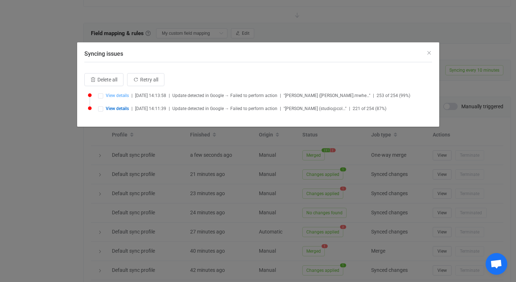
type textarea "x"
type input "Studious"
type input "mel.mwheeler@gmail.com"
type input "+61 405 193 327"
type input "AU"
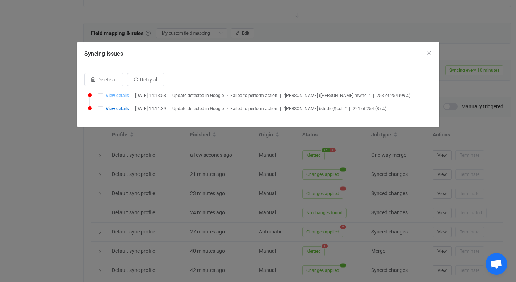
type input "NSW"
type input "Canley Vale"
type input "2166"
type input "112 Cardwell St"
type input "Studious"
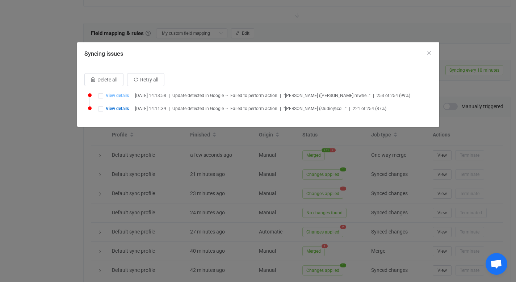
type input "My Contacts"
type input "people/c5661178607613477341"
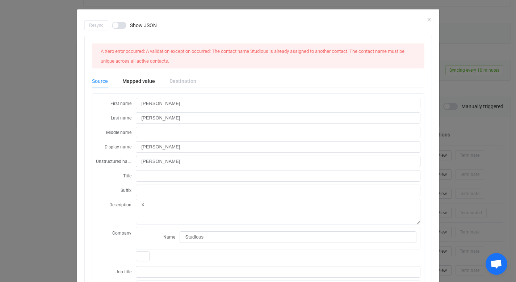
scroll to position [9, 0]
drag, startPoint x: 209, startPoint y: 233, endPoint x: 164, endPoint y: 230, distance: 45.0
click at [164, 231] on div "Name Studious" at bounding box center [278, 237] width 277 height 12
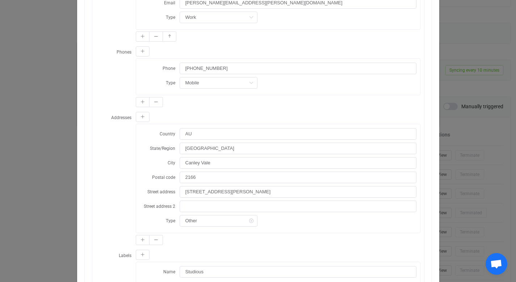
scroll to position [185, 0]
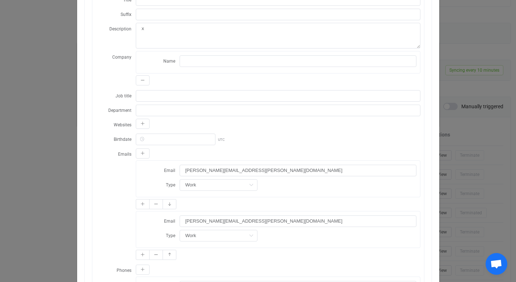
click at [64, 190] on div "Resync Show JSON A Xero error occurred: A validation exception occurred: The co…" at bounding box center [258, 141] width 516 height 282
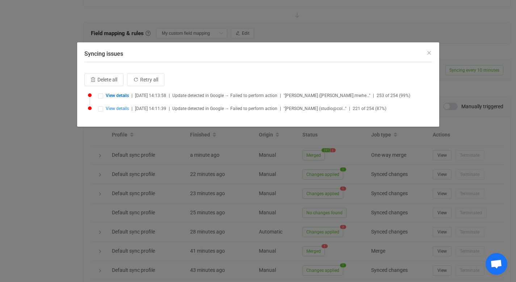
click at [123, 106] on span "View details" at bounding box center [117, 108] width 23 height 5
click at [124, 106] on span "View details" at bounding box center [117, 108] width 23 height 5
type input "Colin"
type input "Cassidy"
type input "Colin Cassidy"
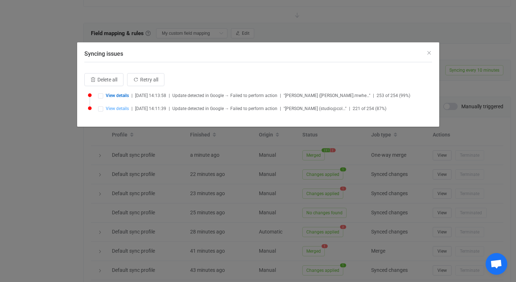
type input "Colin Cassidy"
type input "Colin Cassidy Media Pty Ltd."
type input "studio@colincassidymedia.com"
type input "+61 434 404 185"
type input "Australia"
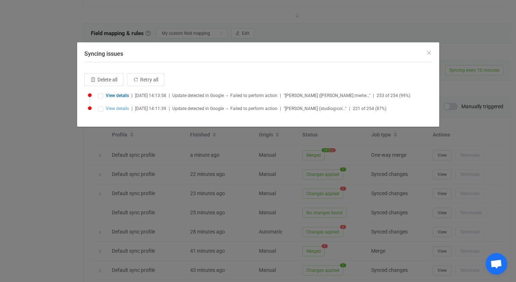
type input "New South Wales"
type input "Cammeray"
type input "2062"
type input "295 Miller St"
type input "VIP"
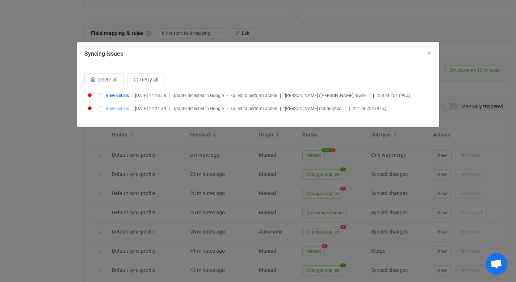
type input "V/O"
type input "people/c7953292500640878437"
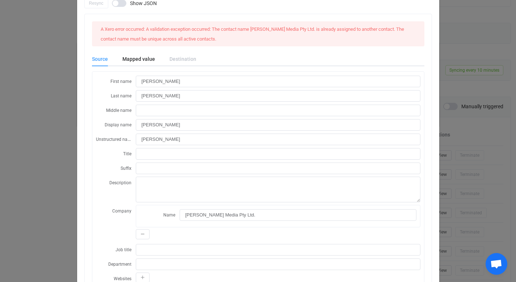
scroll to position [0, 0]
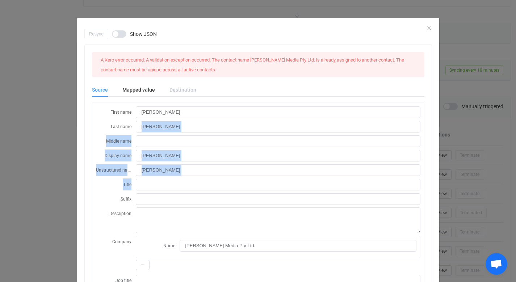
drag, startPoint x: 136, startPoint y: 176, endPoint x: 329, endPoint y: 80, distance: 215.5
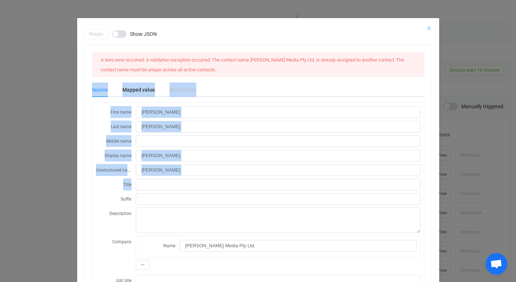
click at [428, 26] on icon "Close" at bounding box center [429, 28] width 6 height 6
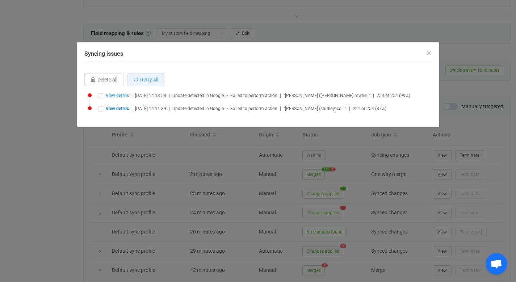
click at [147, 79] on span "Retry all" at bounding box center [149, 80] width 18 height 6
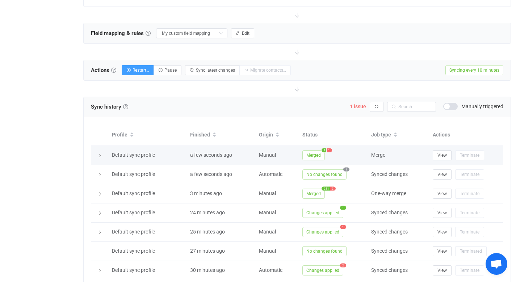
click at [331, 149] on span "1" at bounding box center [329, 150] width 5 height 4
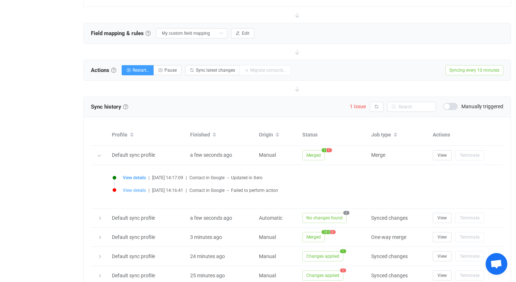
click at [133, 188] on span "View details" at bounding box center [134, 190] width 23 height 5
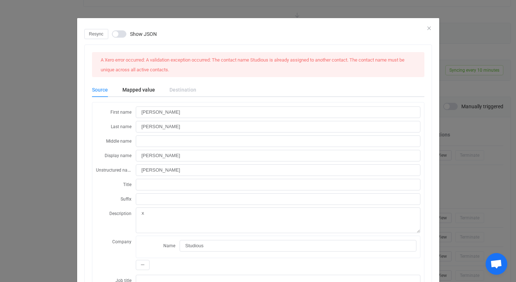
scroll to position [0, 0]
click at [426, 28] on icon "Close" at bounding box center [429, 28] width 6 height 6
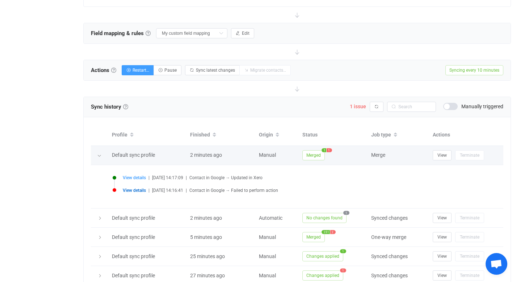
click at [332, 149] on span "1" at bounding box center [329, 150] width 5 height 4
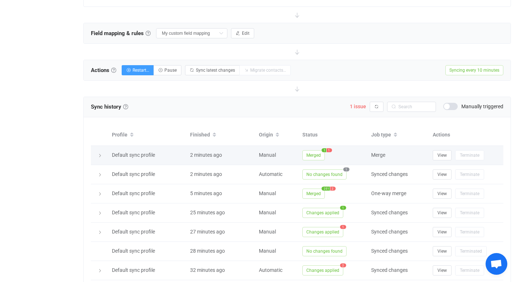
click at [329, 151] on span "1" at bounding box center [329, 150] width 5 height 4
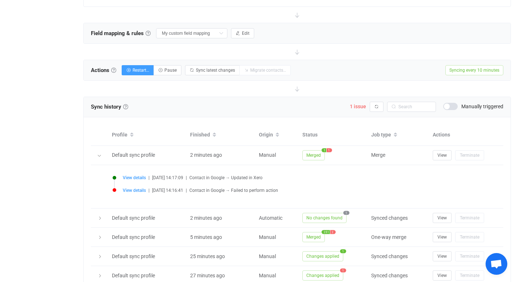
scroll to position [255, 0]
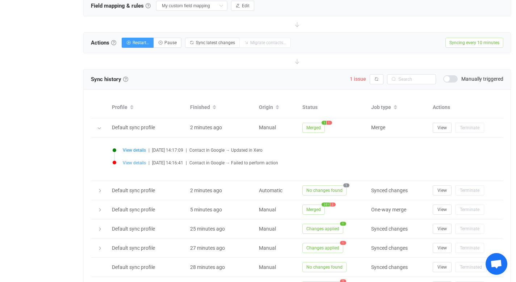
click at [137, 161] on span "View details" at bounding box center [134, 162] width 23 height 5
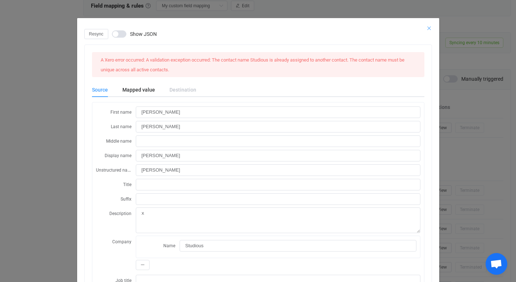
click at [426, 26] on icon "Close" at bounding box center [429, 28] width 6 height 6
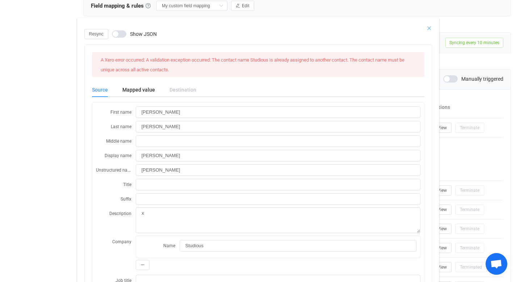
click at [426, 26] on body "14 days of free trial left | data sync platform ritchie@studio.us Contact Us Lo…" at bounding box center [258, 72] width 516 height 655
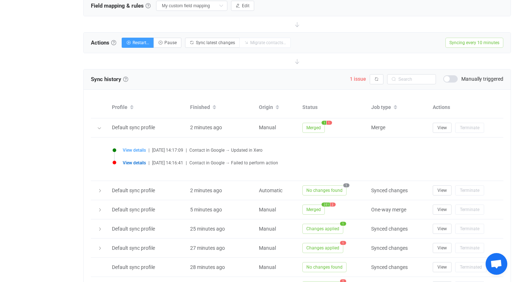
click at [136, 164] on span "View details" at bounding box center [134, 162] width 23 height 5
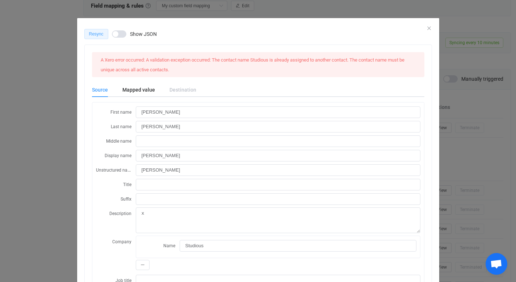
click at [97, 35] on span "Resync" at bounding box center [96, 34] width 14 height 5
click at [426, 28] on icon "Close" at bounding box center [429, 28] width 6 height 6
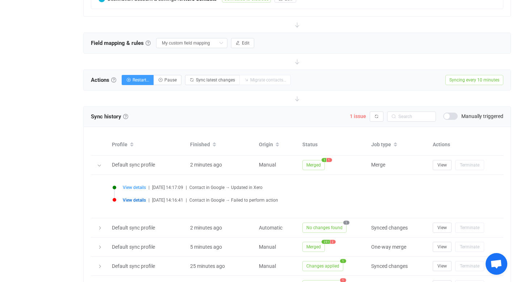
scroll to position [266, 0]
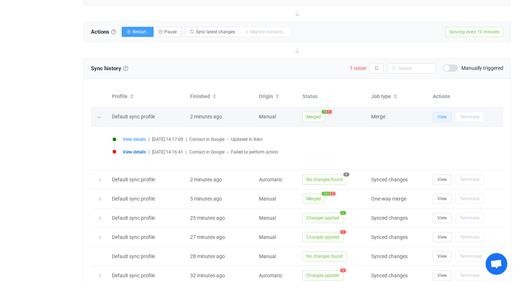
click at [439, 116] on span "View" at bounding box center [442, 116] width 9 height 5
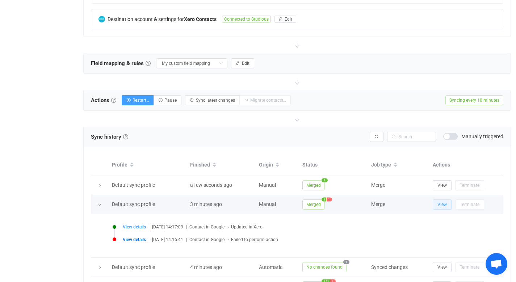
scroll to position [196, 0]
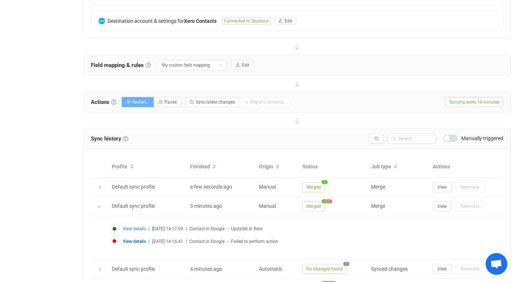
click at [143, 101] on span "Restart…" at bounding box center [141, 102] width 17 height 5
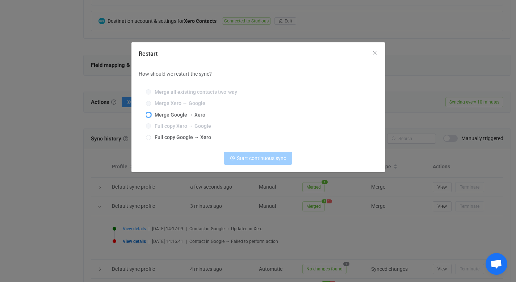
click at [148, 114] on span "Restart" at bounding box center [148, 114] width 5 height 5
click at [148, 114] on input "Merge Google → Xero" at bounding box center [148, 115] width 5 height 6
radio input "true"
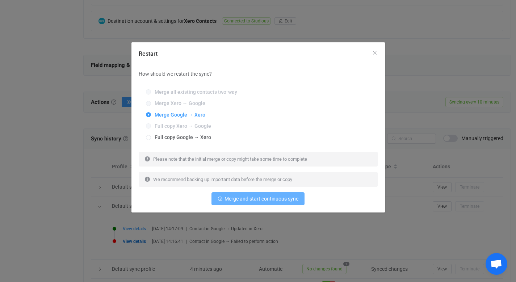
click at [268, 201] on span "Merge and start continuous sync" at bounding box center [262, 199] width 74 height 6
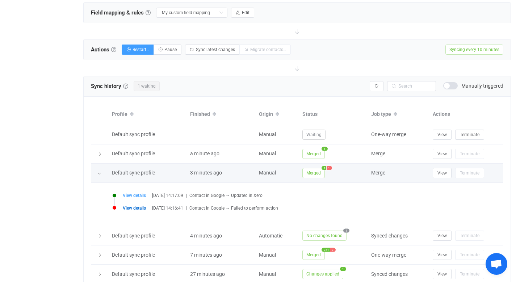
scroll to position [247, 0]
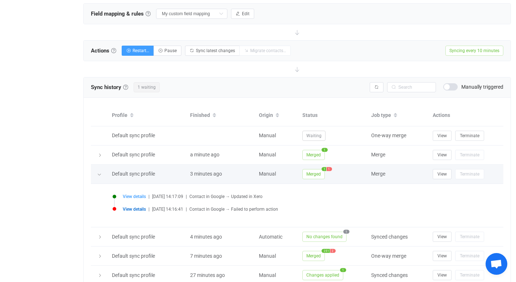
click at [100, 172] on icon at bounding box center [99, 174] width 4 height 4
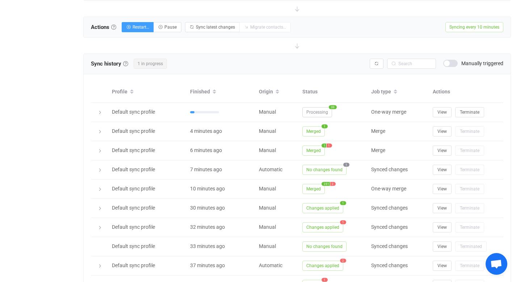
scroll to position [270, 0]
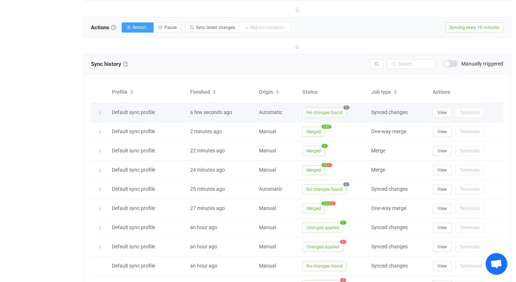
click at [346, 106] on span "1" at bounding box center [346, 107] width 6 height 4
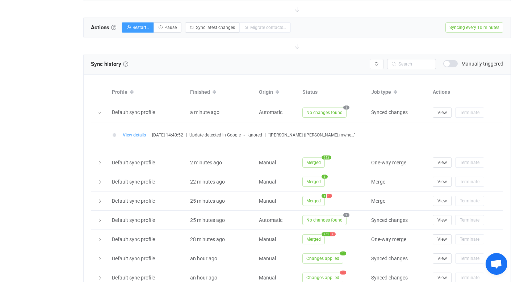
click at [137, 133] on span "View details" at bounding box center [134, 135] width 23 height 5
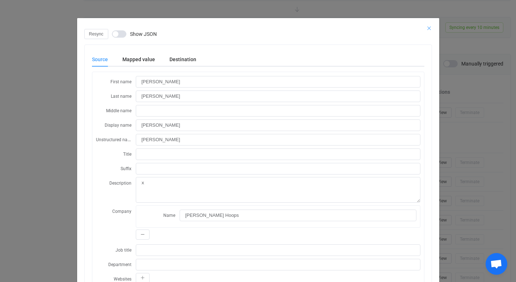
click at [426, 28] on icon "Close" at bounding box center [429, 28] width 6 height 6
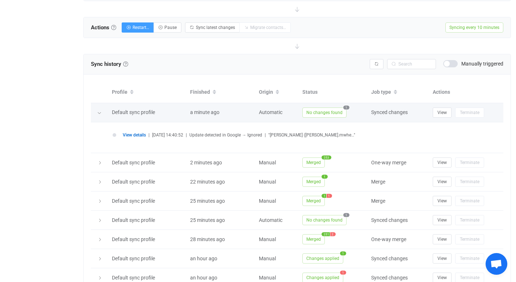
click at [346, 106] on span "1" at bounding box center [346, 107] width 6 height 4
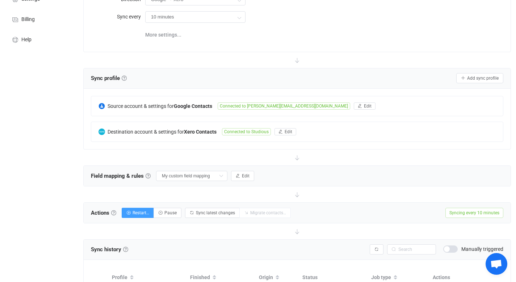
scroll to position [87, 0]
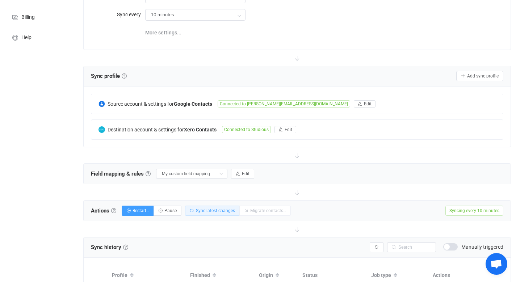
click at [213, 209] on span "Sync latest changes" at bounding box center [215, 210] width 39 height 5
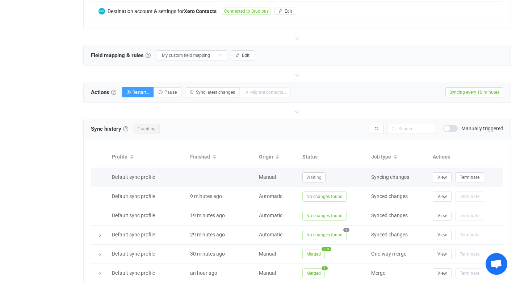
scroll to position [207, 0]
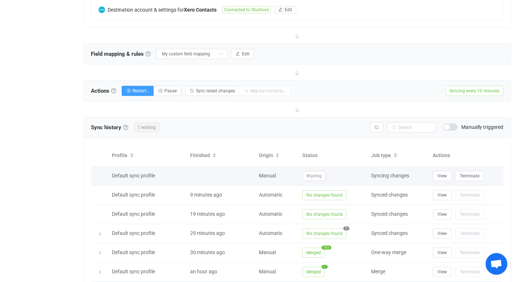
click at [313, 176] on span "Waiting" at bounding box center [313, 176] width 23 height 10
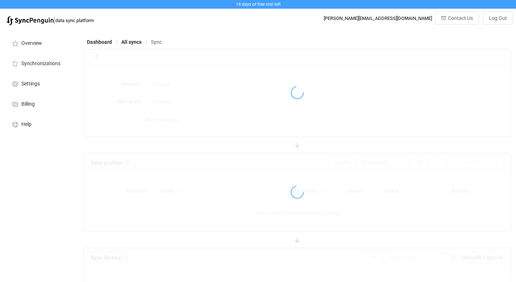
type input "Google → Xero"
type input "10 minutes"
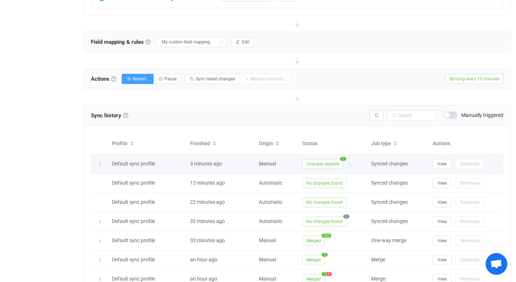
scroll to position [70, 0]
click at [330, 163] on span "Changes applied" at bounding box center [322, 164] width 41 height 10
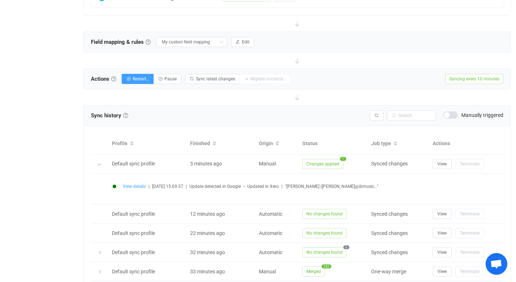
click at [137, 186] on span "View details" at bounding box center [134, 186] width 23 height 5
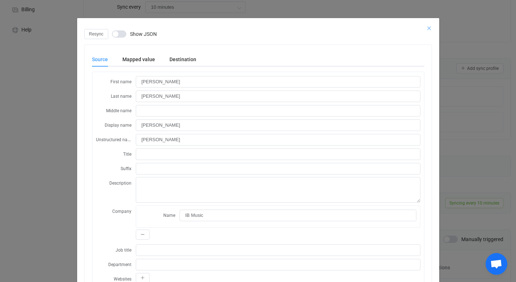
scroll to position [93, 0]
click at [427, 29] on icon "Close" at bounding box center [429, 28] width 6 height 6
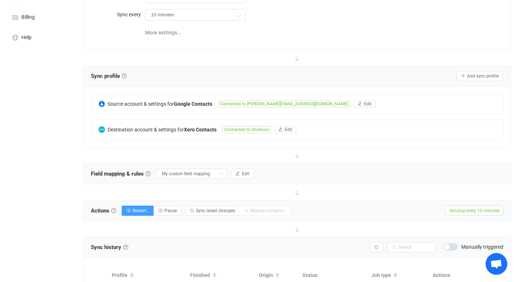
scroll to position [88, 0]
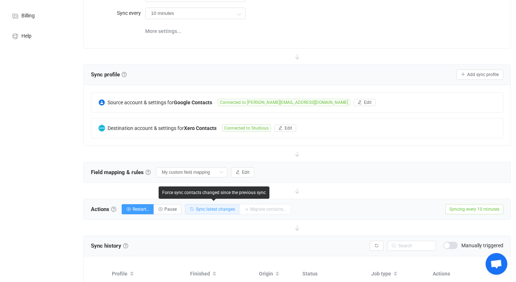
click at [213, 208] on span "Sync latest changes" at bounding box center [215, 209] width 39 height 5
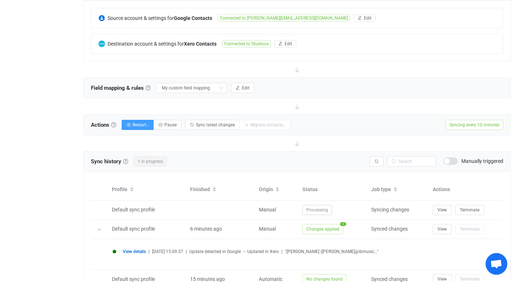
scroll to position [176, 0]
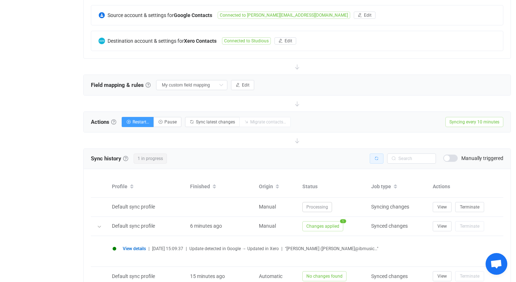
click at [379, 157] on button "button" at bounding box center [377, 159] width 14 height 10
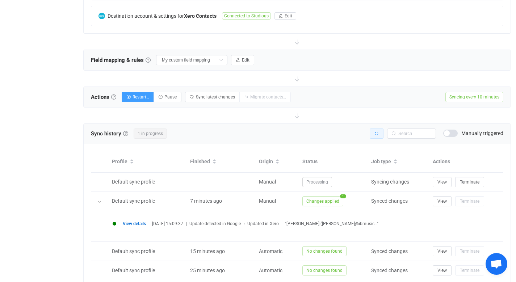
click at [379, 134] on icon "button" at bounding box center [377, 133] width 4 height 4
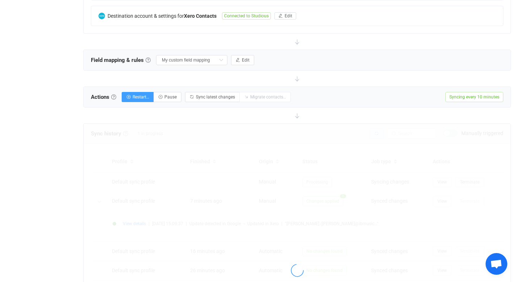
click at [379, 134] on div at bounding box center [297, 271] width 427 height 294
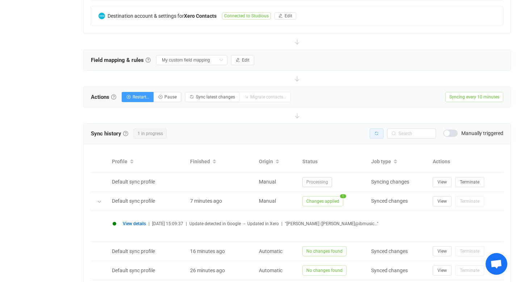
click at [379, 134] on icon "button" at bounding box center [377, 133] width 4 height 4
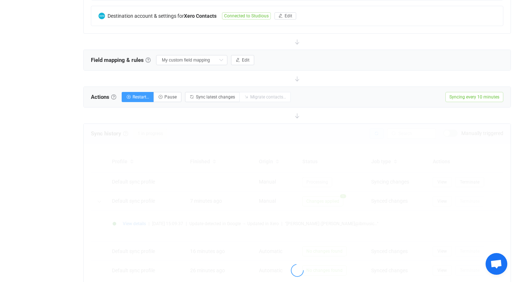
click at [379, 134] on div at bounding box center [297, 271] width 427 height 294
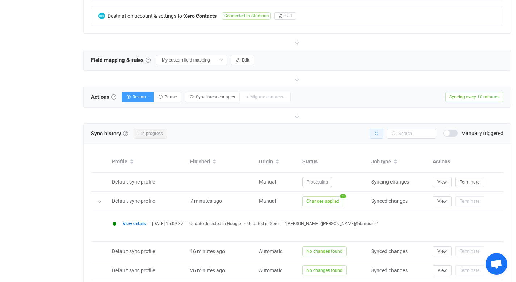
click at [379, 134] on div at bounding box center [297, 271] width 427 height 294
click at [379, 134] on icon "button" at bounding box center [377, 133] width 4 height 4
click at [379, 134] on div at bounding box center [297, 271] width 427 height 294
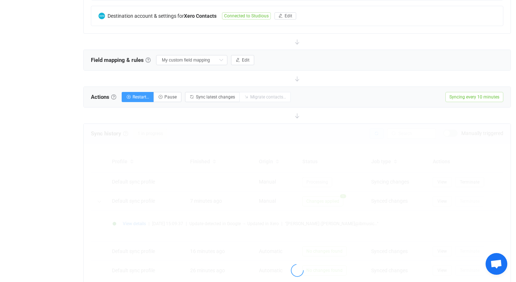
click at [379, 134] on div at bounding box center [297, 271] width 427 height 294
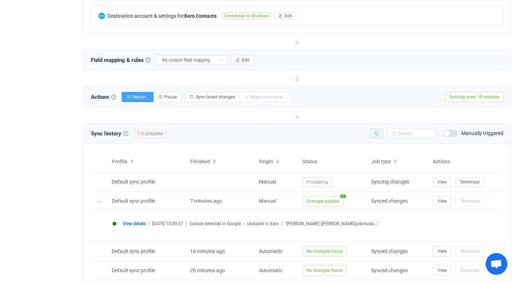
click at [379, 134] on div at bounding box center [297, 271] width 427 height 294
click at [379, 134] on icon "button" at bounding box center [377, 133] width 4 height 4
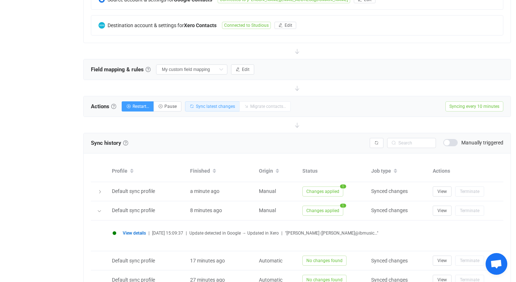
click at [211, 108] on span "Sync latest changes" at bounding box center [215, 106] width 39 height 5
click at [211, 108] on div "Sync latest changes Migrate contacts…" at bounding box center [238, 106] width 106 height 10
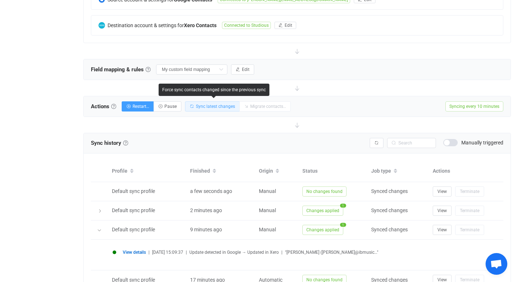
click at [205, 106] on span "Sync latest changes" at bounding box center [215, 106] width 39 height 5
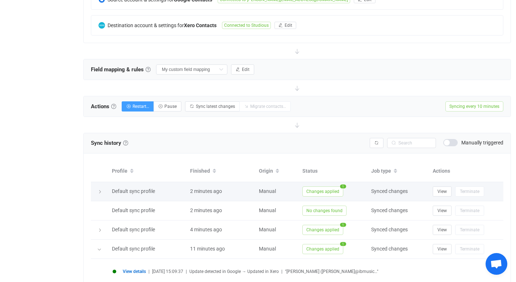
click at [314, 191] on span "Changes applied" at bounding box center [322, 192] width 41 height 10
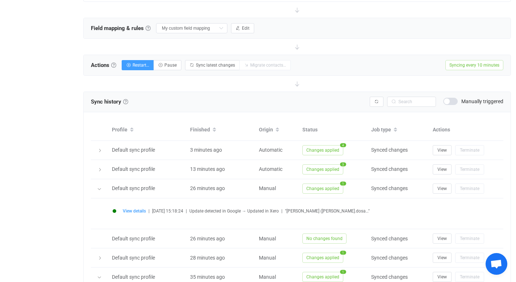
scroll to position [233, 0]
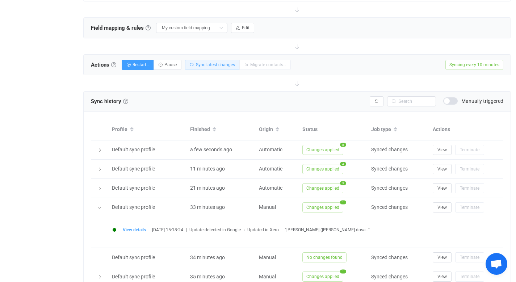
click at [215, 66] on span "Sync latest changes" at bounding box center [215, 64] width 39 height 5
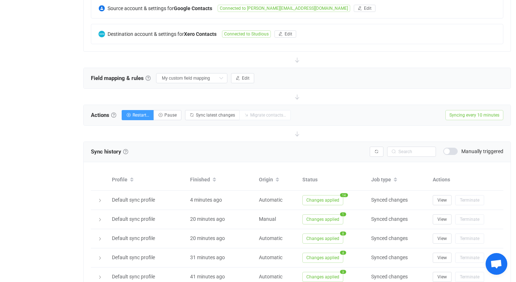
scroll to position [184, 0]
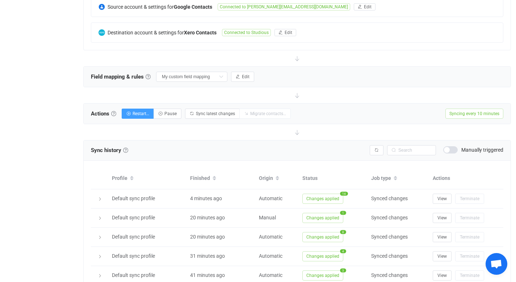
click at [471, 111] on span "Syncing every 10 minutes" at bounding box center [475, 114] width 58 height 10
click at [420, 112] on div "Actions Actions To start syncing, click the Start syncing button. You'll be pro…" at bounding box center [297, 114] width 427 height 20
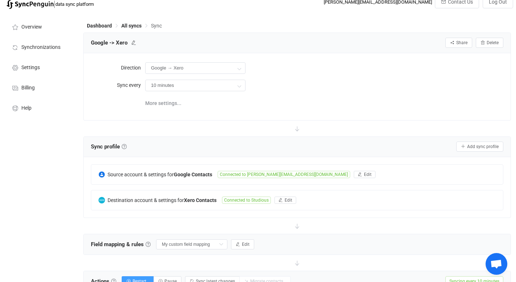
scroll to position [0, 0]
